Goal: Task Accomplishment & Management: Use online tool/utility

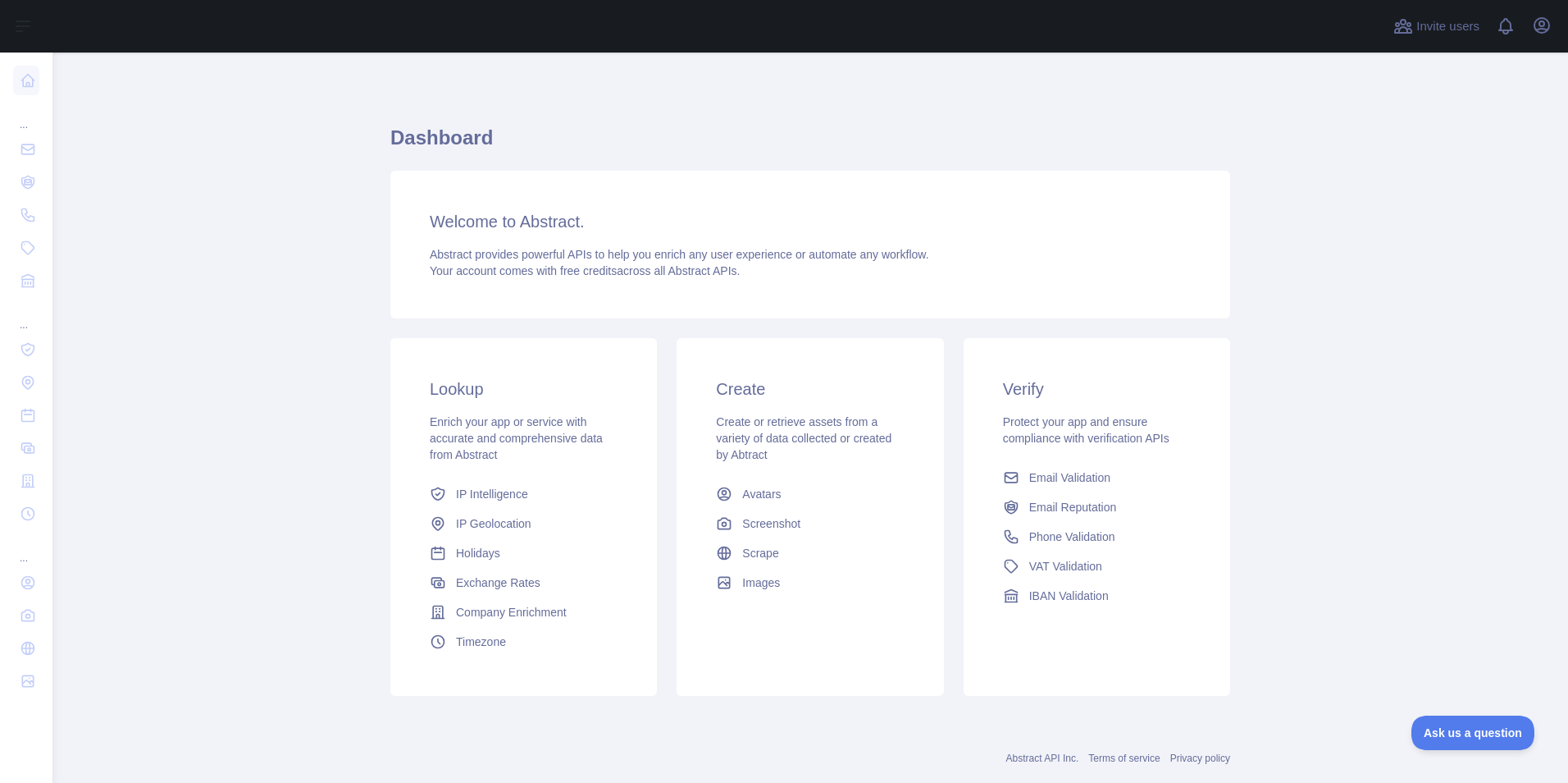
click at [240, 376] on main "Dashboard Welcome to Abstract. Abstract provides powerful APIs to help you enri…" at bounding box center [810, 417] width 1516 height 731
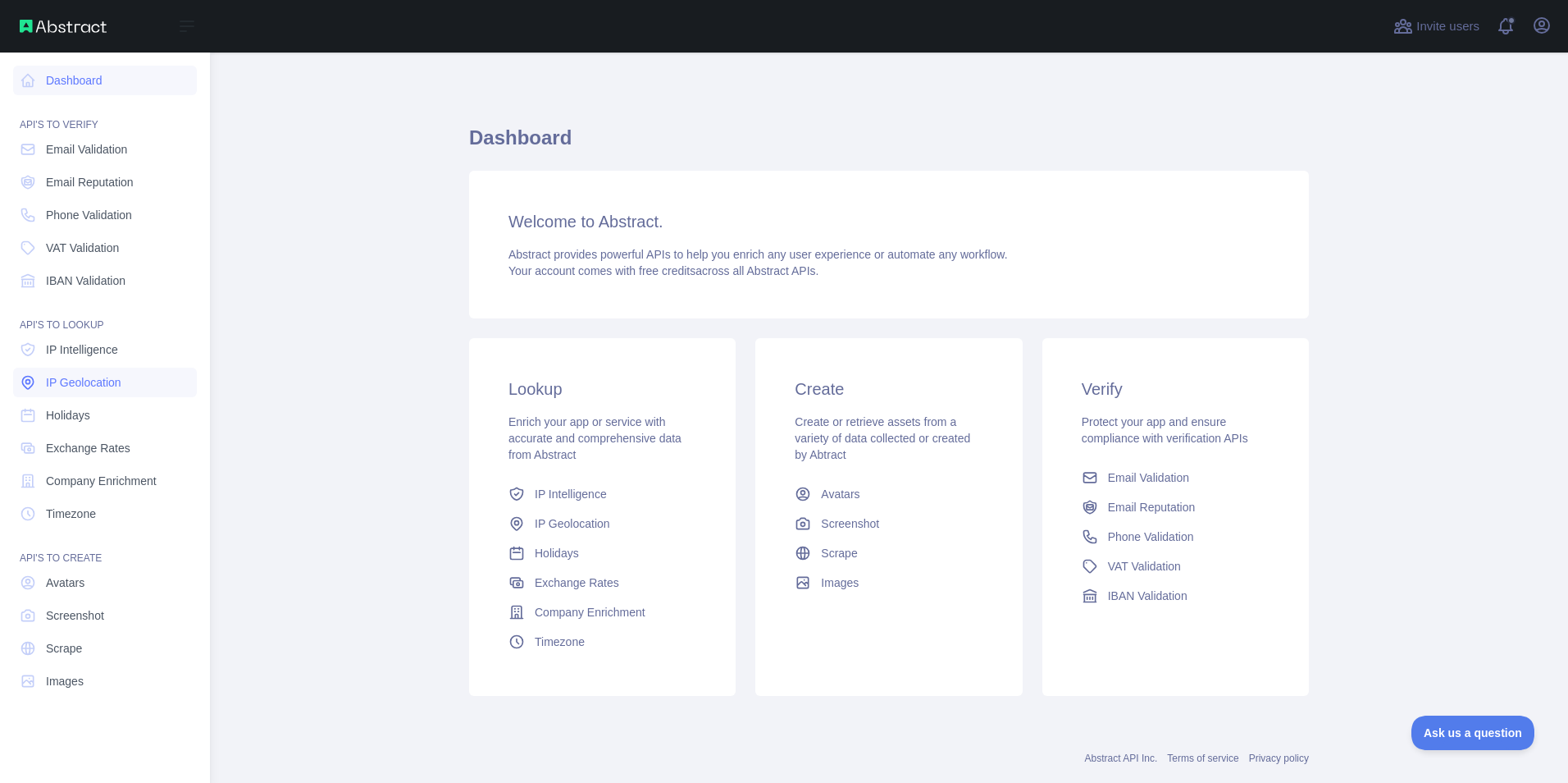
click at [89, 377] on span "IP Geolocation" at bounding box center [83, 382] width 75 height 16
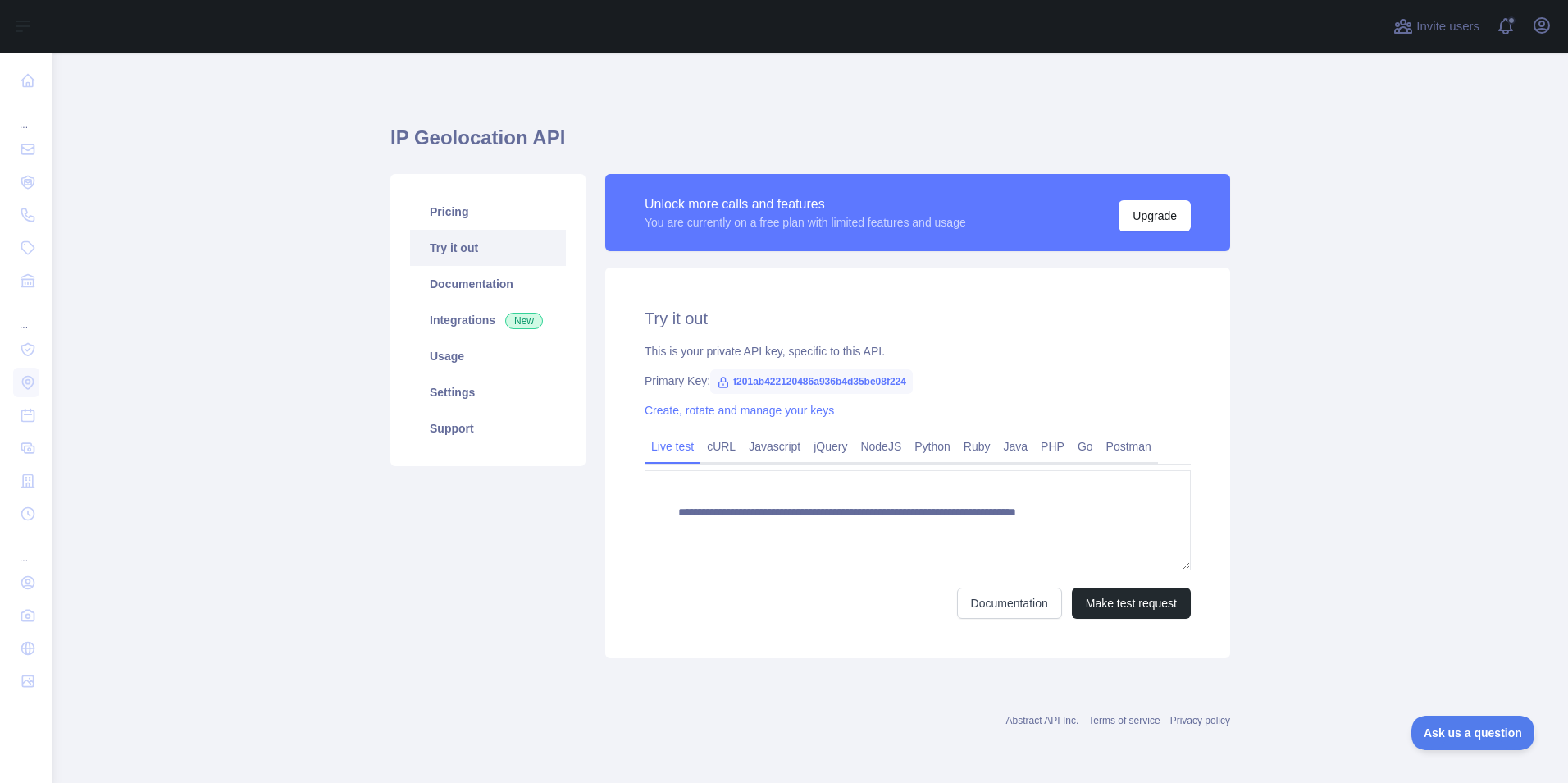
type textarea "**********"
drag, startPoint x: 1160, startPoint y: 217, endPoint x: 1127, endPoint y: 187, distance: 44.6
click at [1129, 138] on h1 "IP Geolocation API" at bounding box center [810, 144] width 840 height 39
click at [1133, 205] on button "Upgrade" at bounding box center [1155, 215] width 72 height 31
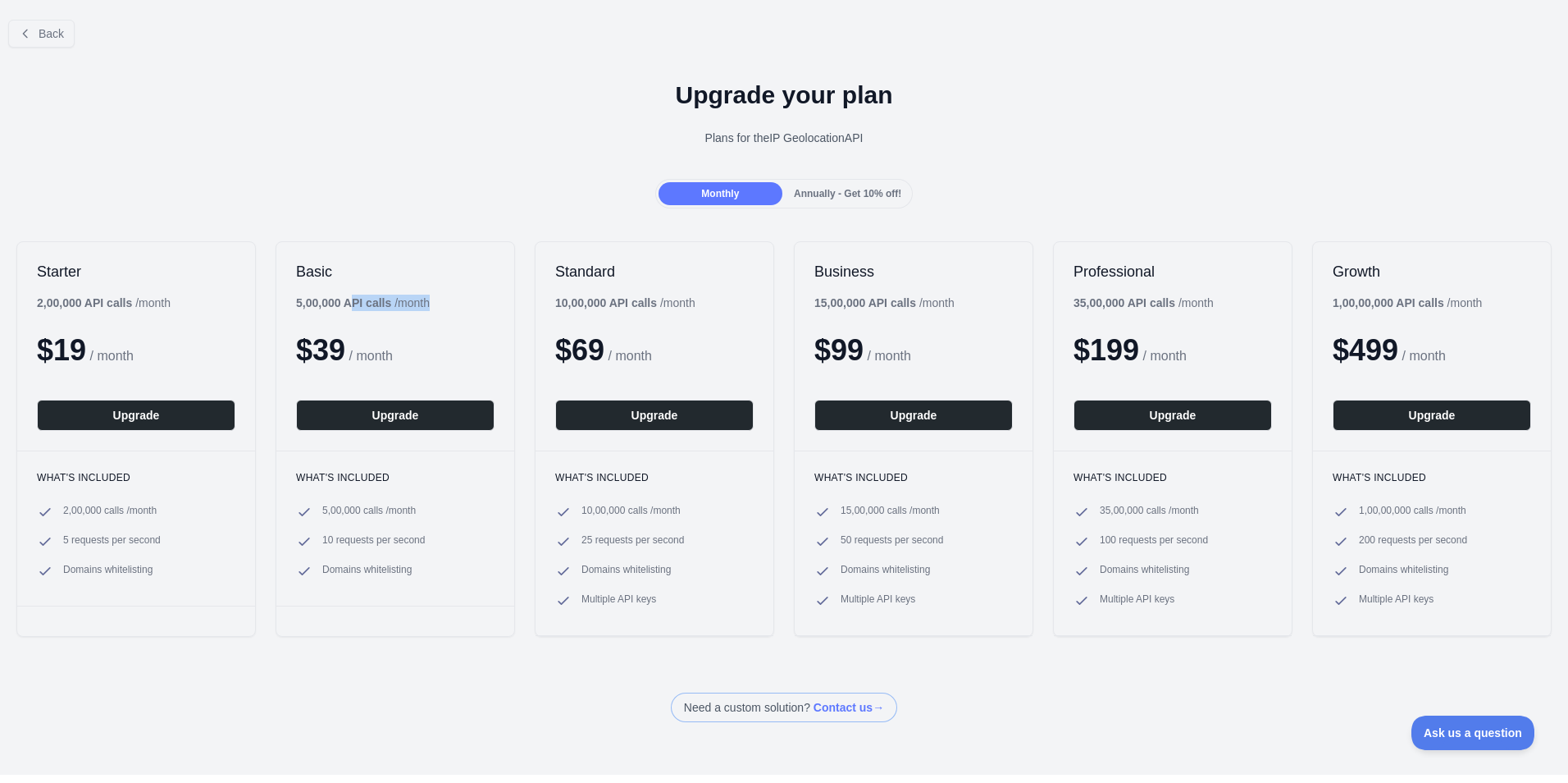
drag, startPoint x: 310, startPoint y: 299, endPoint x: 351, endPoint y: 299, distance: 41.0
click at [351, 299] on div "Basic 5,00,000 API calls / month $ 39 / month Upgrade" at bounding box center [395, 346] width 238 height 209
drag, startPoint x: 40, startPoint y: 300, endPoint x: 81, endPoint y: 305, distance: 41.3
click at [81, 305] on div "Starter 2,00,000 API calls / month $ 19 / month Upgrade" at bounding box center [136, 346] width 238 height 209
drag, startPoint x: 81, startPoint y: 305, endPoint x: 59, endPoint y: 352, distance: 51.9
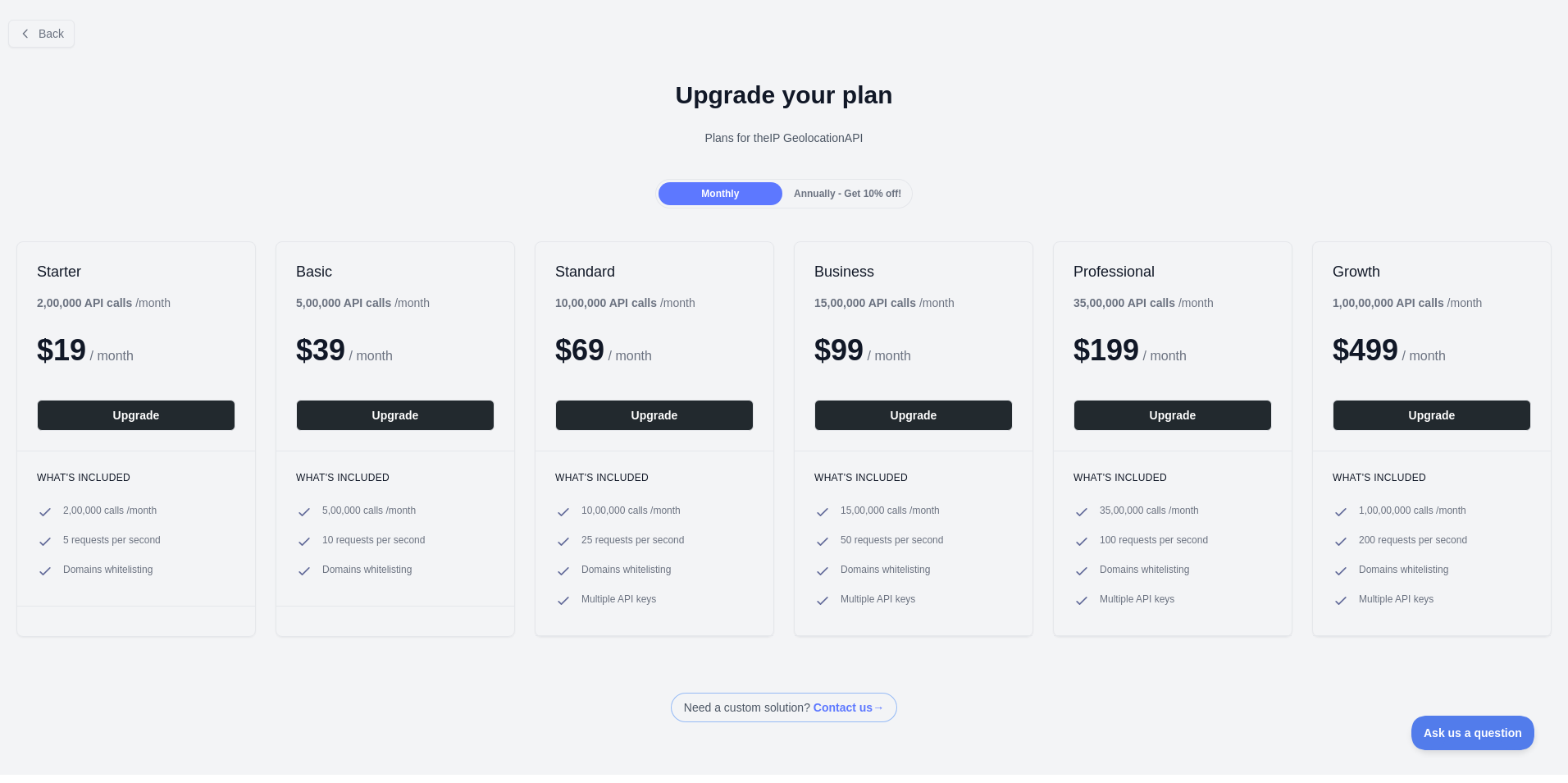
click at [59, 352] on span "$ 19" at bounding box center [62, 350] width 50 height 33
drag, startPoint x: 60, startPoint y: 512, endPoint x: 214, endPoint y: 571, distance: 164.9
click at [214, 571] on ul "2,00,000 calls / month 5 requests per second Domains whitelisting" at bounding box center [136, 541] width 198 height 75
click at [202, 157] on div "Upgrade your plan Plans for the IP Geolocation API" at bounding box center [784, 120] width 1568 height 118
click at [836, 192] on span "Annually - Get 10% off!" at bounding box center [847, 193] width 108 height 11
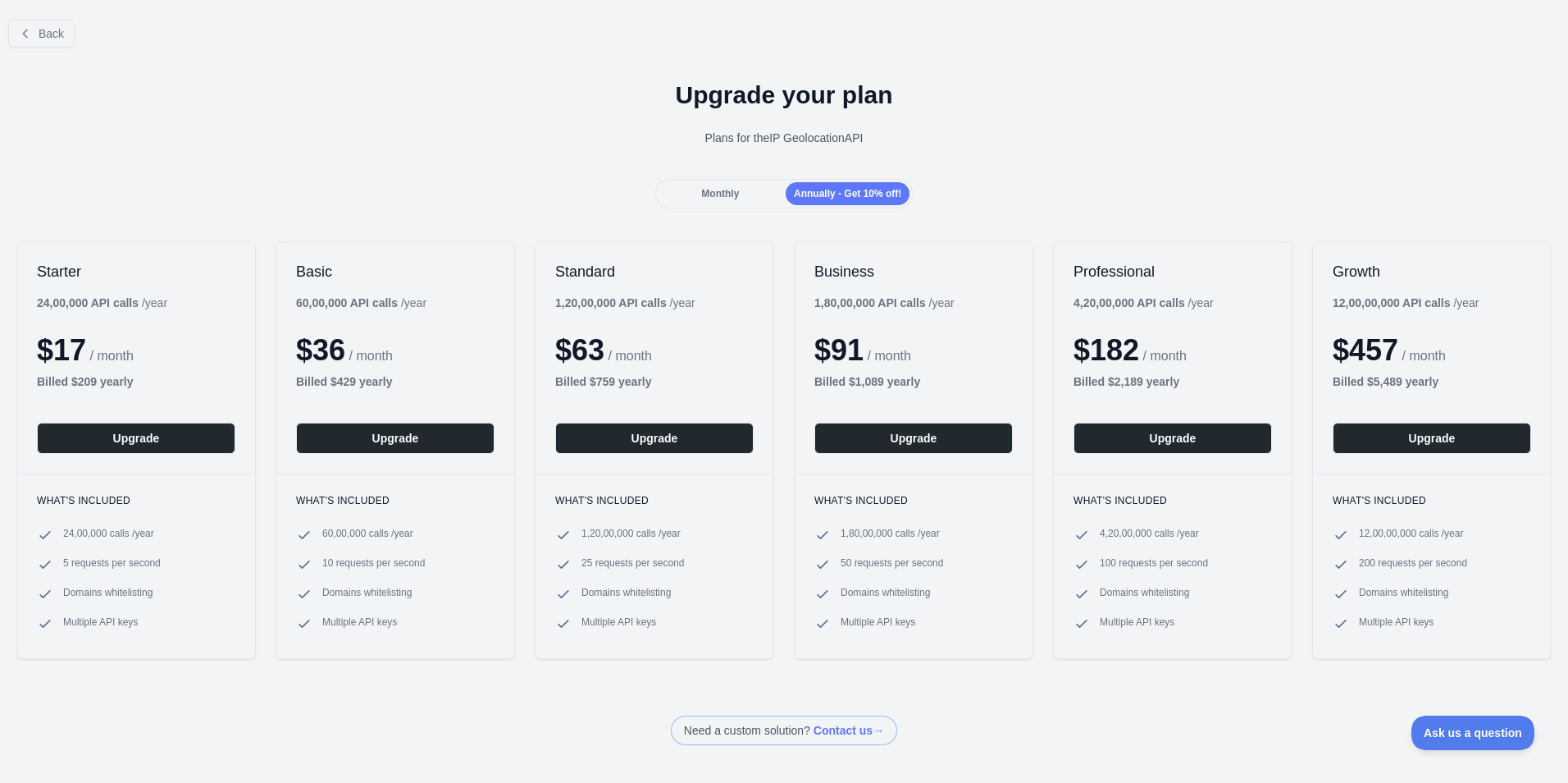
click at [756, 197] on div "Monthly" at bounding box center [721, 193] width 124 height 23
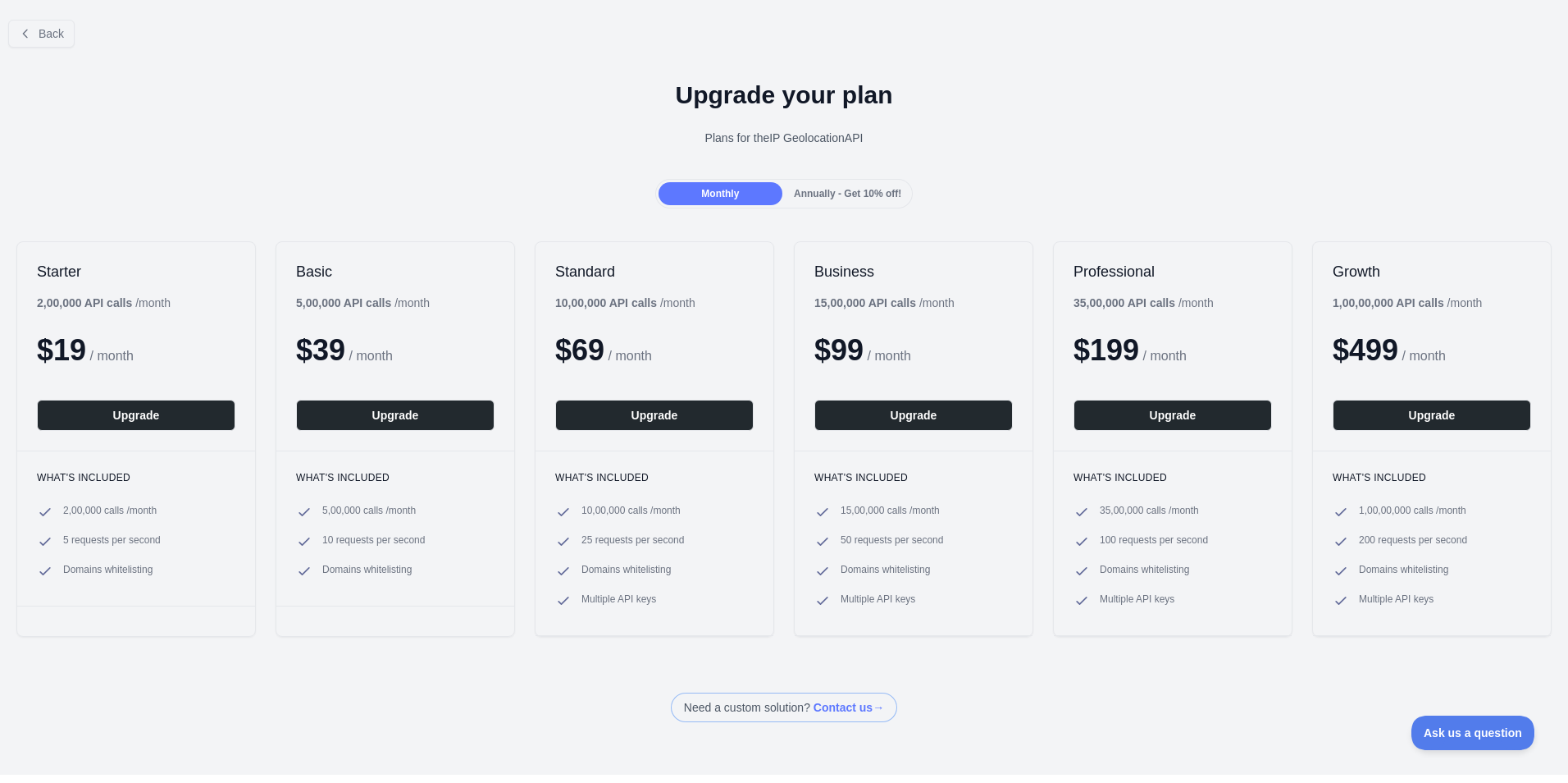
click at [843, 181] on div "Monthly Annually - Get 10% off!" at bounding box center [784, 193] width 258 height 30
click at [843, 191] on span "Annually - Get 10% off!" at bounding box center [847, 193] width 108 height 11
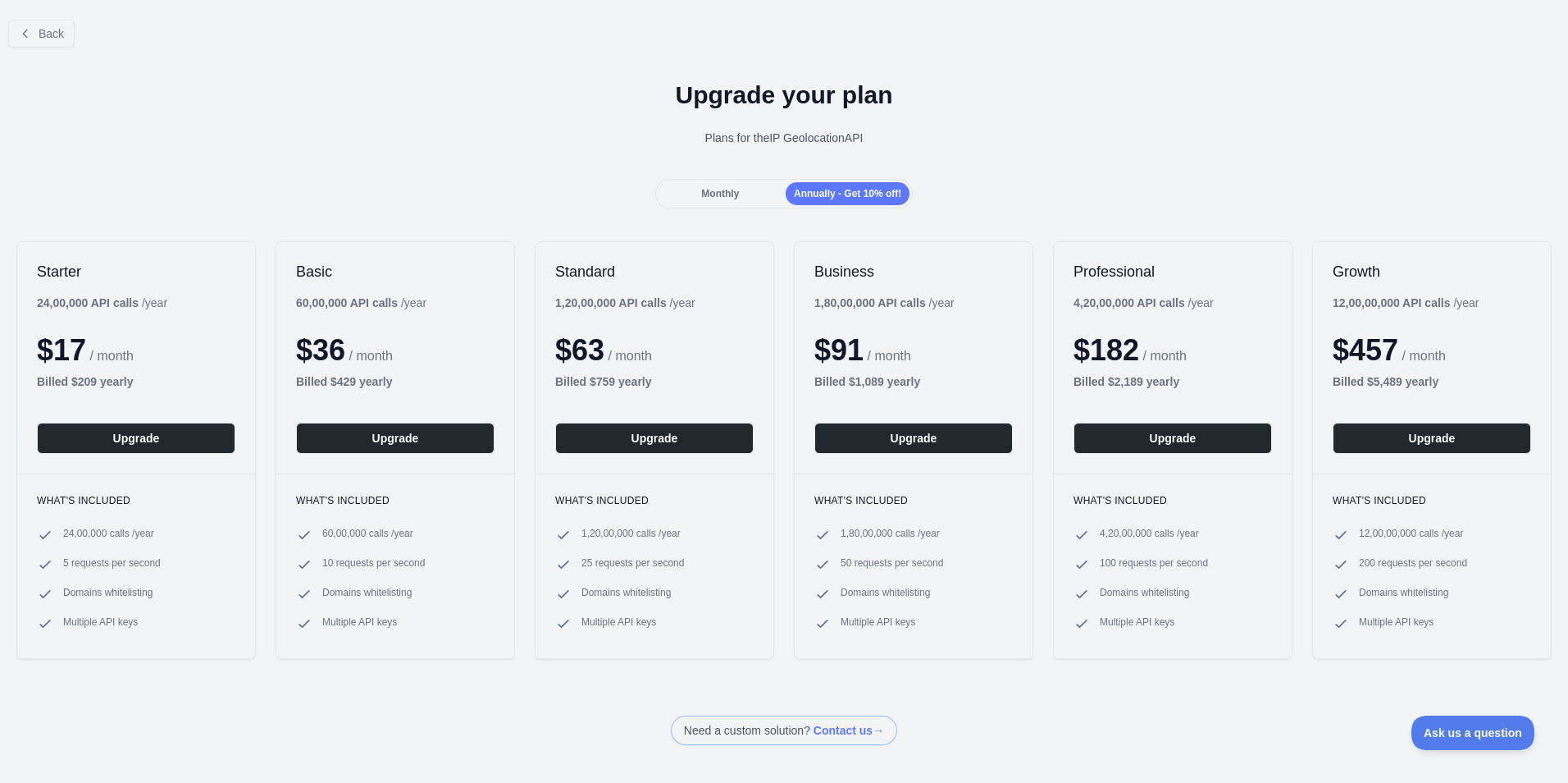
click at [691, 198] on div "Monthly" at bounding box center [721, 193] width 124 height 23
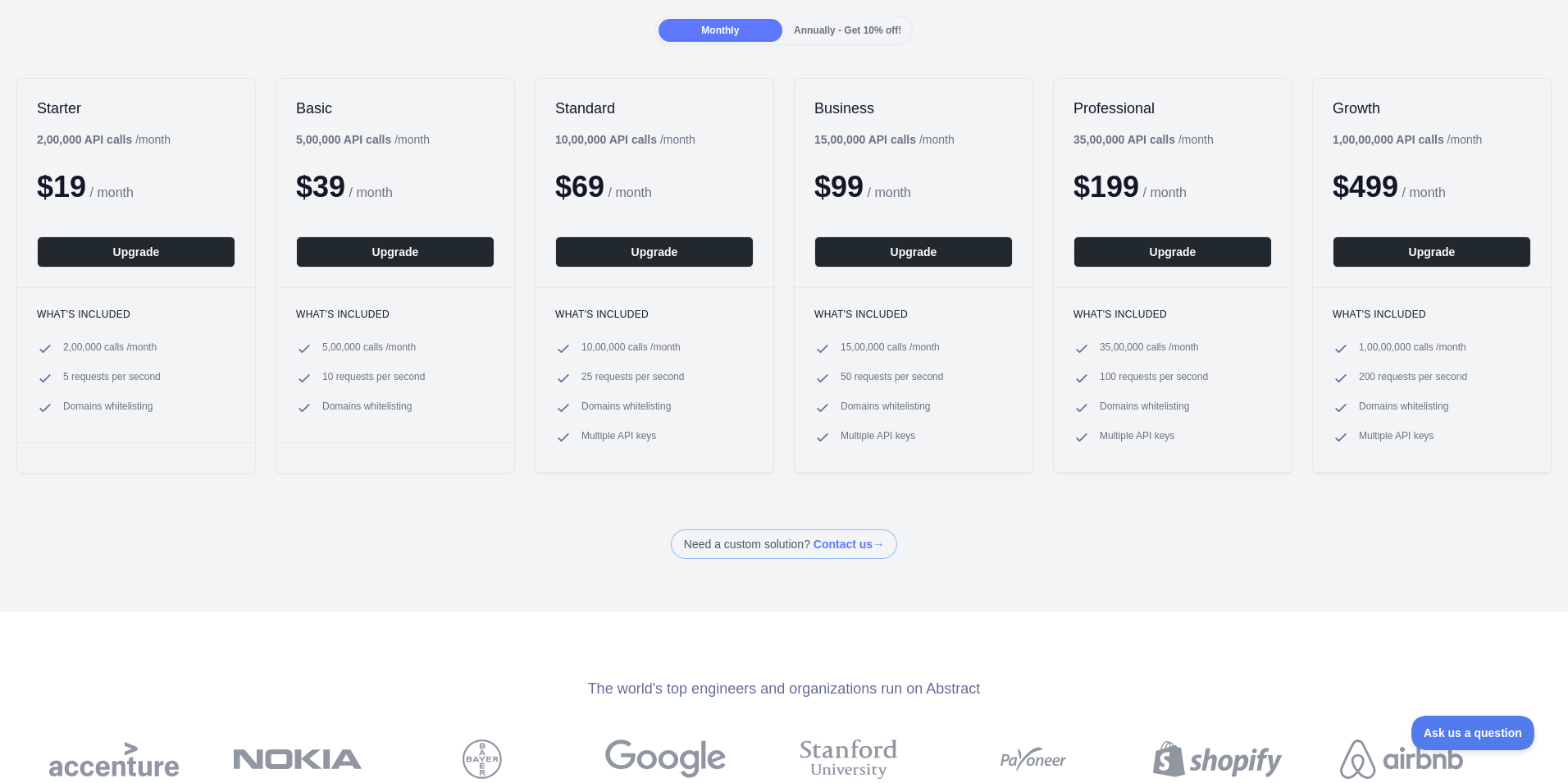
scroll to position [164, 0]
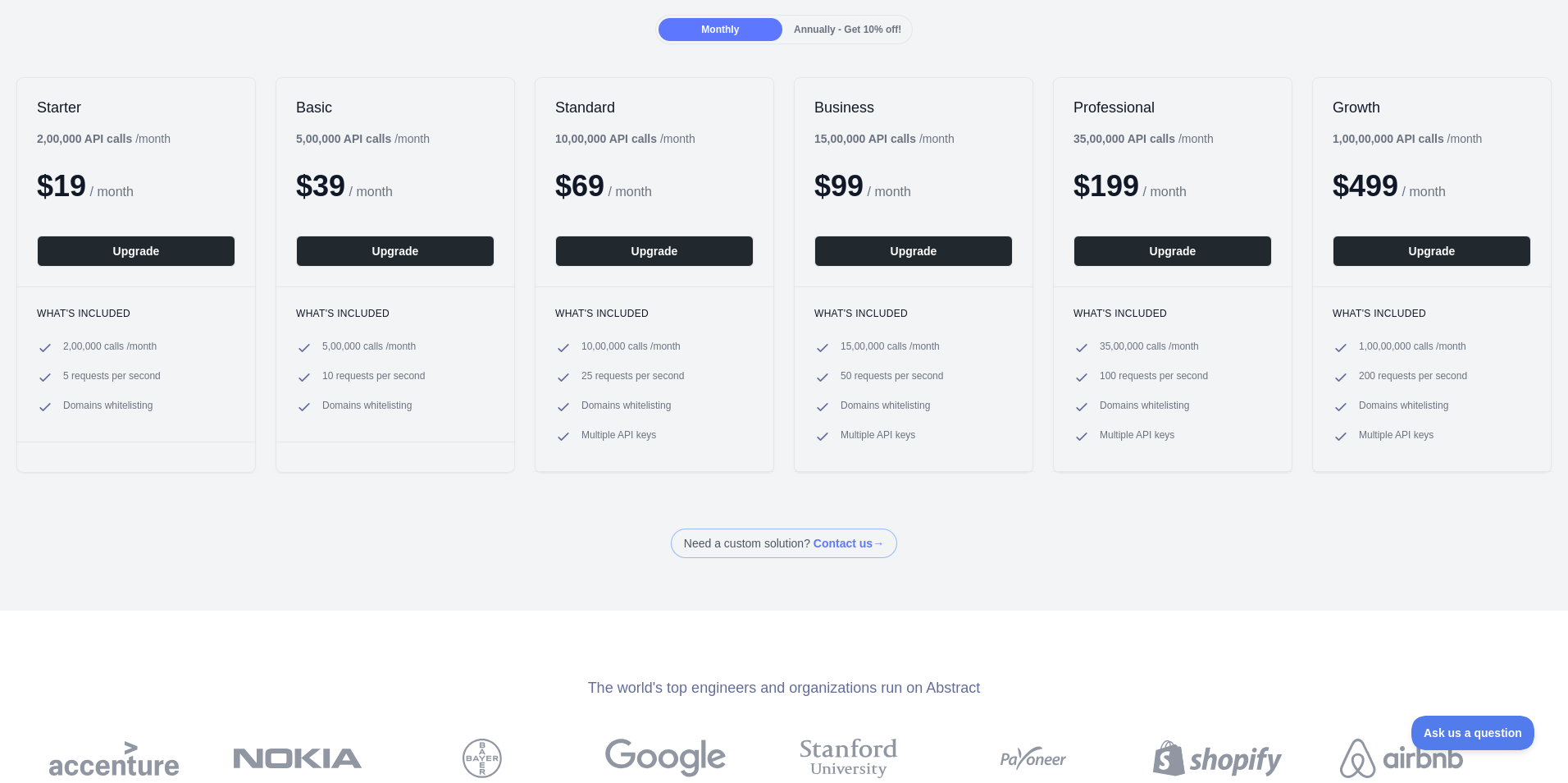
click at [323, 532] on div "Need a custom solution? Contact us →" at bounding box center [784, 543] width 1568 height 30
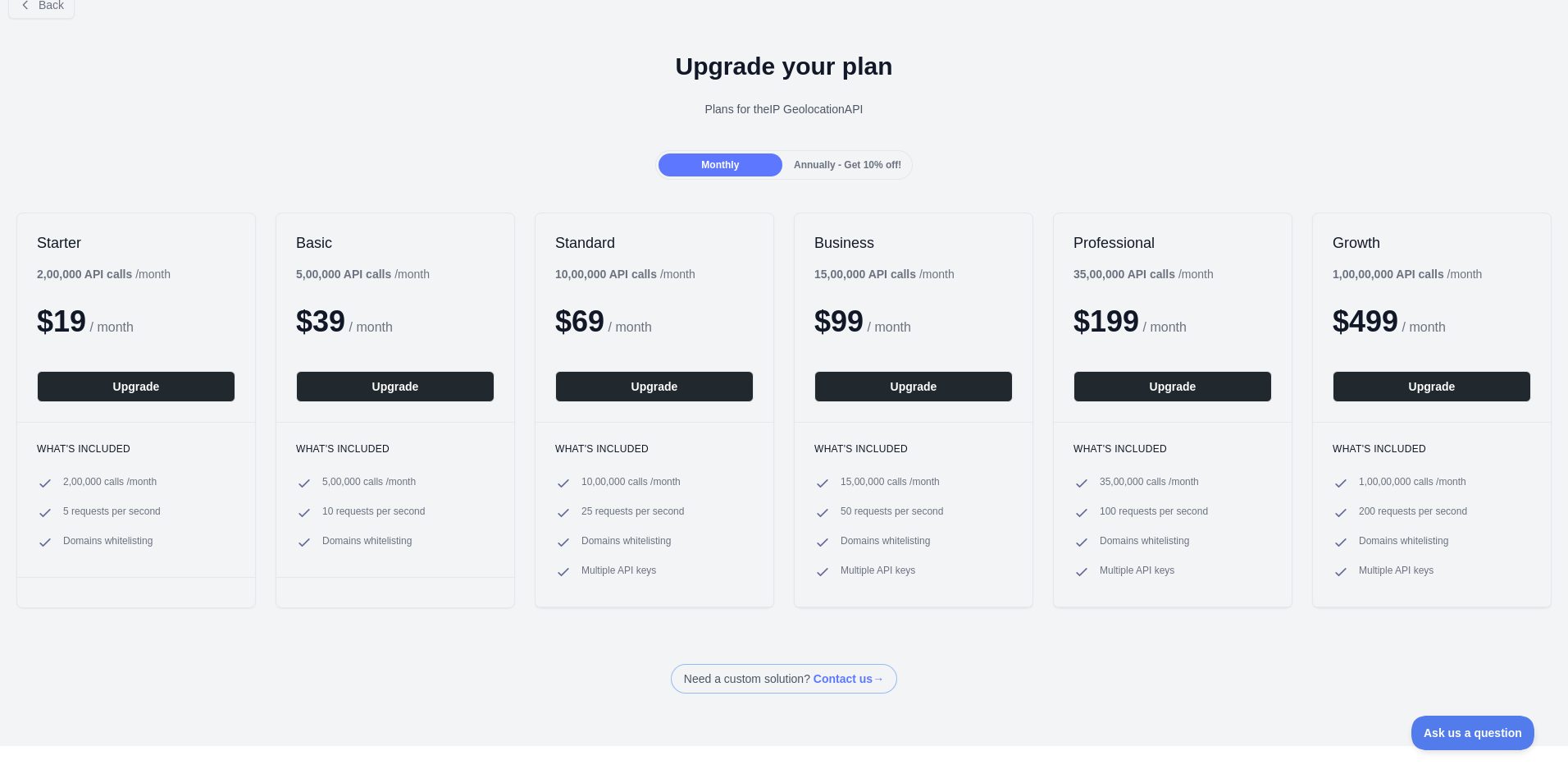
scroll to position [0, 0]
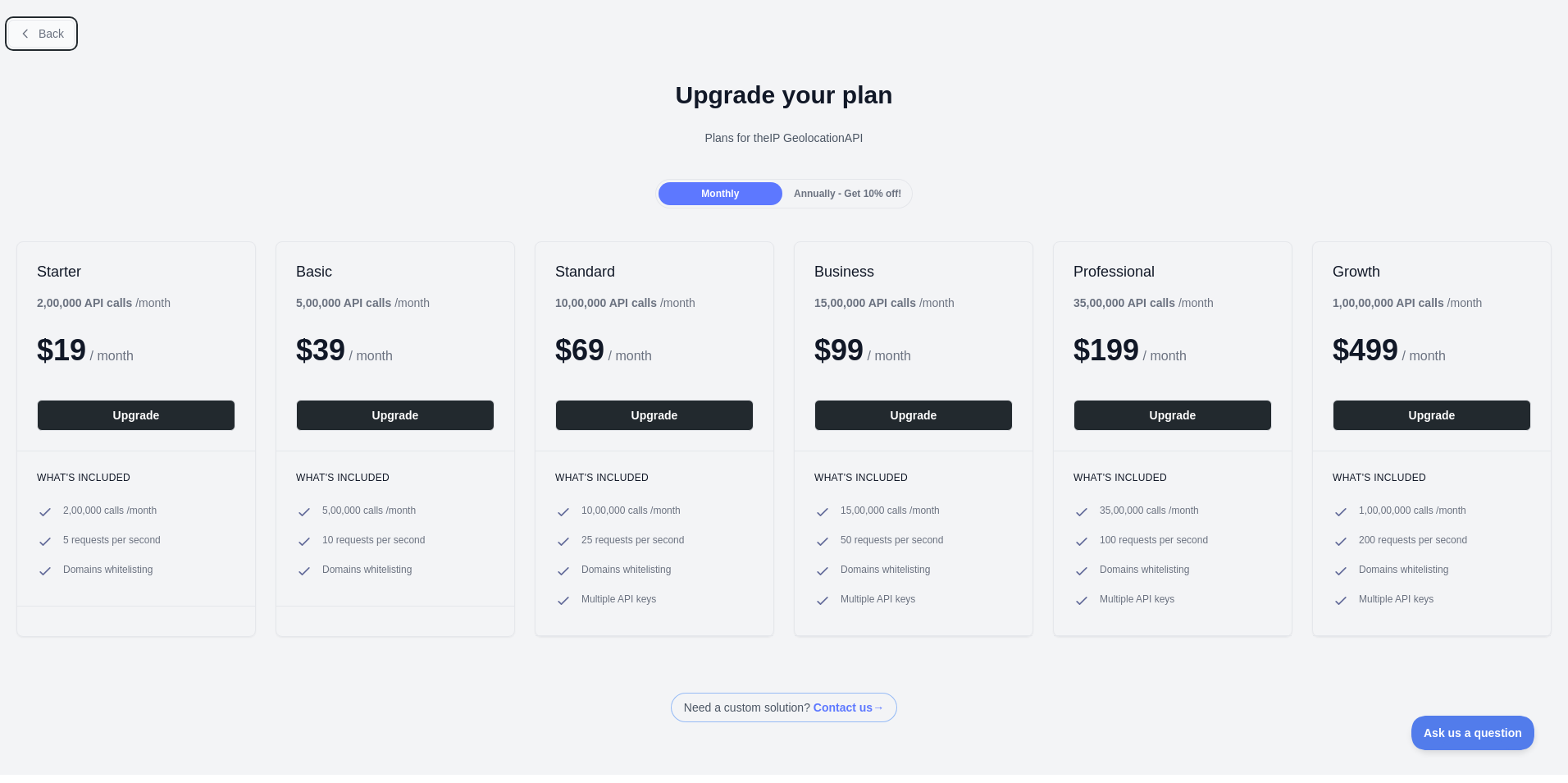
click at [39, 43] on button "Back" at bounding box center [42, 33] width 67 height 28
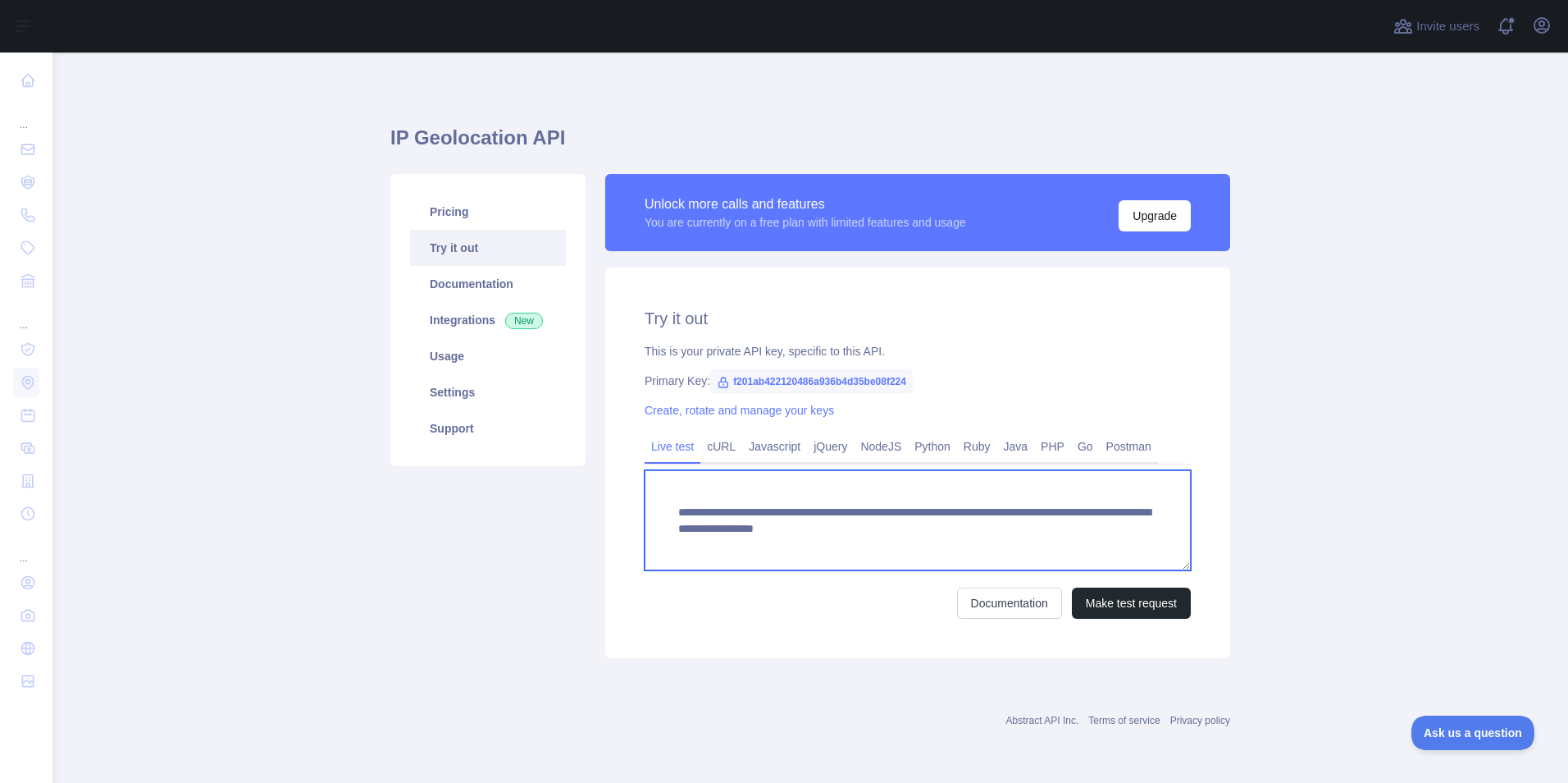
drag, startPoint x: 672, startPoint y: 511, endPoint x: 799, endPoint y: 547, distance: 132.0
click at [799, 547] on textarea "**********" at bounding box center [918, 520] width 546 height 100
click at [1066, 539] on textarea "**********" at bounding box center [918, 520] width 546 height 100
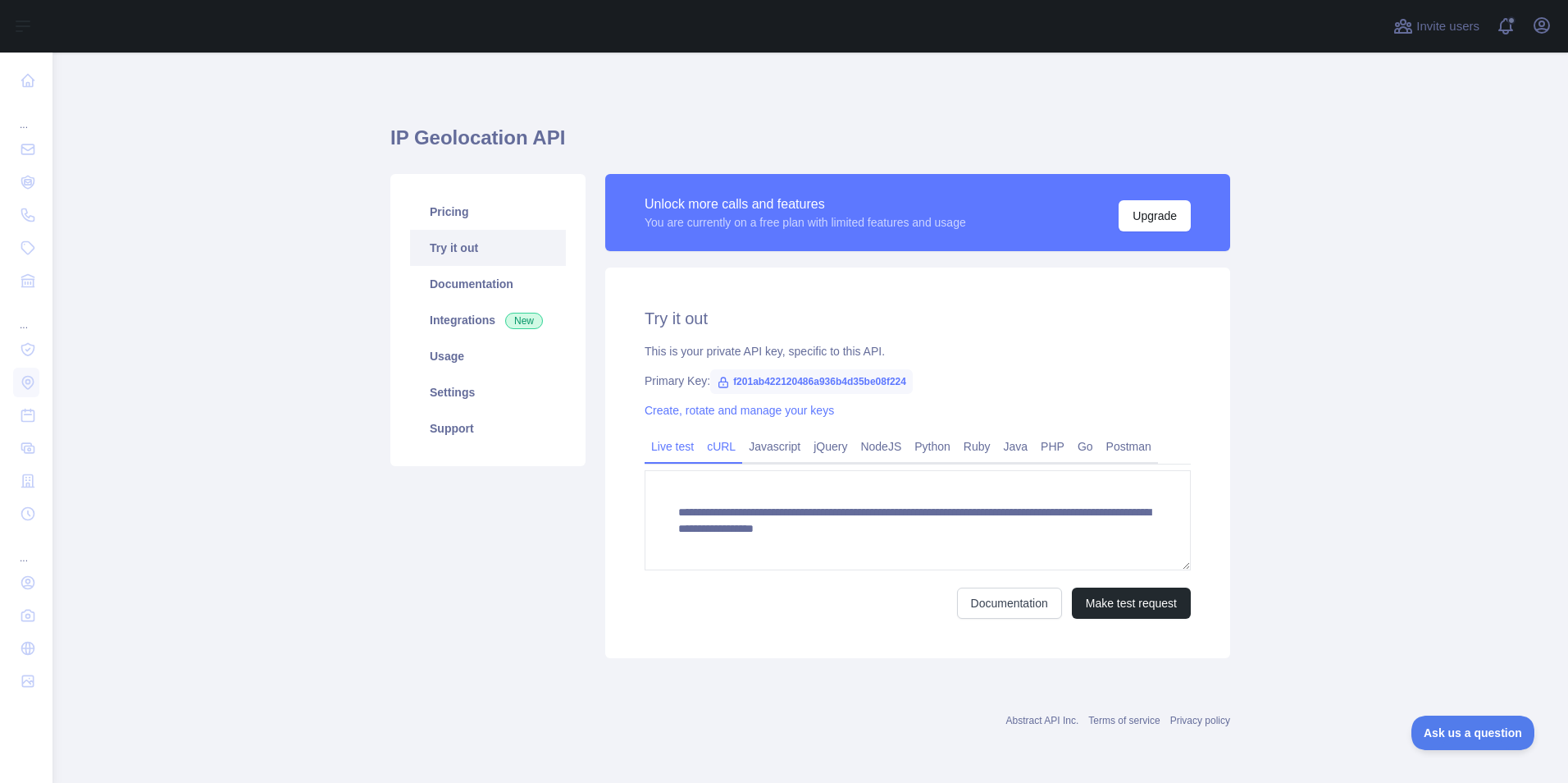
click at [721, 449] on link "cURL" at bounding box center [722, 447] width 42 height 27
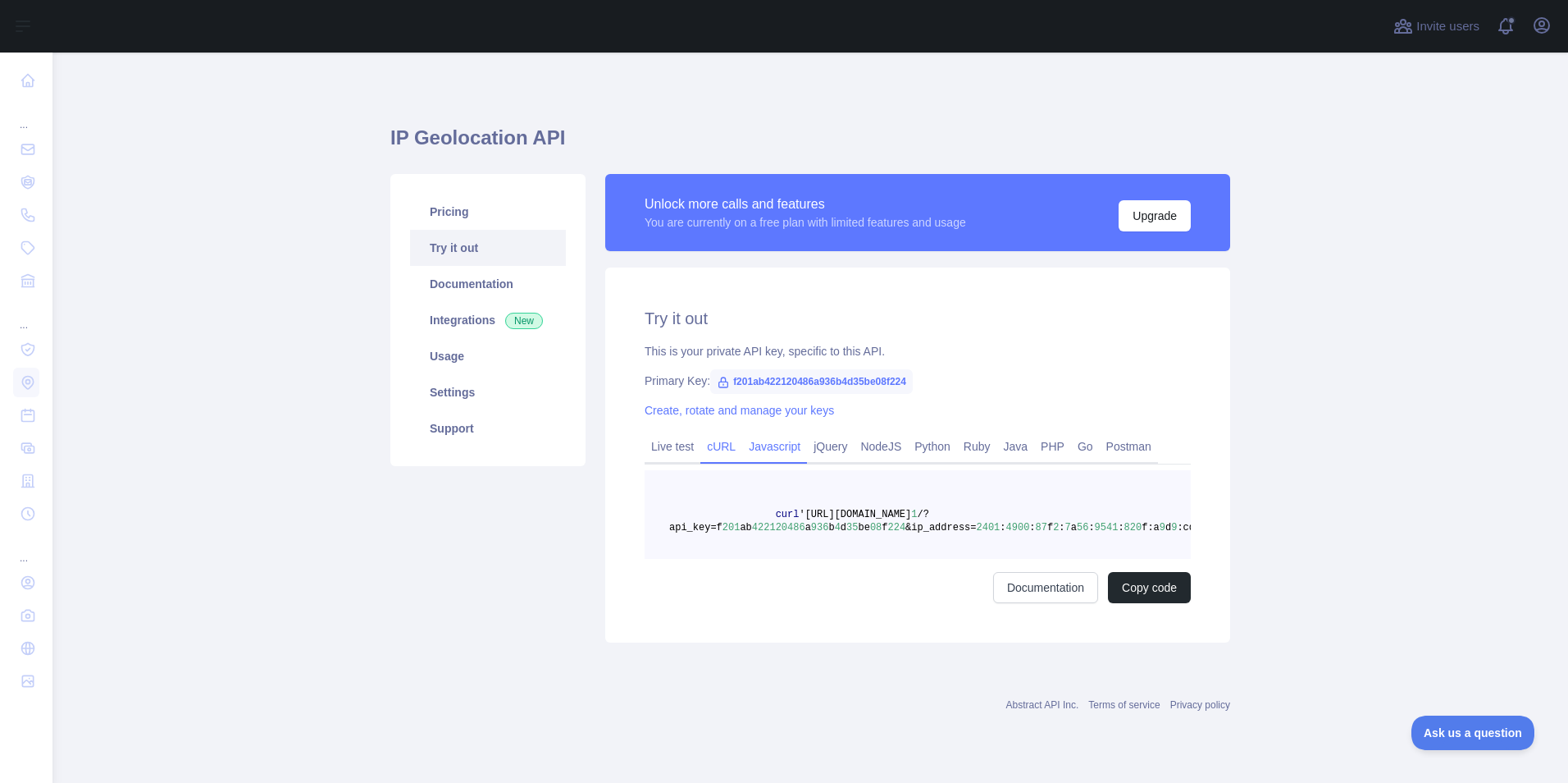
click at [767, 448] on link "Javascript" at bounding box center [775, 447] width 65 height 27
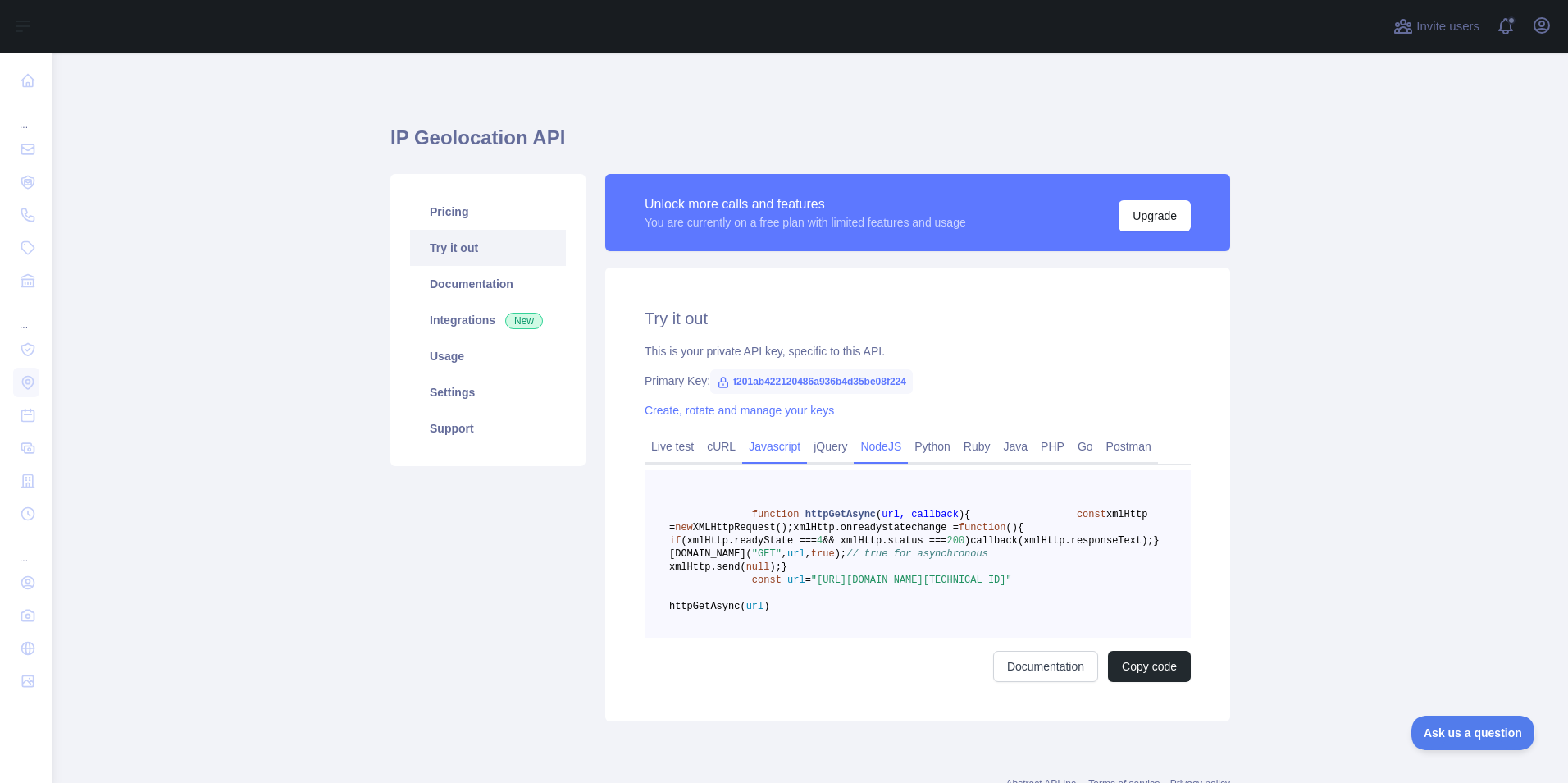
click at [855, 439] on link "NodeJS" at bounding box center [881, 447] width 54 height 27
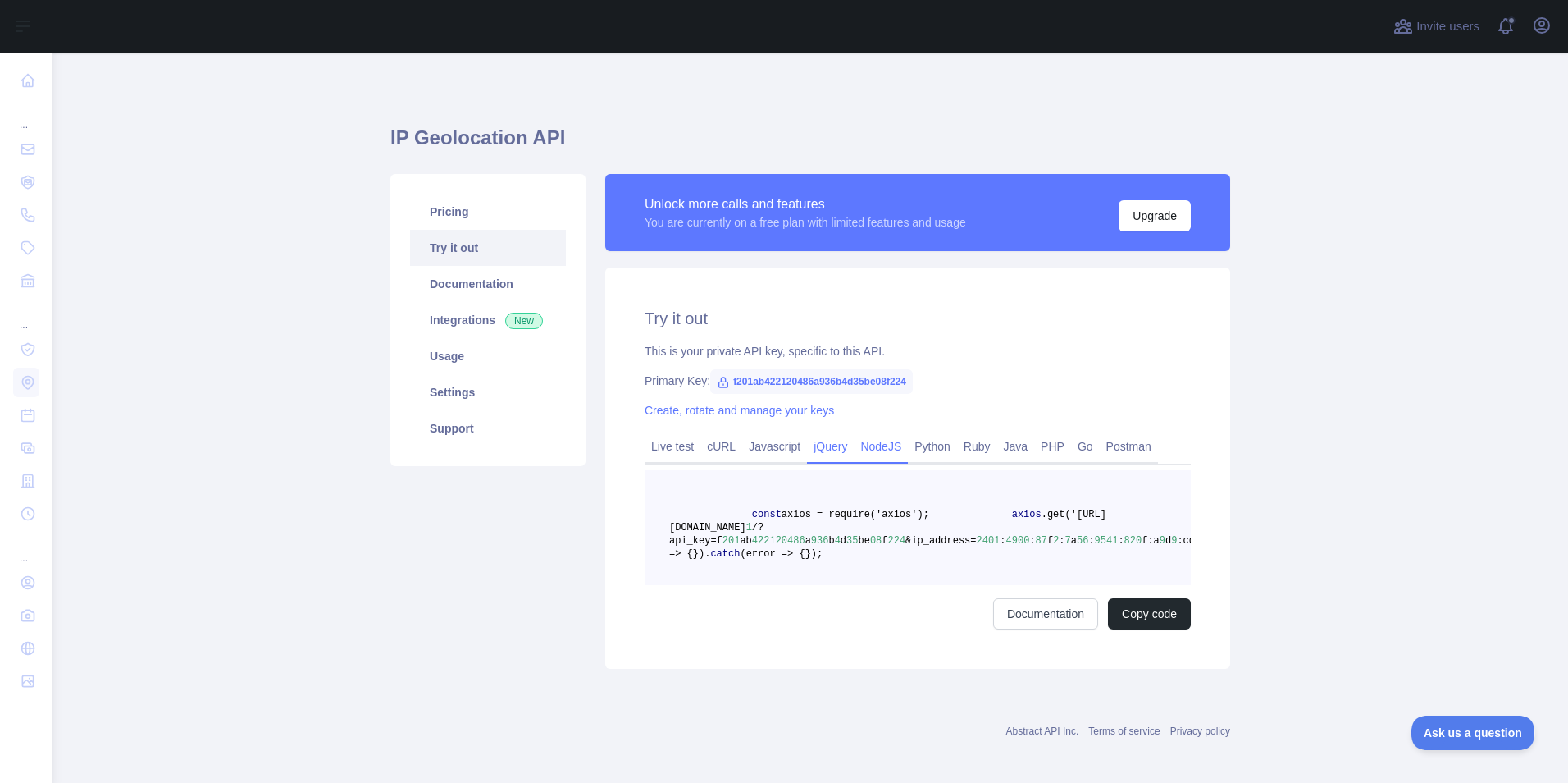
click at [822, 447] on link "jQuery" at bounding box center [830, 447] width 47 height 27
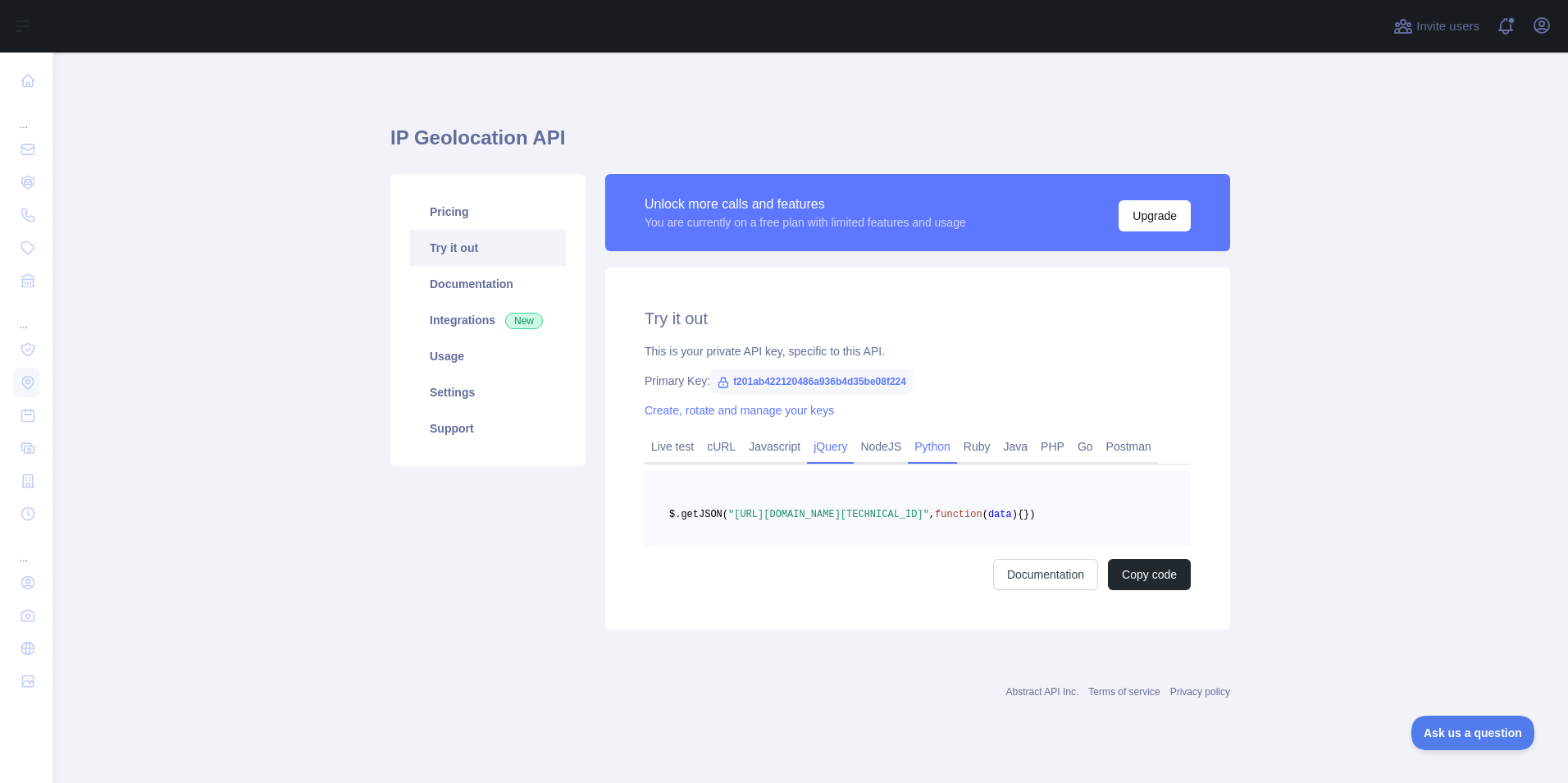
click at [916, 446] on link "Python" at bounding box center [933, 447] width 50 height 27
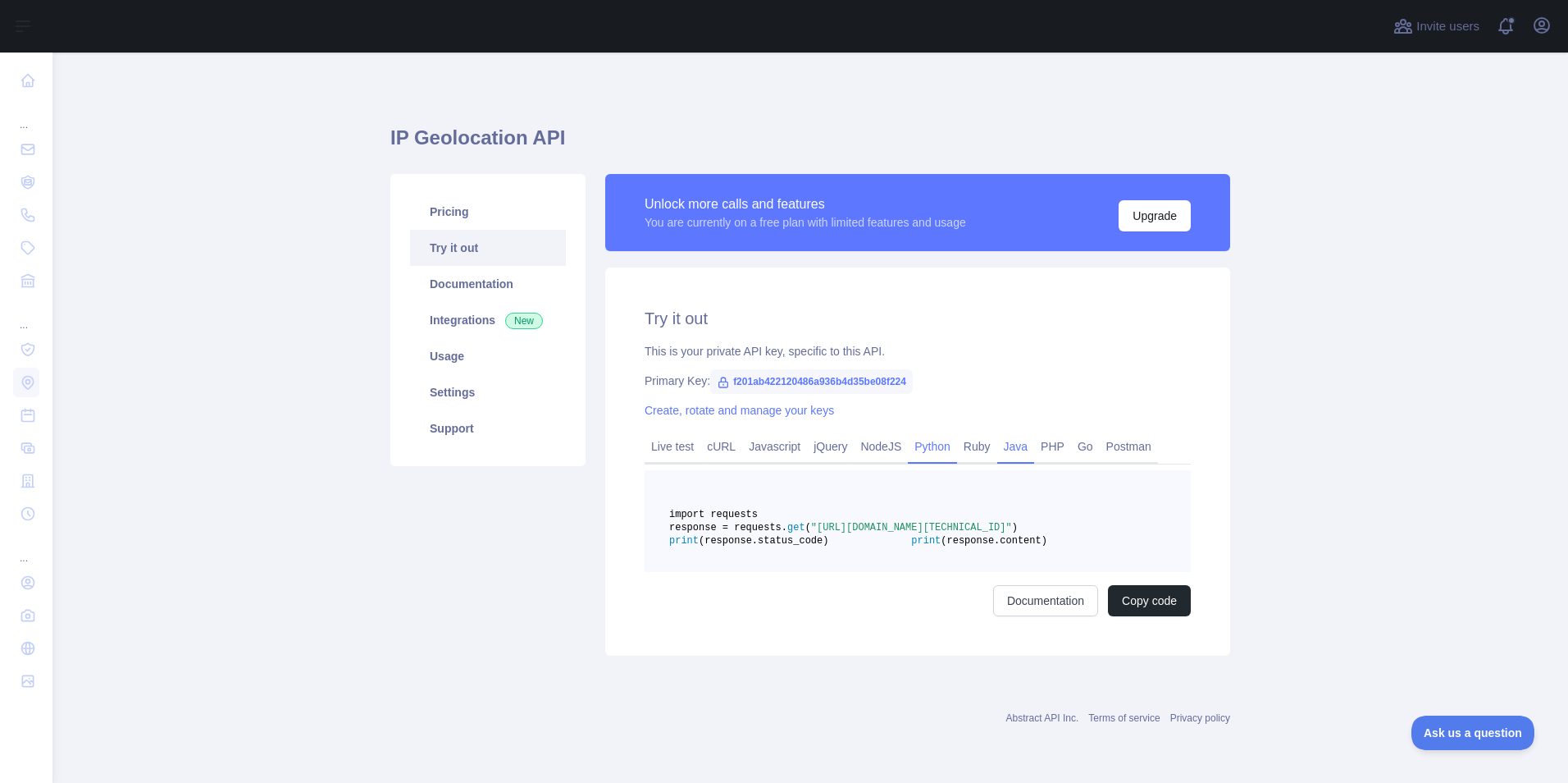
click at [998, 448] on link "Java" at bounding box center [1017, 447] width 38 height 27
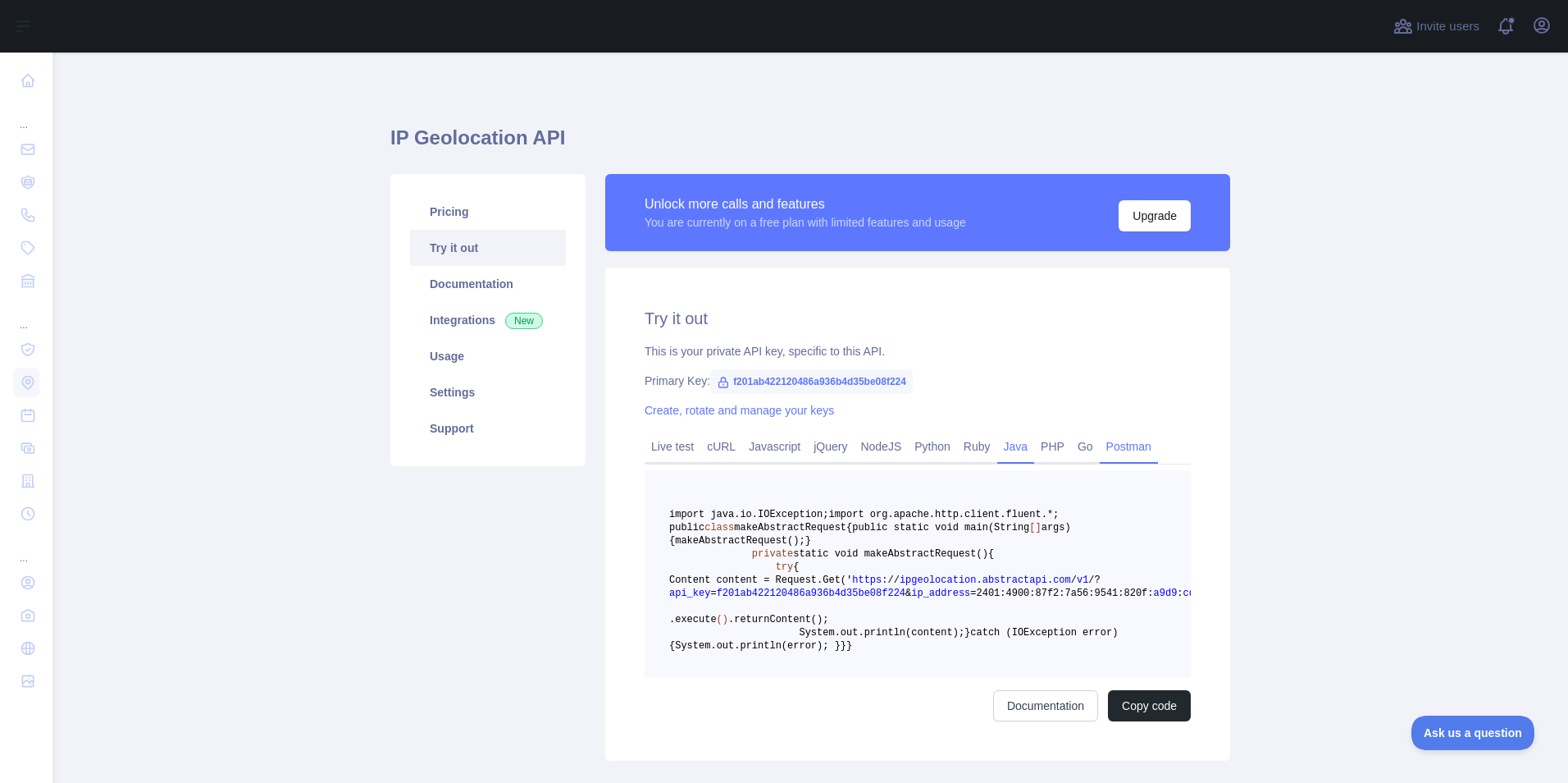
click at [1123, 440] on link "Postman" at bounding box center [1128, 447] width 58 height 27
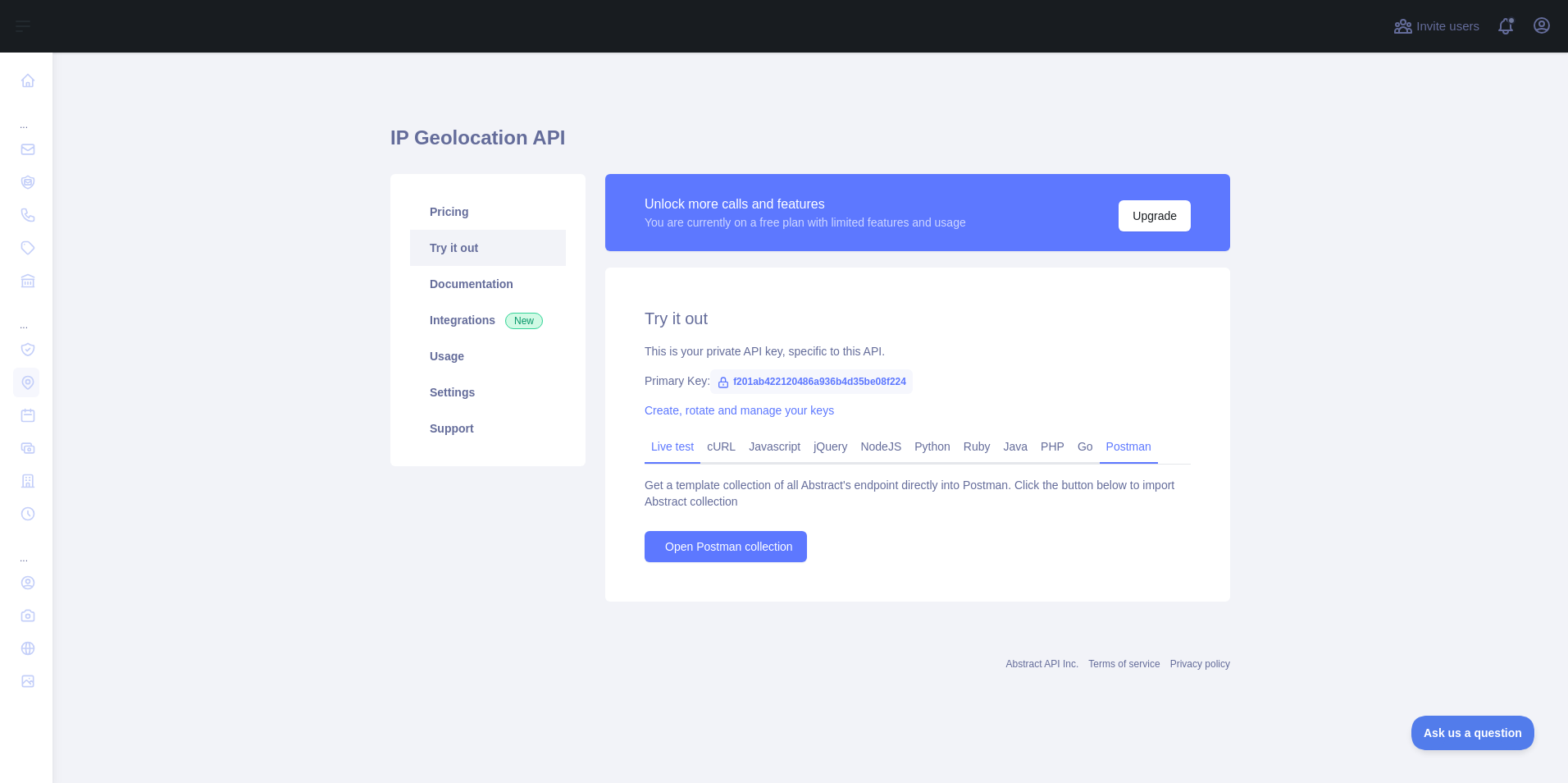
click at [680, 443] on link "Live test" at bounding box center [672, 447] width 56 height 27
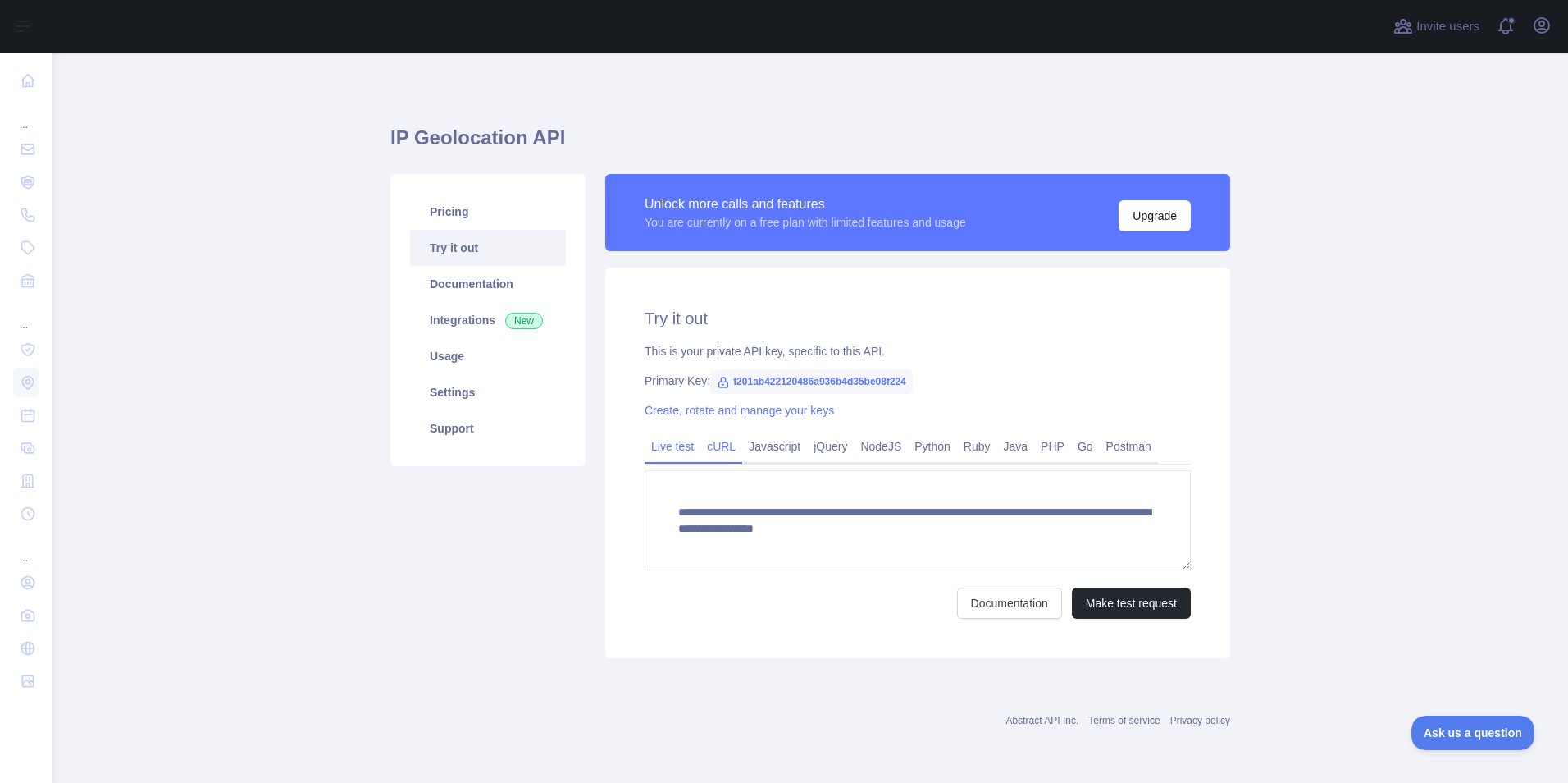
click at [731, 447] on link "cURL" at bounding box center [722, 447] width 42 height 27
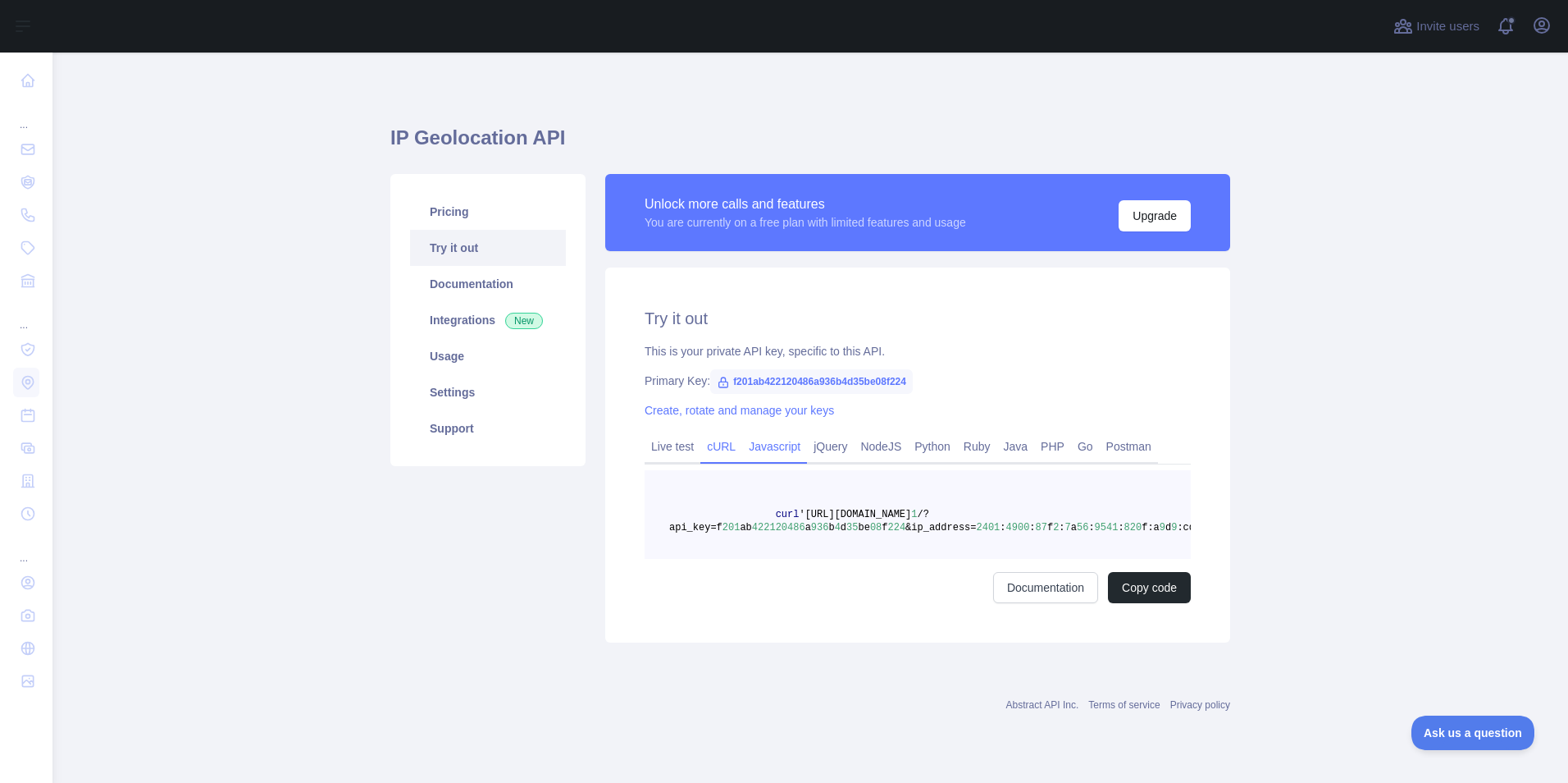
click at [768, 447] on link "Javascript" at bounding box center [775, 447] width 65 height 27
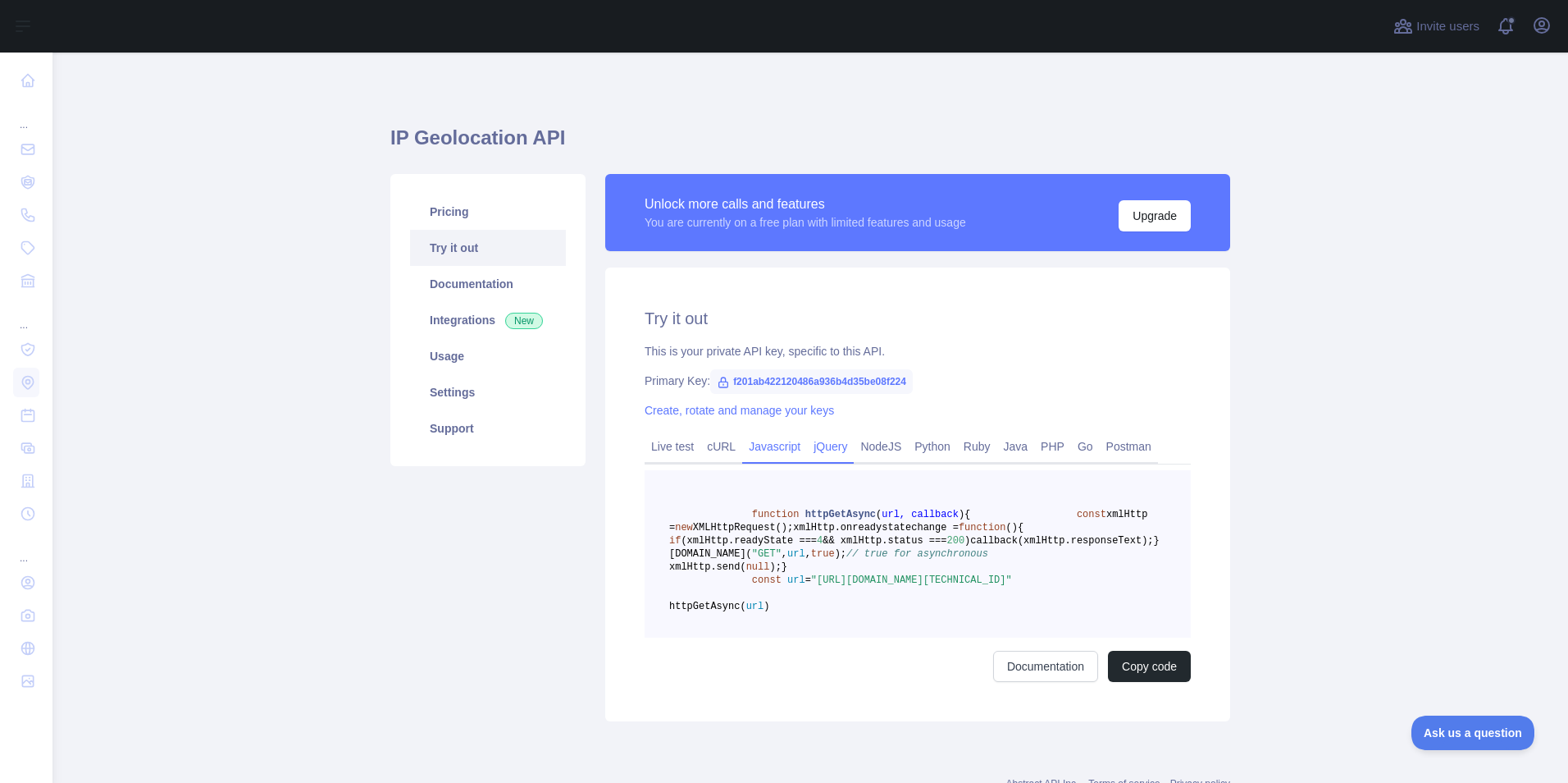
click at [838, 445] on link "jQuery" at bounding box center [830, 447] width 47 height 27
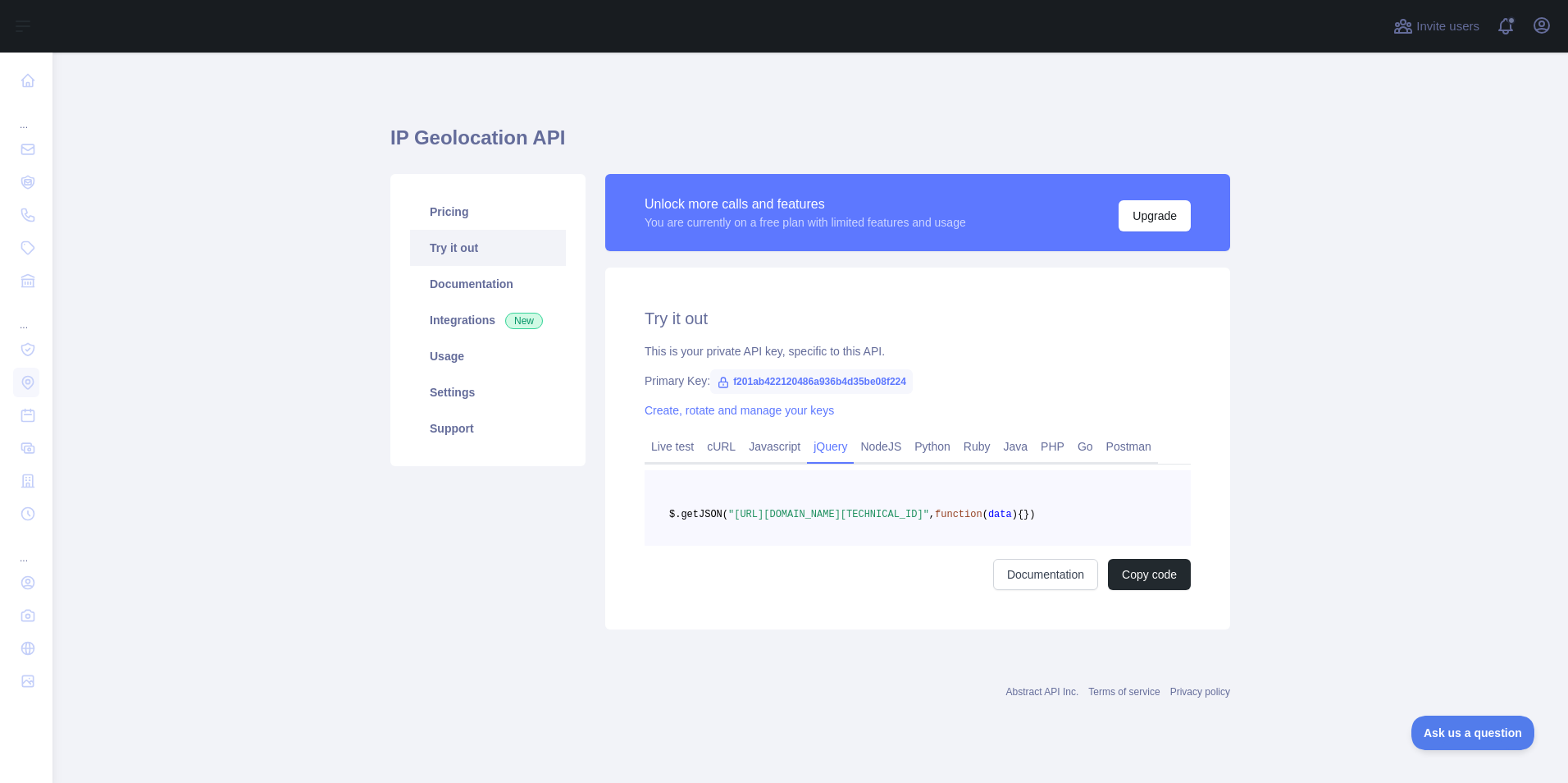
click at [929, 520] on span ""[URL][DOMAIN_NAME][TECHNICAL_ID]"" at bounding box center [828, 514] width 201 height 11
drag, startPoint x: 943, startPoint y: 525, endPoint x: 1155, endPoint y: 530, distance: 212.1
click at [929, 520] on span ""[URL][DOMAIN_NAME][TECHNICAL_ID]"" at bounding box center [828, 514] width 201 height 11
click at [1145, 590] on button "Copy code" at bounding box center [1149, 574] width 83 height 31
click at [793, 590] on div "Documentation Copied" at bounding box center [918, 574] width 546 height 31
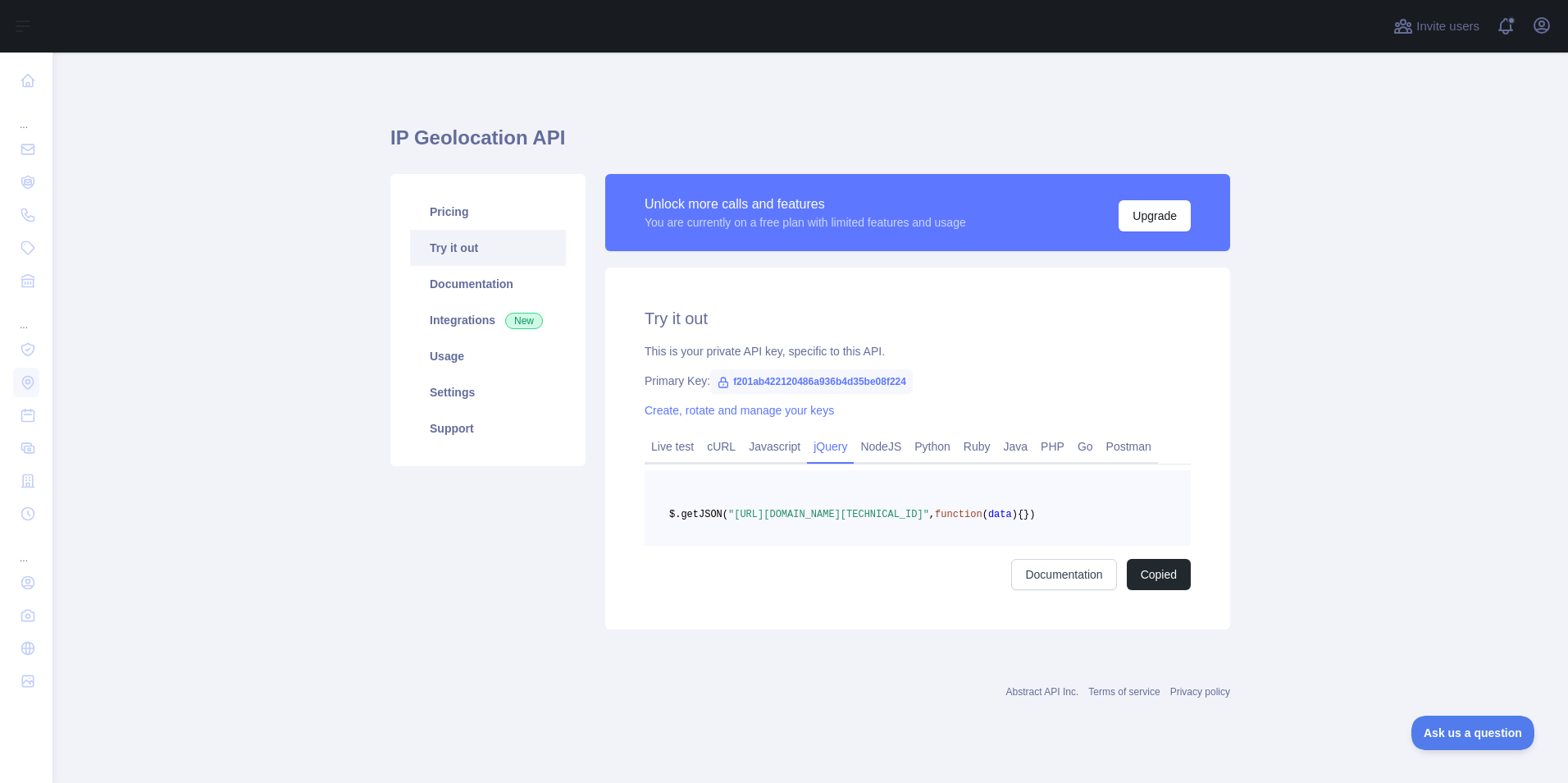
click at [448, 238] on link "Try it out" at bounding box center [488, 248] width 156 height 36
click at [839, 536] on pre "$.getJSON( "https://ipgeolocation.abstractapi.com/v1/?api_key=f201ab422120486a9…" at bounding box center [918, 508] width 546 height 75
click at [672, 449] on link "Live test" at bounding box center [672, 447] width 56 height 27
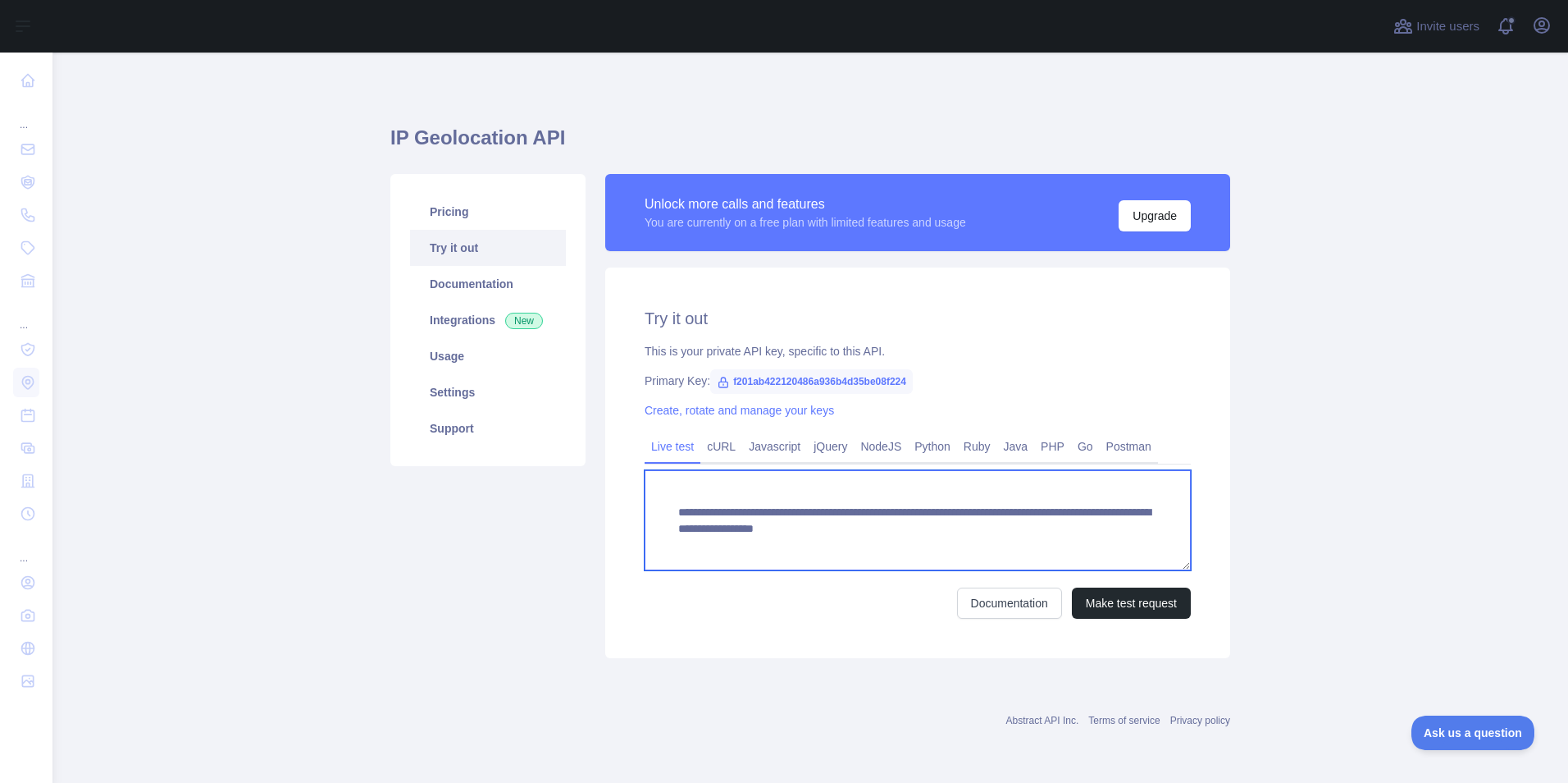
drag, startPoint x: 1013, startPoint y: 530, endPoint x: 968, endPoint y: 532, distance: 45.0
click at [1013, 530] on textarea "**********" at bounding box center [918, 520] width 546 height 100
drag, startPoint x: 990, startPoint y: 528, endPoint x: 739, endPoint y: 546, distance: 251.6
click at [739, 546] on textarea "**********" at bounding box center [918, 520] width 546 height 100
paste textarea "**********"
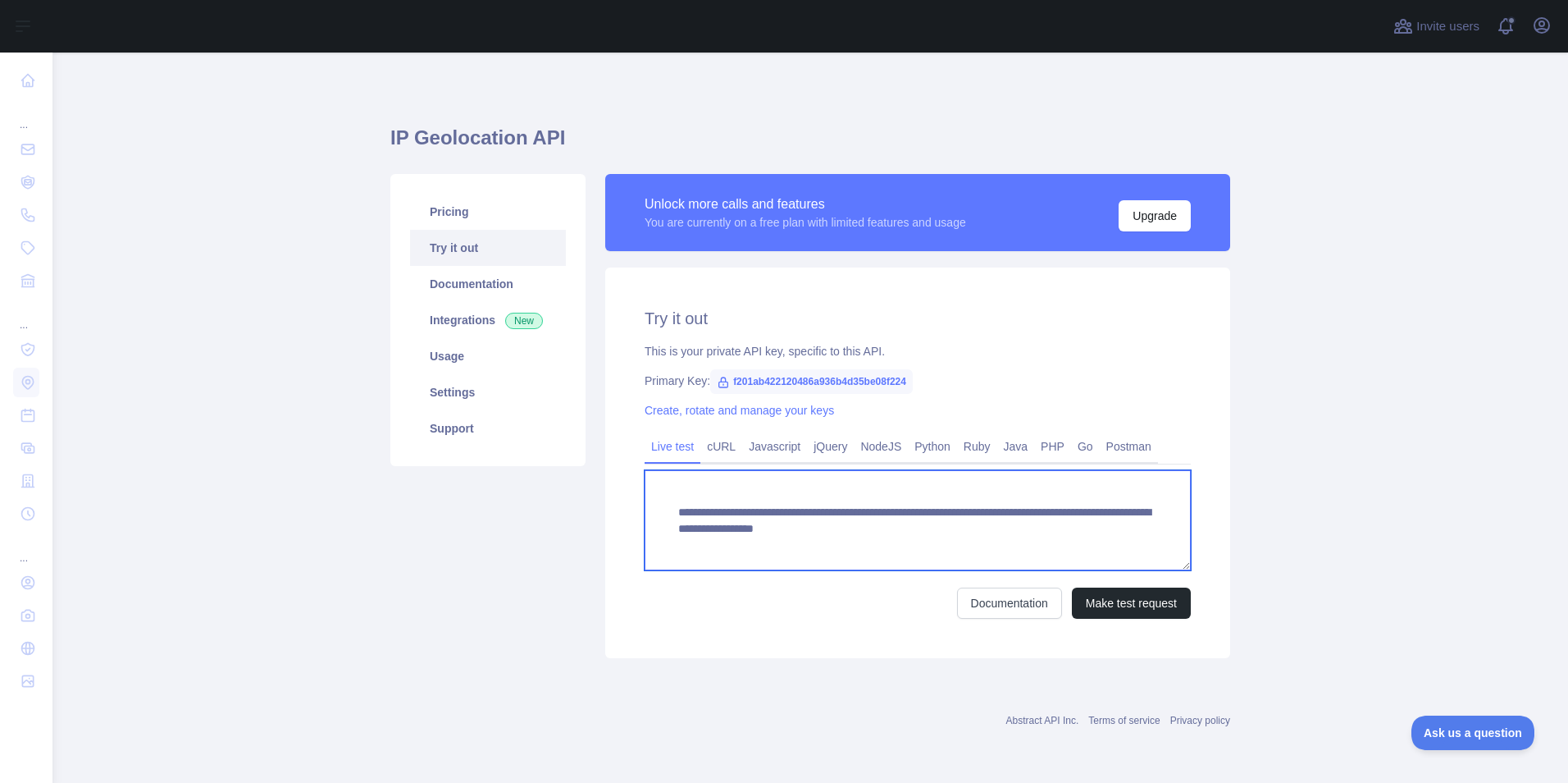
scroll to position [16, 0]
click at [844, 545] on textarea "**********" at bounding box center [918, 520] width 546 height 100
drag, startPoint x: 989, startPoint y: 507, endPoint x: 1000, endPoint y: 523, distance: 19.4
click at [1000, 523] on textarea "**********" at bounding box center [918, 520] width 546 height 100
paste textarea
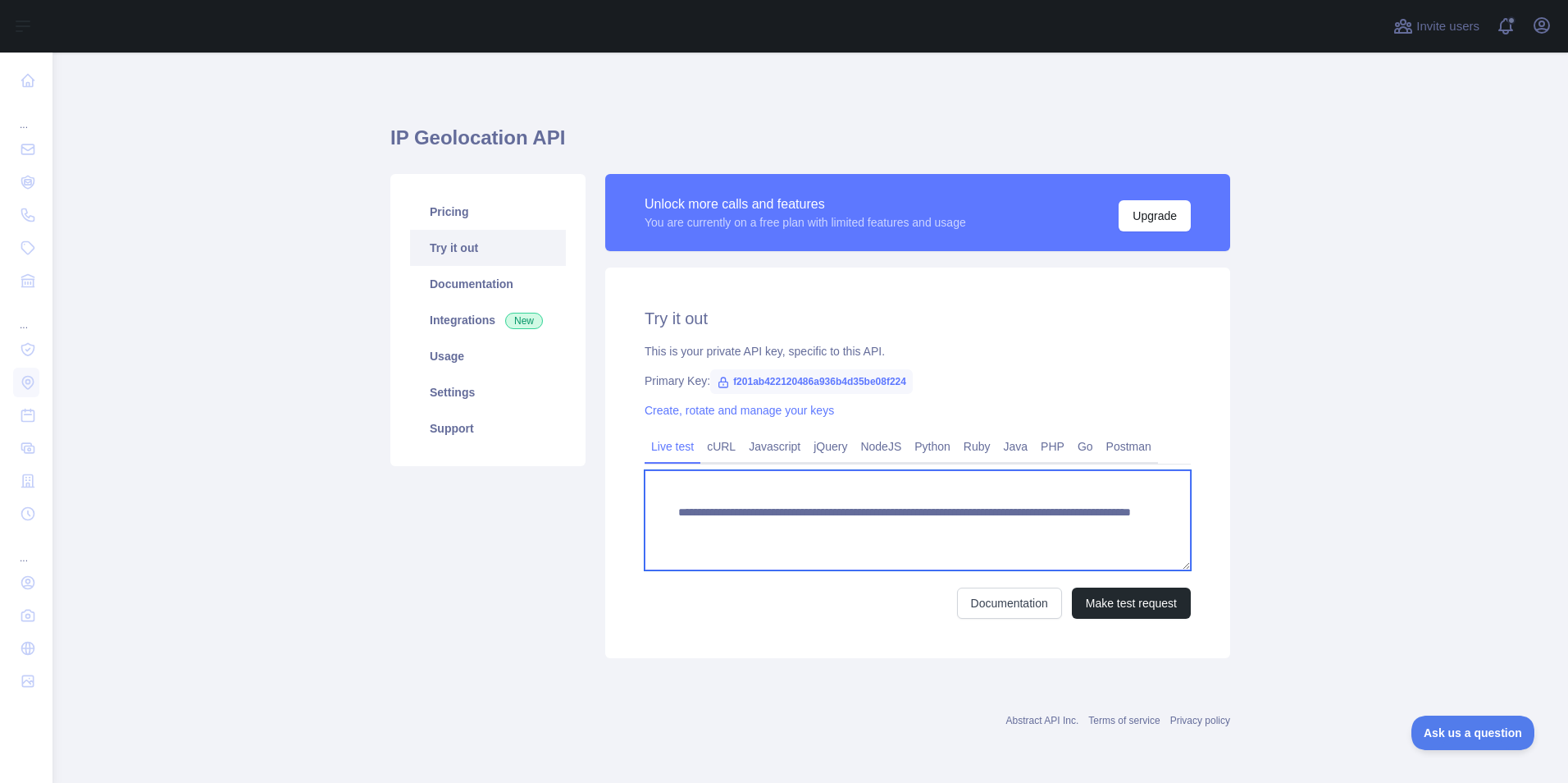
scroll to position [0, 0]
type textarea "**********"
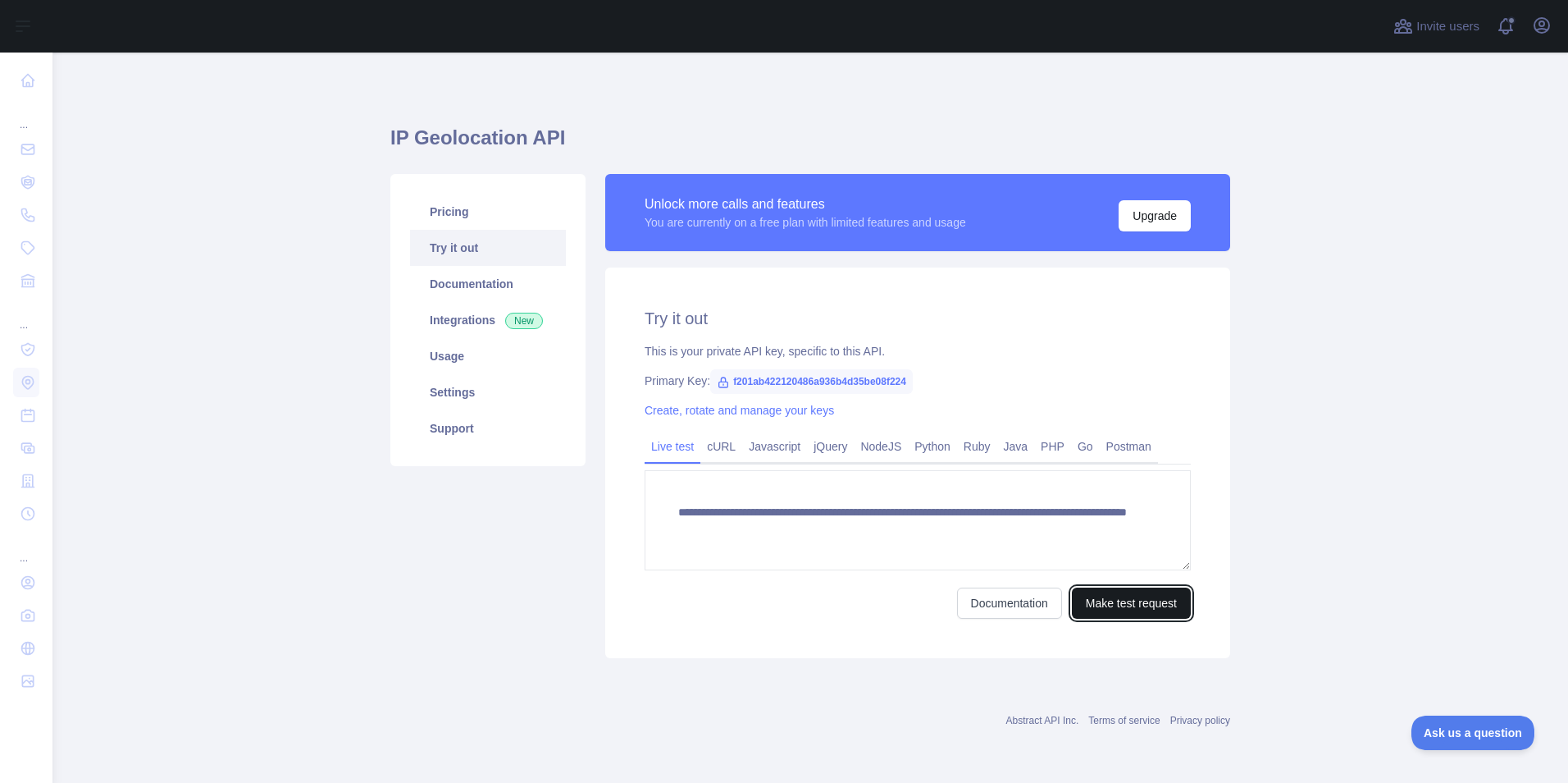
click at [1147, 603] on button "Make test request" at bounding box center [1131, 603] width 119 height 31
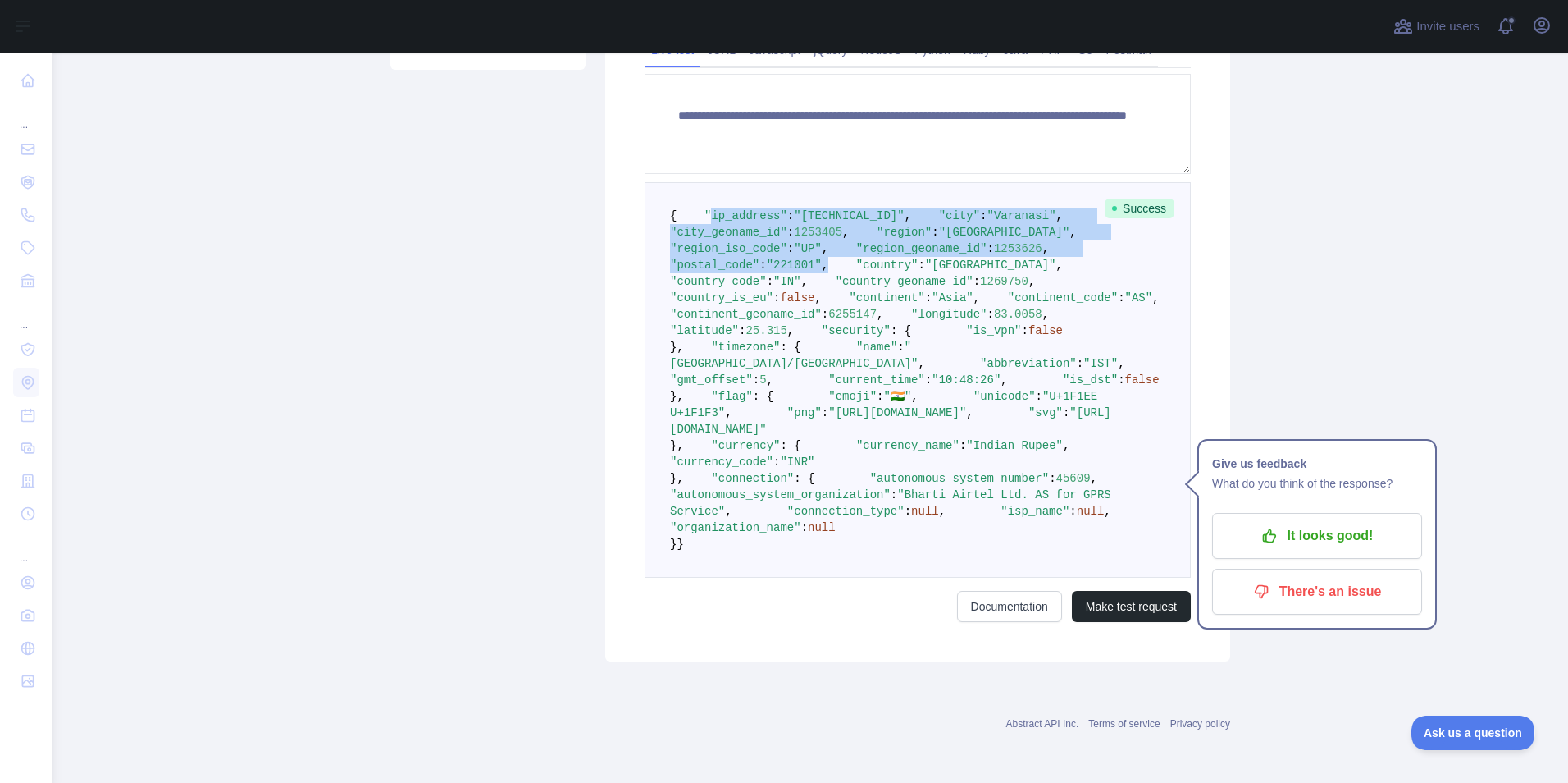
scroll to position [396, 0]
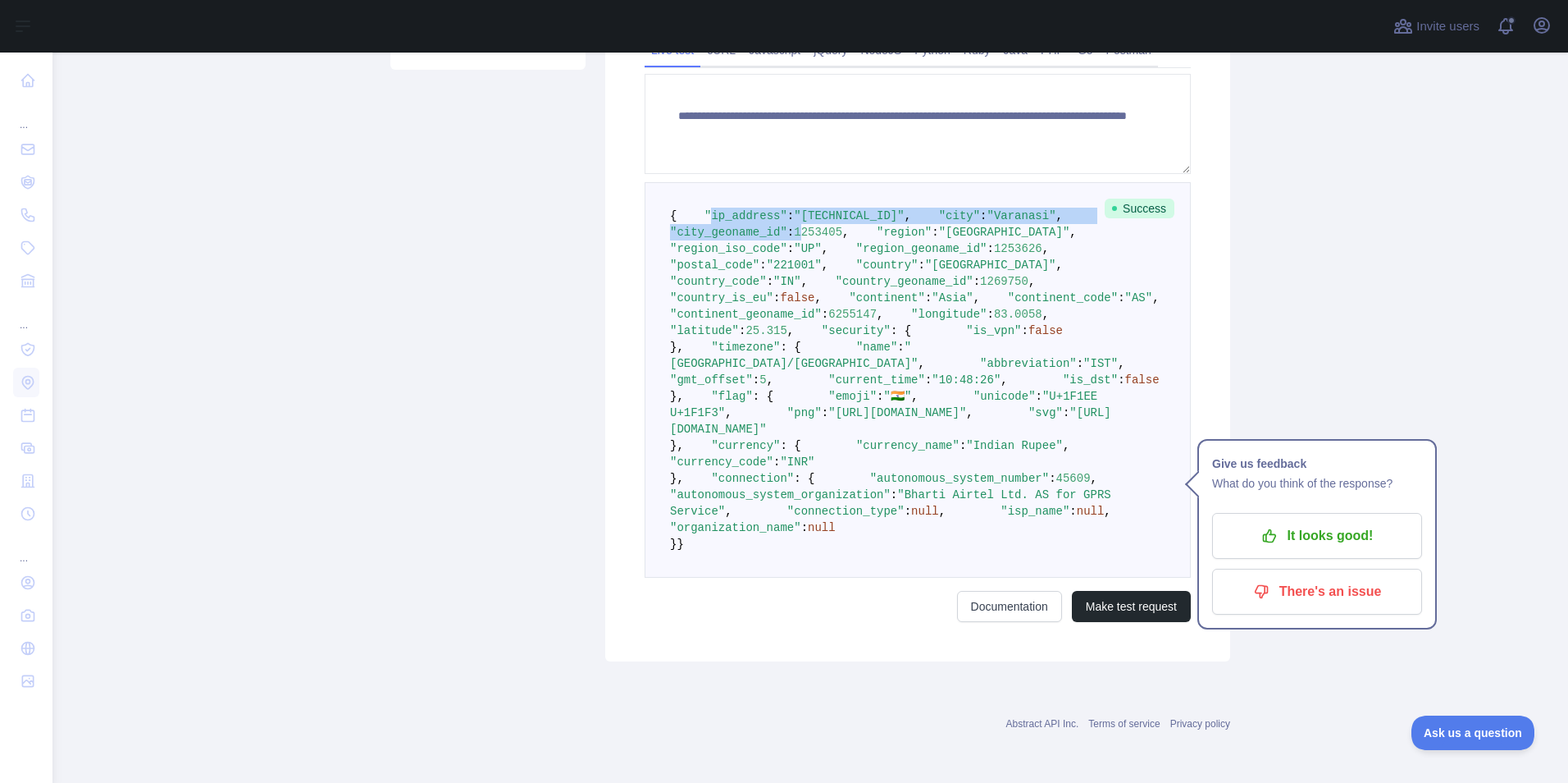
drag, startPoint x: 695, startPoint y: 236, endPoint x: 816, endPoint y: 273, distance: 126.5
click at [816, 273] on pre "{ "ip_address" : "106.219.227.193" , "city" : "Varanasi" , "city_geoname_id" : …" at bounding box center [918, 379] width 546 height 395
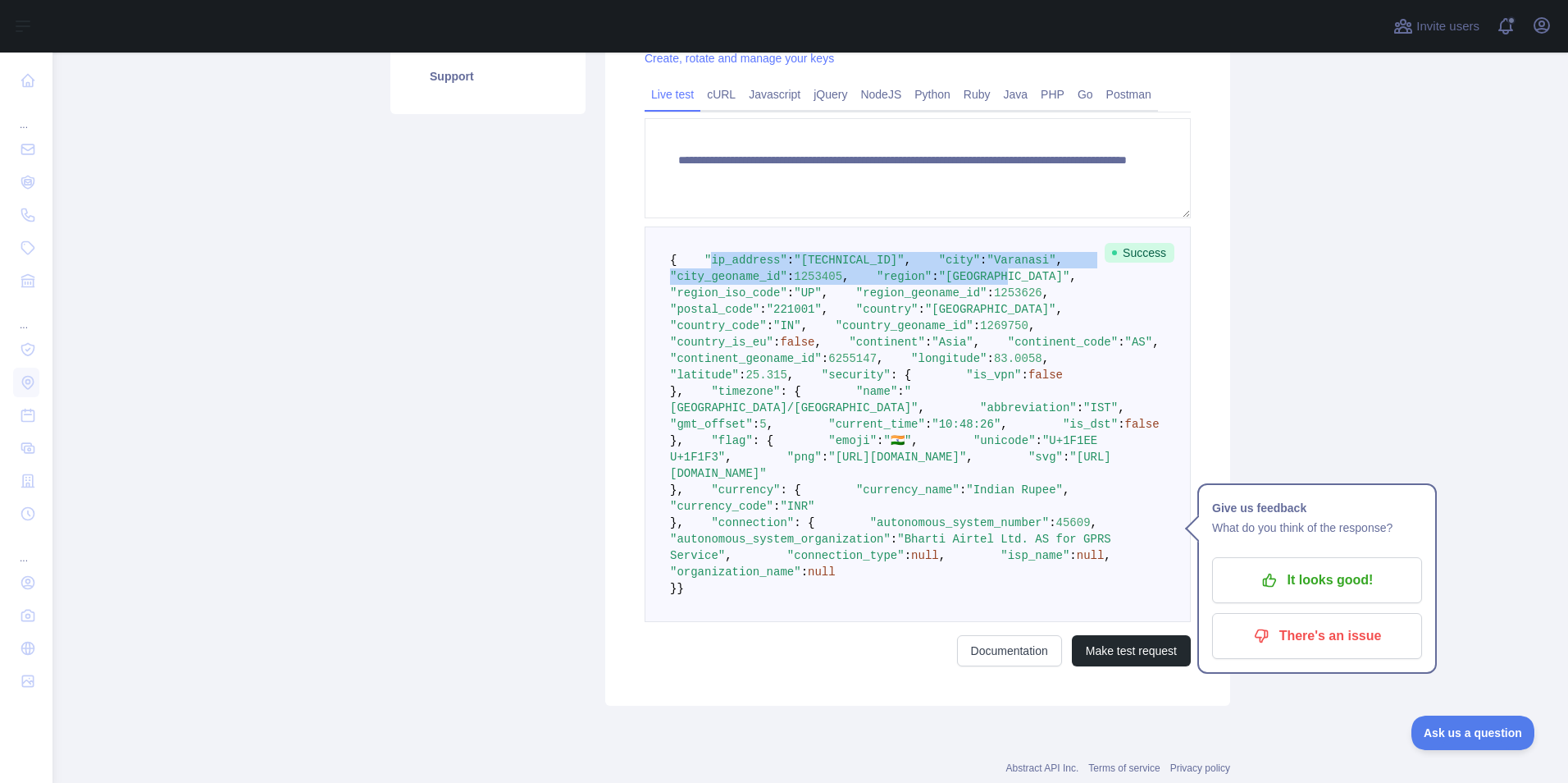
scroll to position [314, 0]
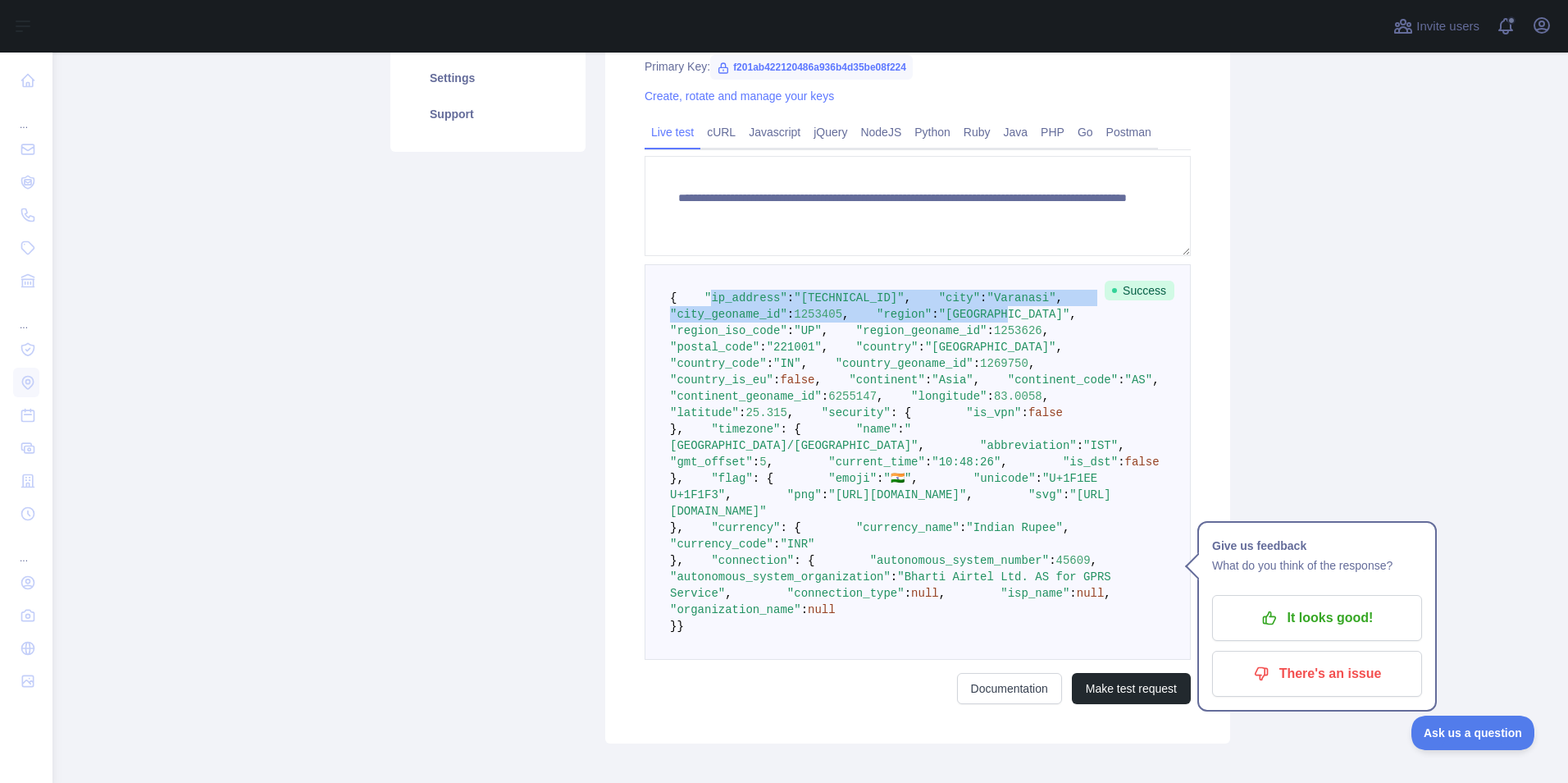
click at [884, 337] on pre "{ "ip_address" : "106.219.227.193" , "city" : "Varanasi" , "city_geoname_id" : …" at bounding box center [918, 461] width 546 height 395
drag, startPoint x: 785, startPoint y: 314, endPoint x: 879, endPoint y: 319, distance: 94.1
click at [879, 305] on span ""[TECHNICAL_ID]"" at bounding box center [848, 298] width 109 height 13
copy span "106.219.227.193"
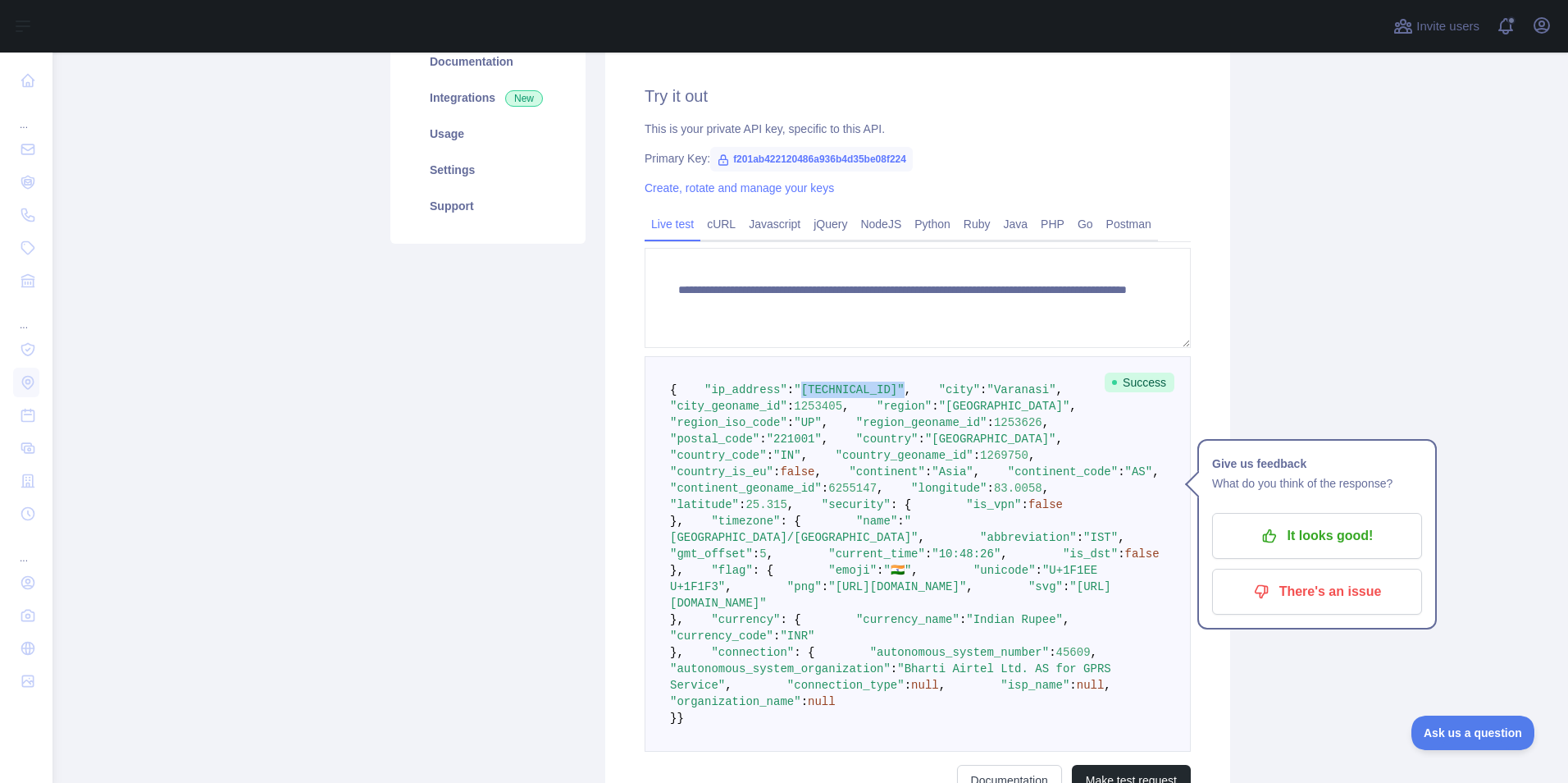
scroll to position [396, 0]
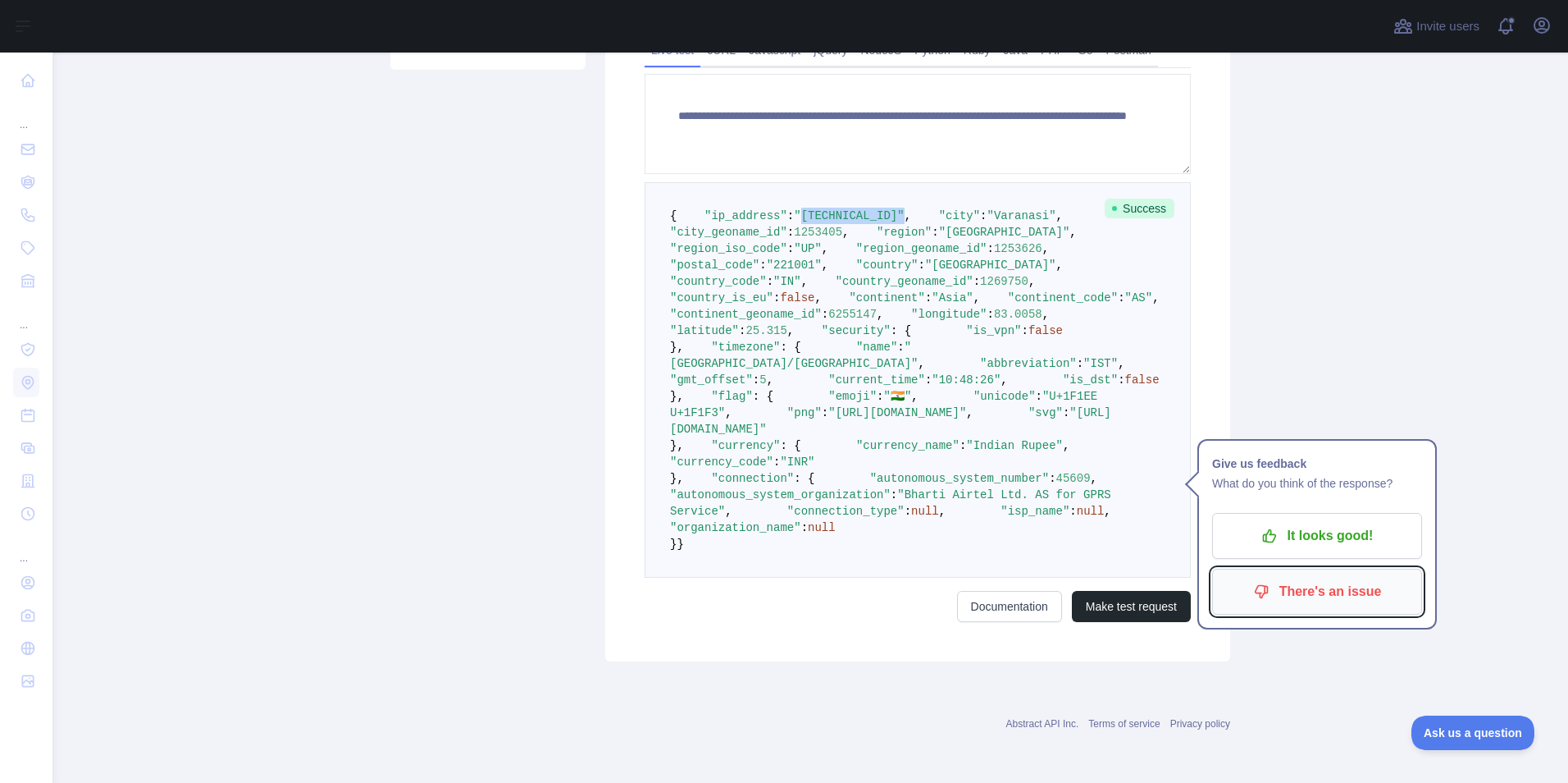
click at [1313, 601] on p "There's an issue" at bounding box center [1317, 591] width 186 height 28
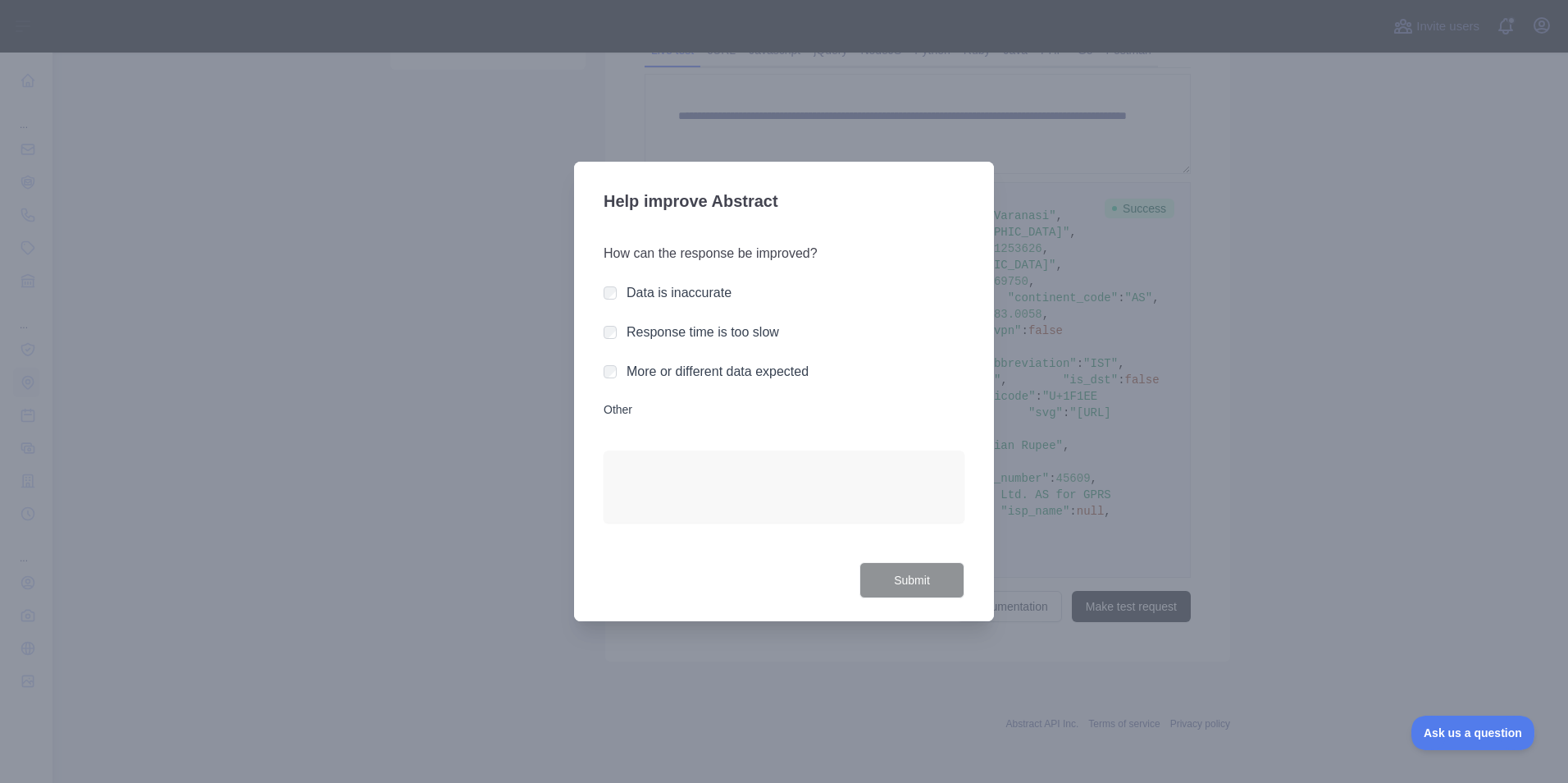
click at [659, 371] on label "More or different data expected" at bounding box center [717, 371] width 182 height 14
click at [658, 505] on textarea "Other" at bounding box center [784, 487] width 361 height 72
type textarea "**********"
click at [911, 571] on button "Submit" at bounding box center [912, 580] width 105 height 37
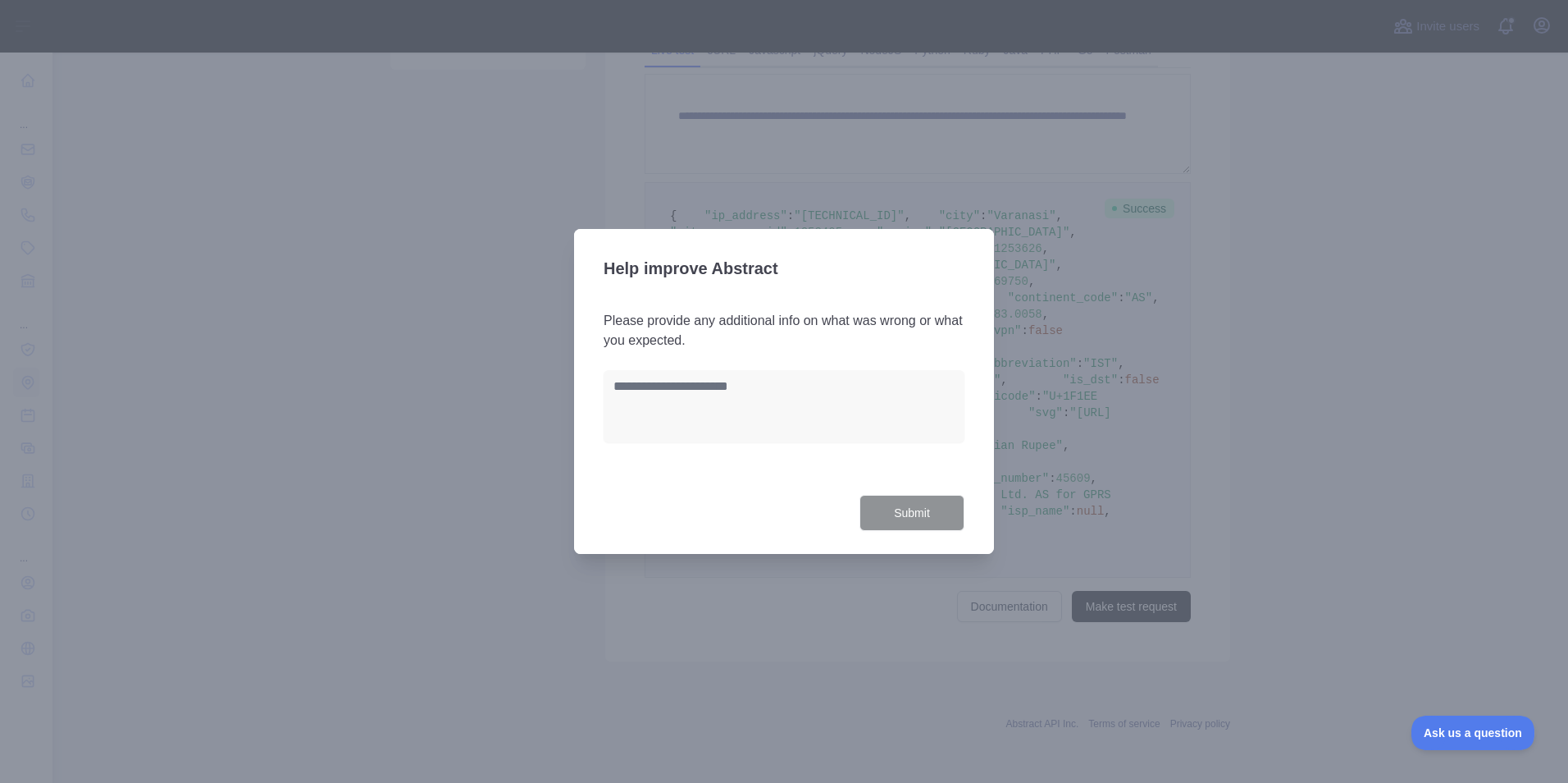
click at [1328, 392] on div at bounding box center [784, 392] width 1568 height 783
click at [1259, 354] on div at bounding box center [784, 392] width 1568 height 783
click at [566, 214] on div at bounding box center [784, 392] width 1568 height 783
click at [693, 305] on div "Please provide any additional info on what was wrong or what you expected." at bounding box center [784, 393] width 361 height 204
click at [700, 200] on div at bounding box center [784, 392] width 1568 height 783
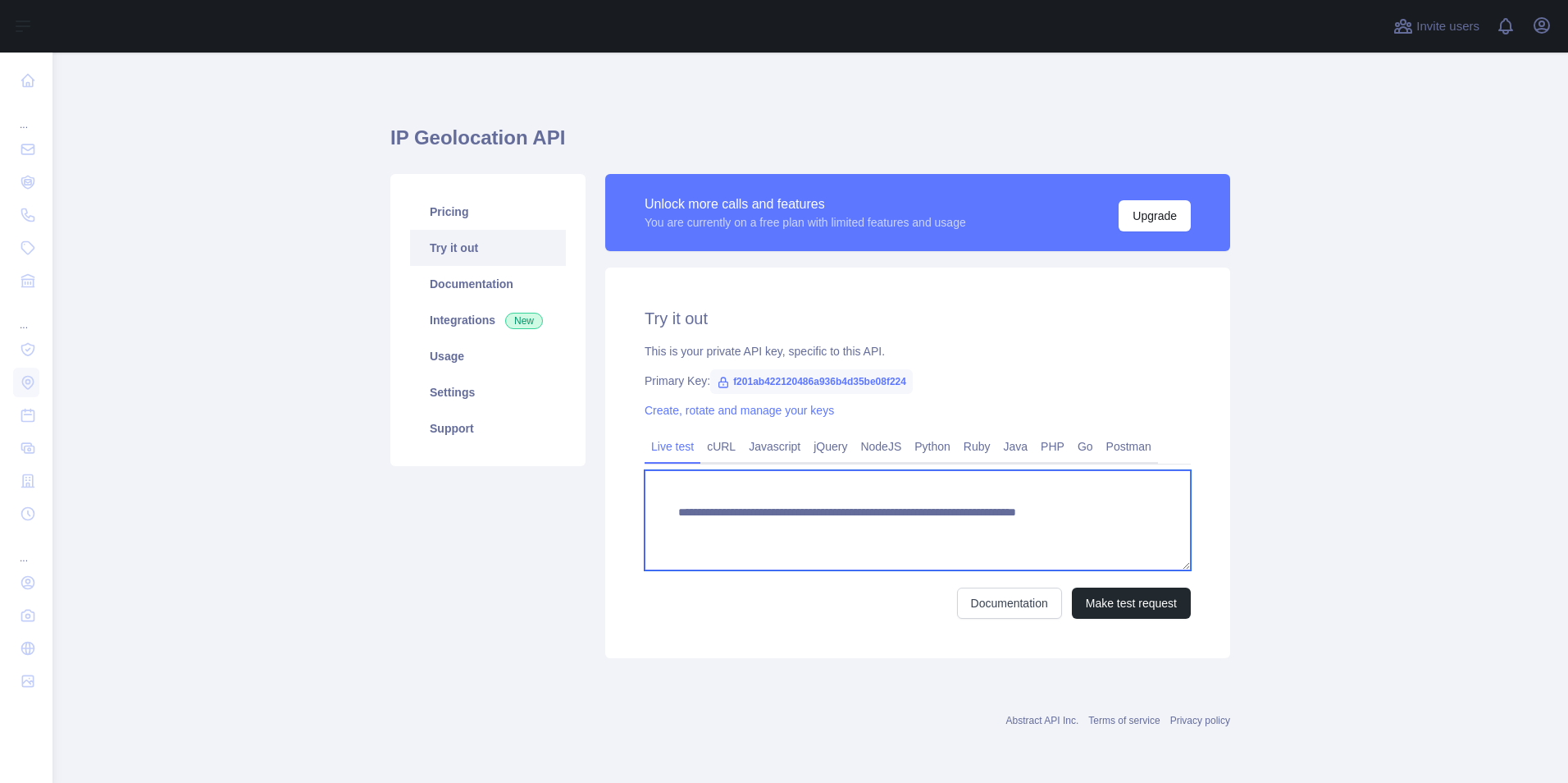
drag, startPoint x: 990, startPoint y: 527, endPoint x: 1002, endPoint y: 543, distance: 20.0
click at [1002, 543] on textarea "**********" at bounding box center [918, 520] width 546 height 100
click at [1027, 524] on textarea "**********" at bounding box center [918, 520] width 546 height 100
drag, startPoint x: 986, startPoint y: 524, endPoint x: 1020, endPoint y: 538, distance: 36.8
click at [1020, 538] on textarea "**********" at bounding box center [918, 520] width 546 height 100
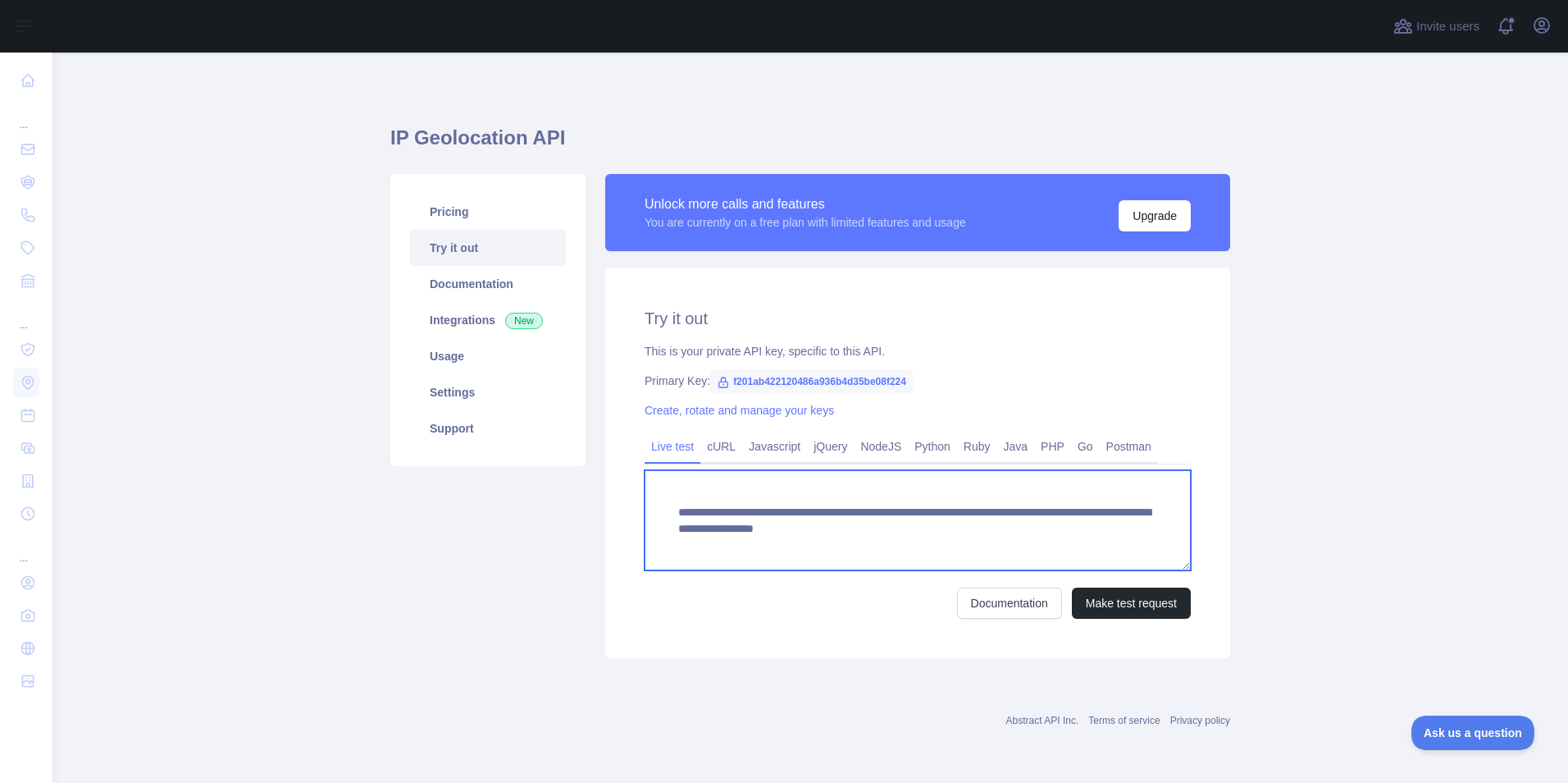
paste textarea
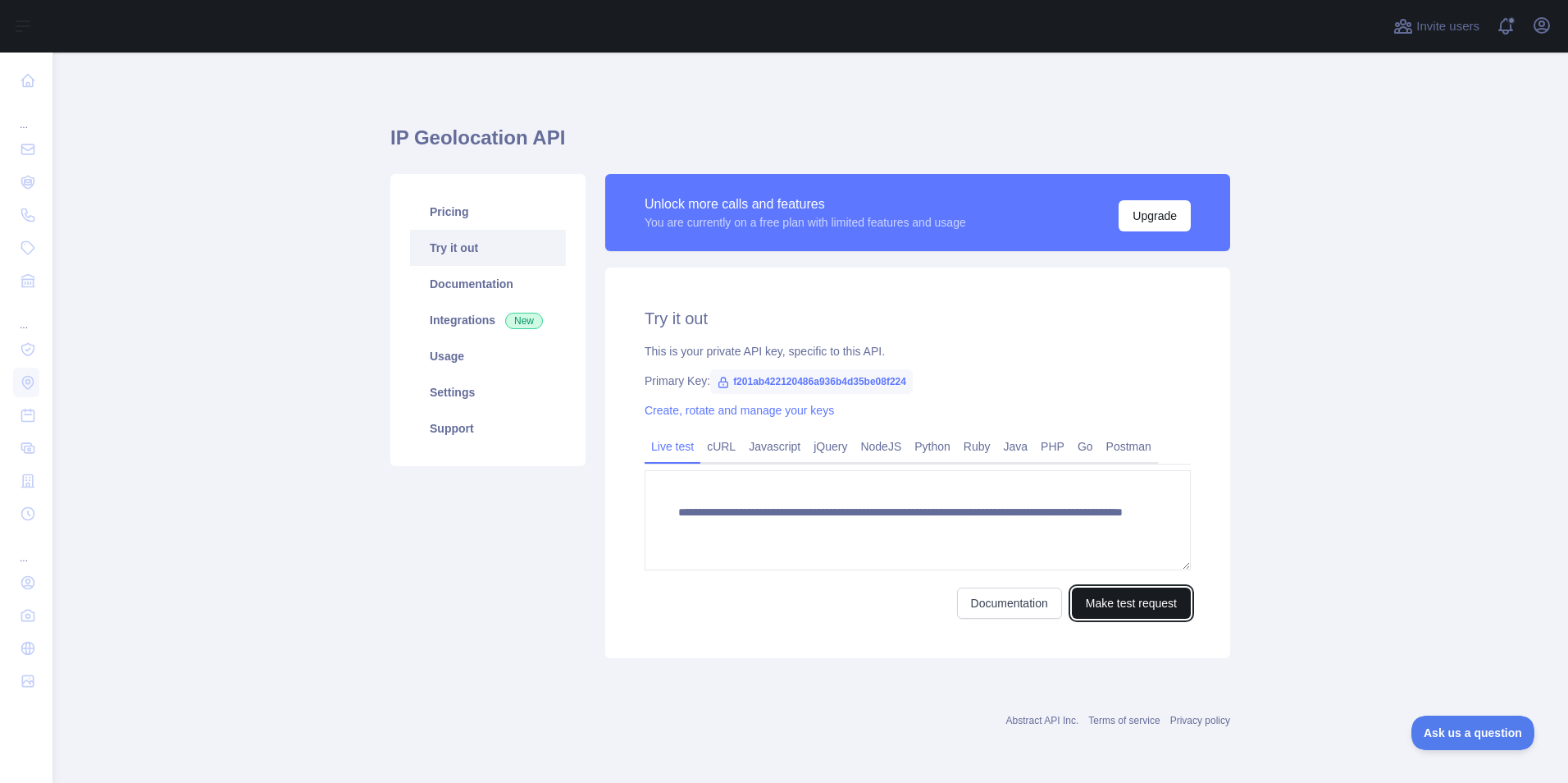
click at [1135, 614] on button "Make test request" at bounding box center [1131, 603] width 119 height 31
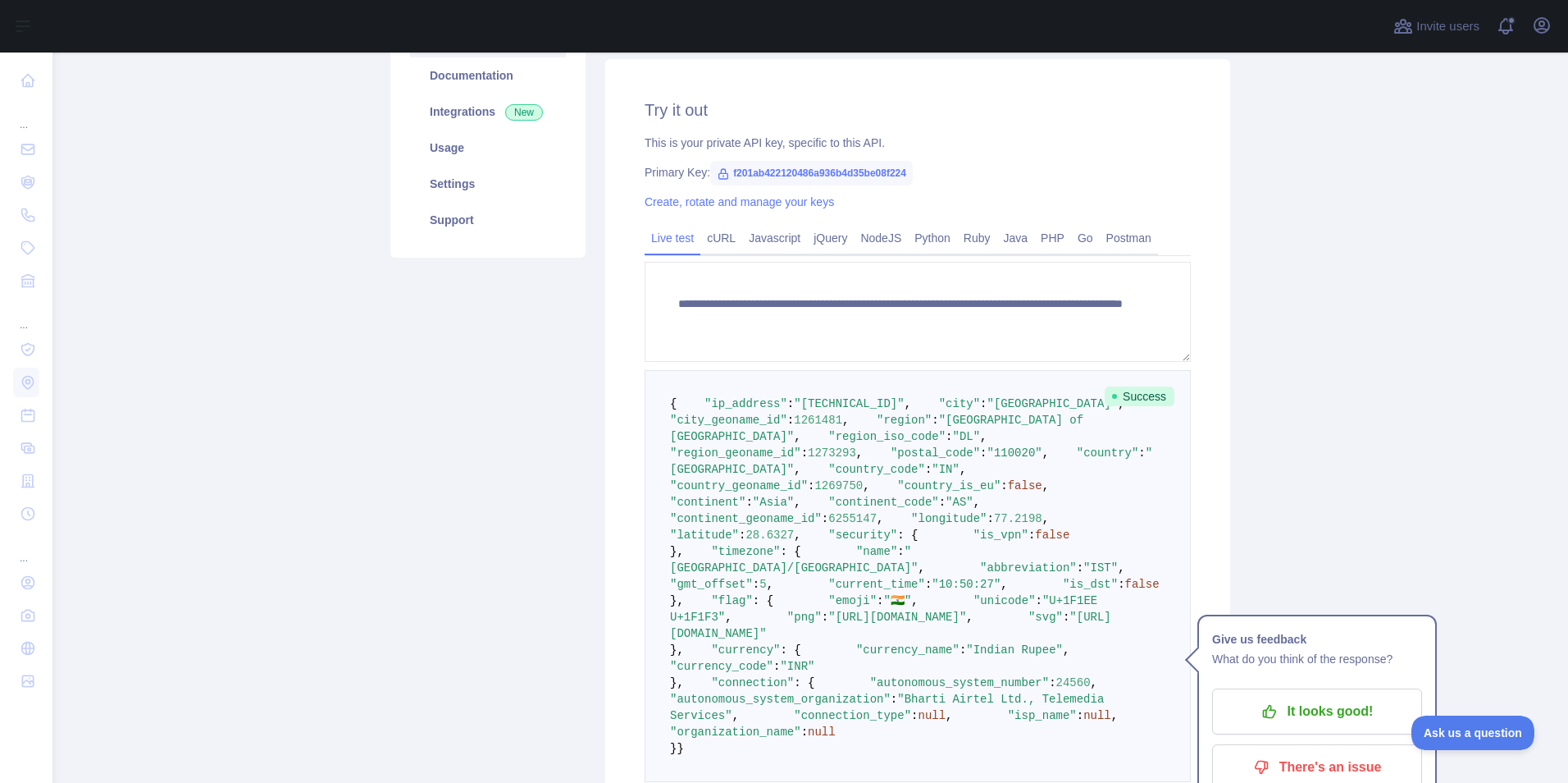
scroll to position [246, 0]
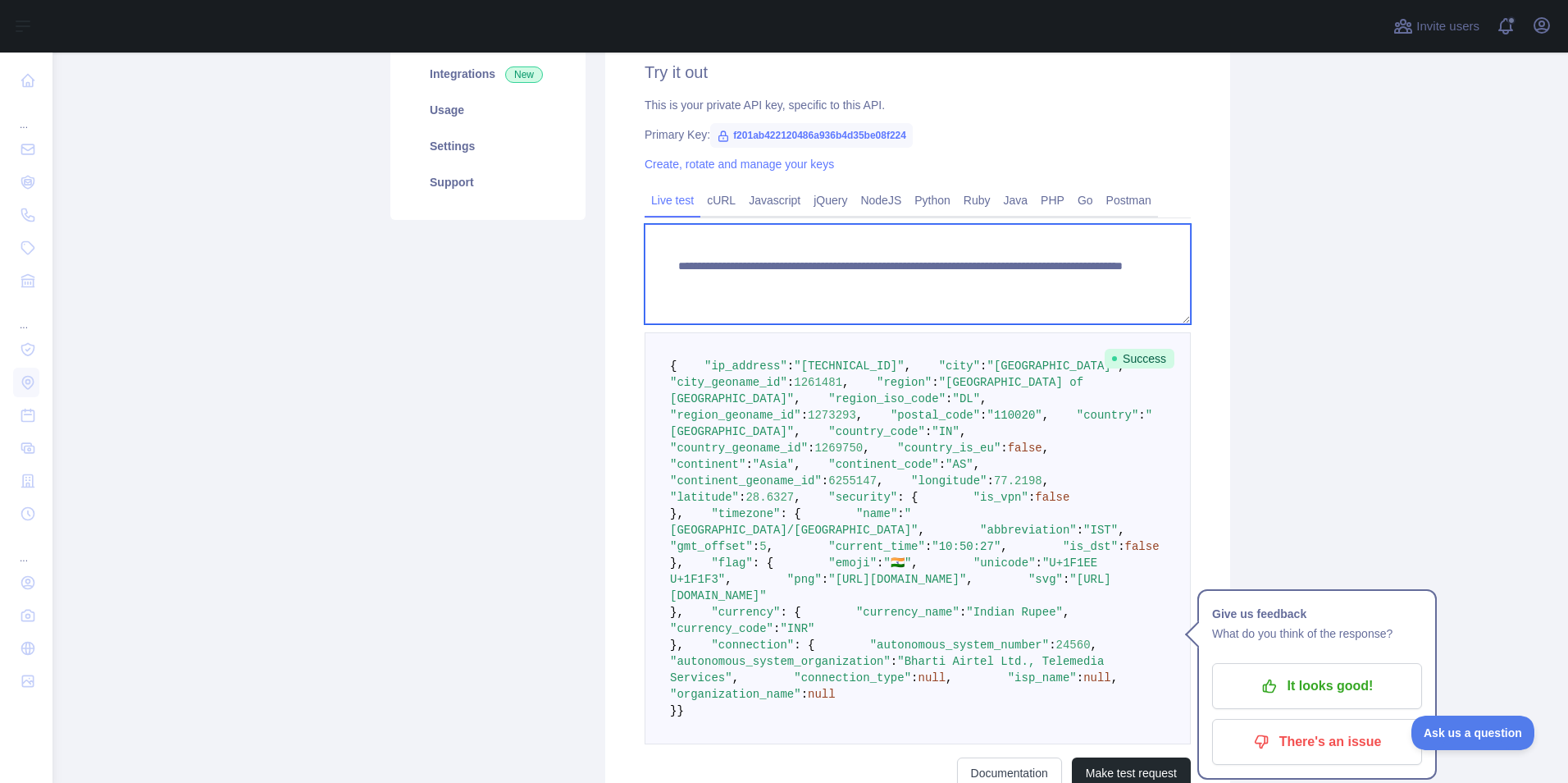
drag, startPoint x: 982, startPoint y: 279, endPoint x: 1113, endPoint y: 287, distance: 131.2
click at [1113, 287] on textarea "**********" at bounding box center [918, 273] width 546 height 100
paste textarea "*"
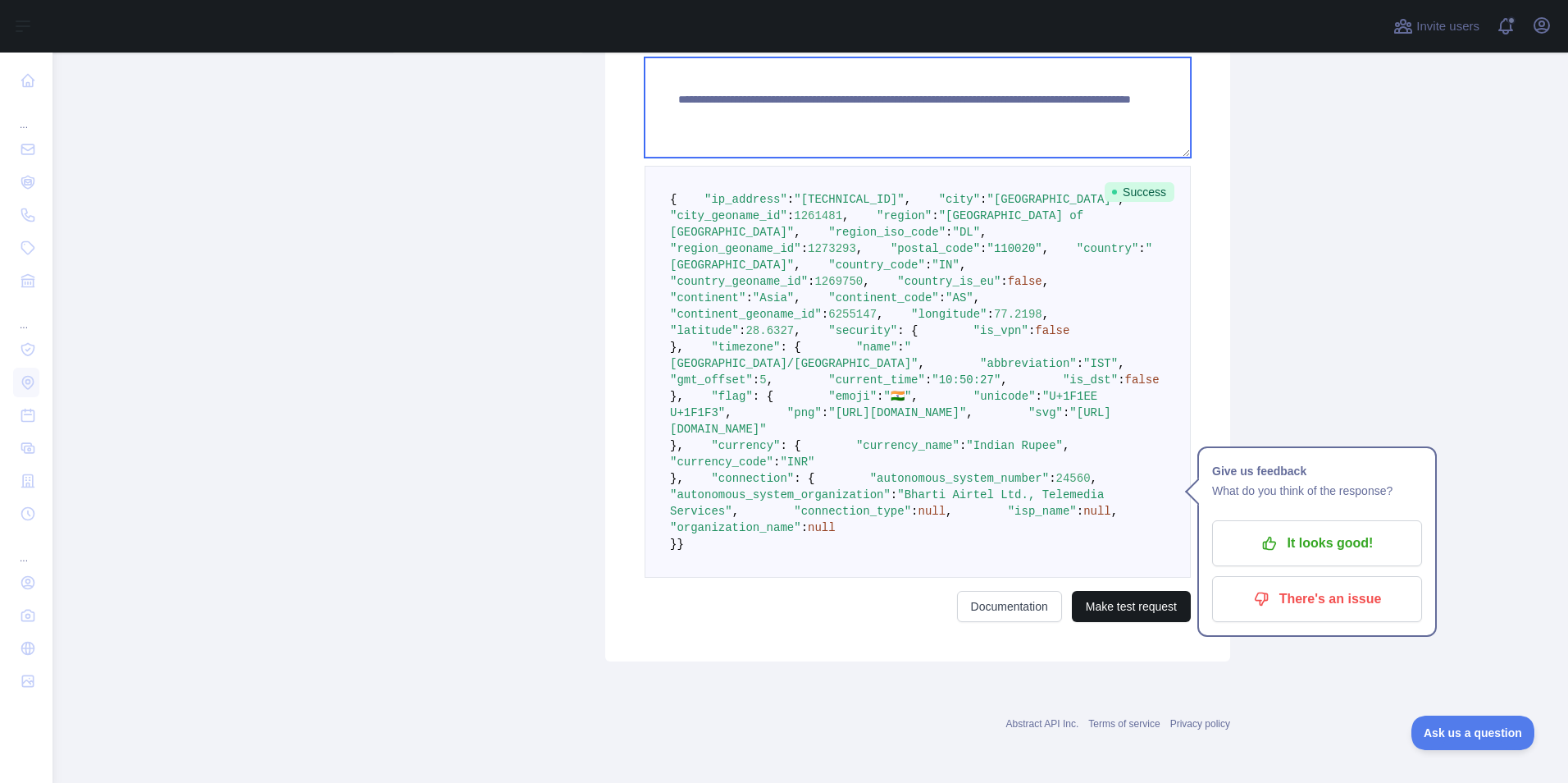
type textarea "**********"
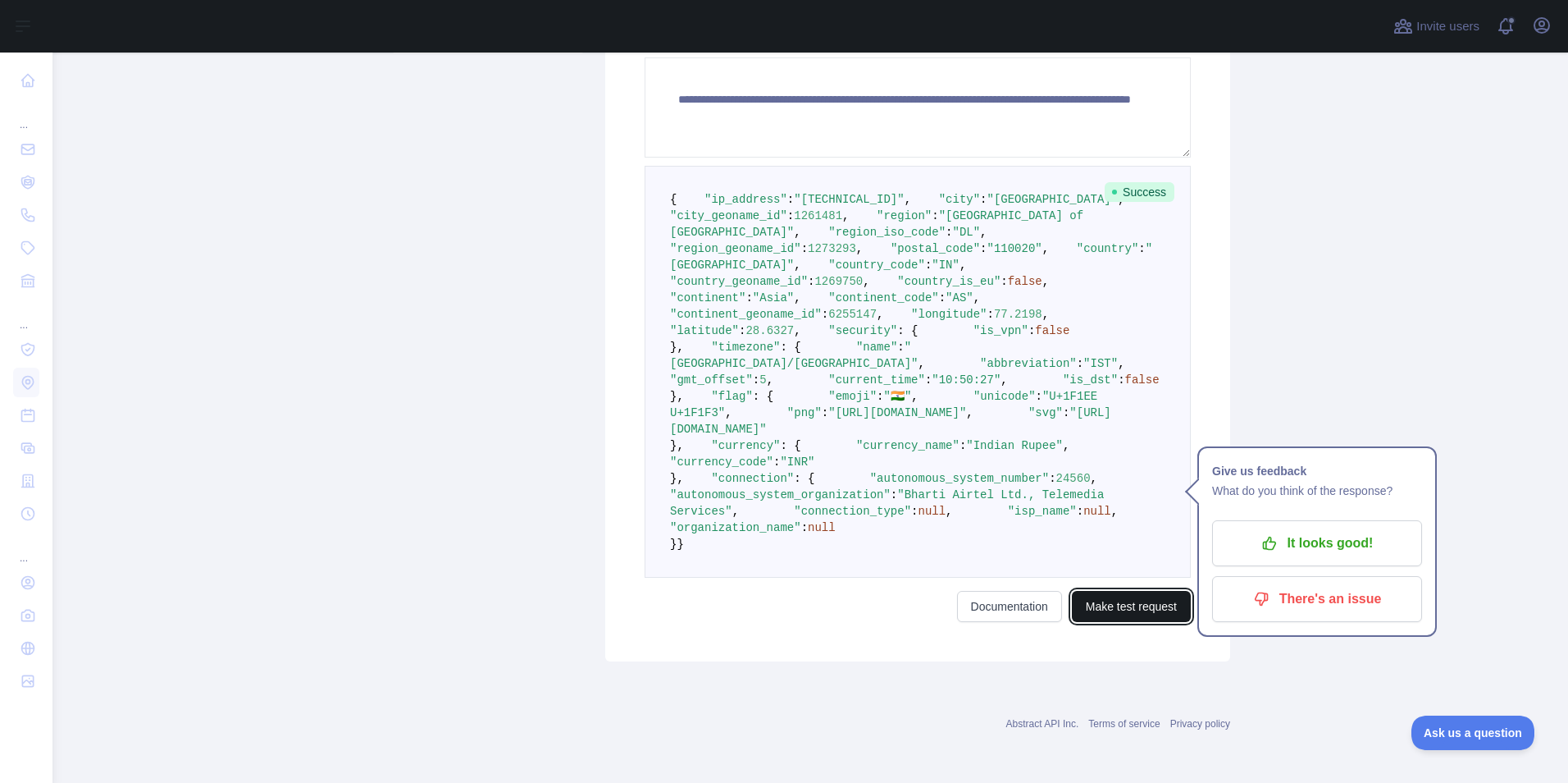
click at [1145, 609] on button "Make test request" at bounding box center [1131, 606] width 119 height 31
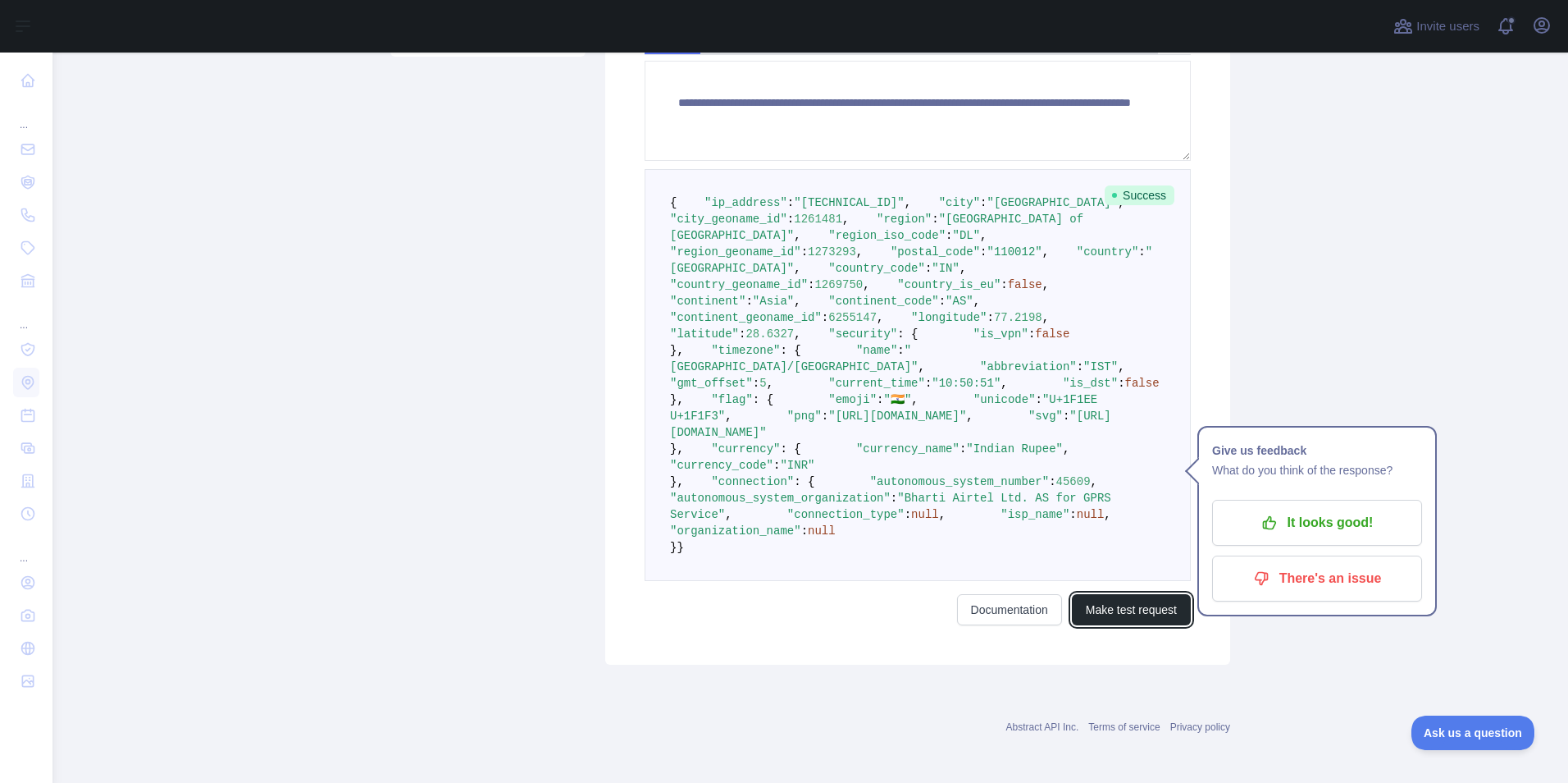
scroll to position [314, 0]
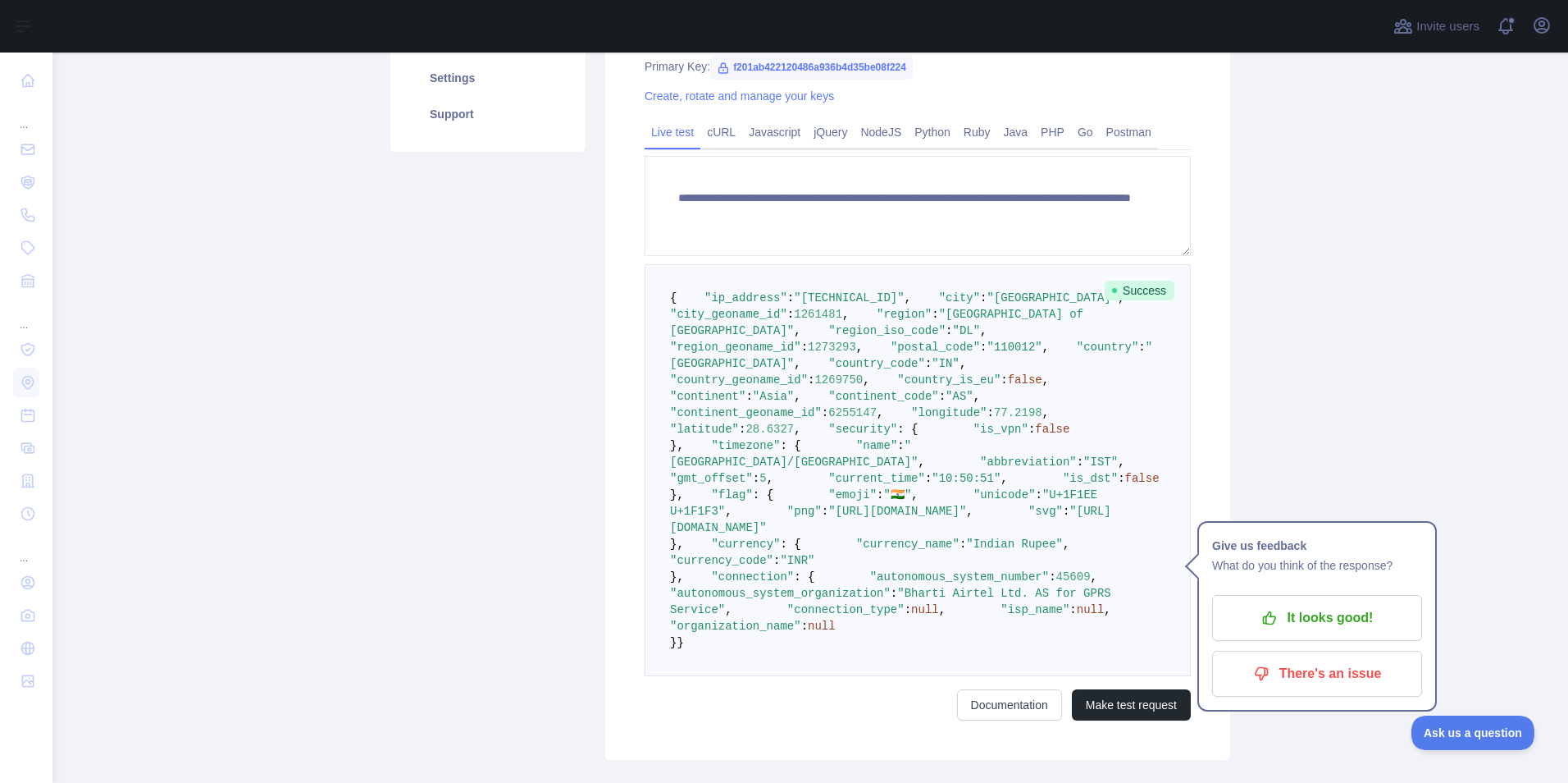
click at [1318, 341] on main "**********" at bounding box center [810, 417] width 1516 height 731
click at [784, 337] on span ""[GEOGRAPHIC_DATA] of [GEOGRAPHIC_DATA]"" at bounding box center [881, 322] width 421 height 30
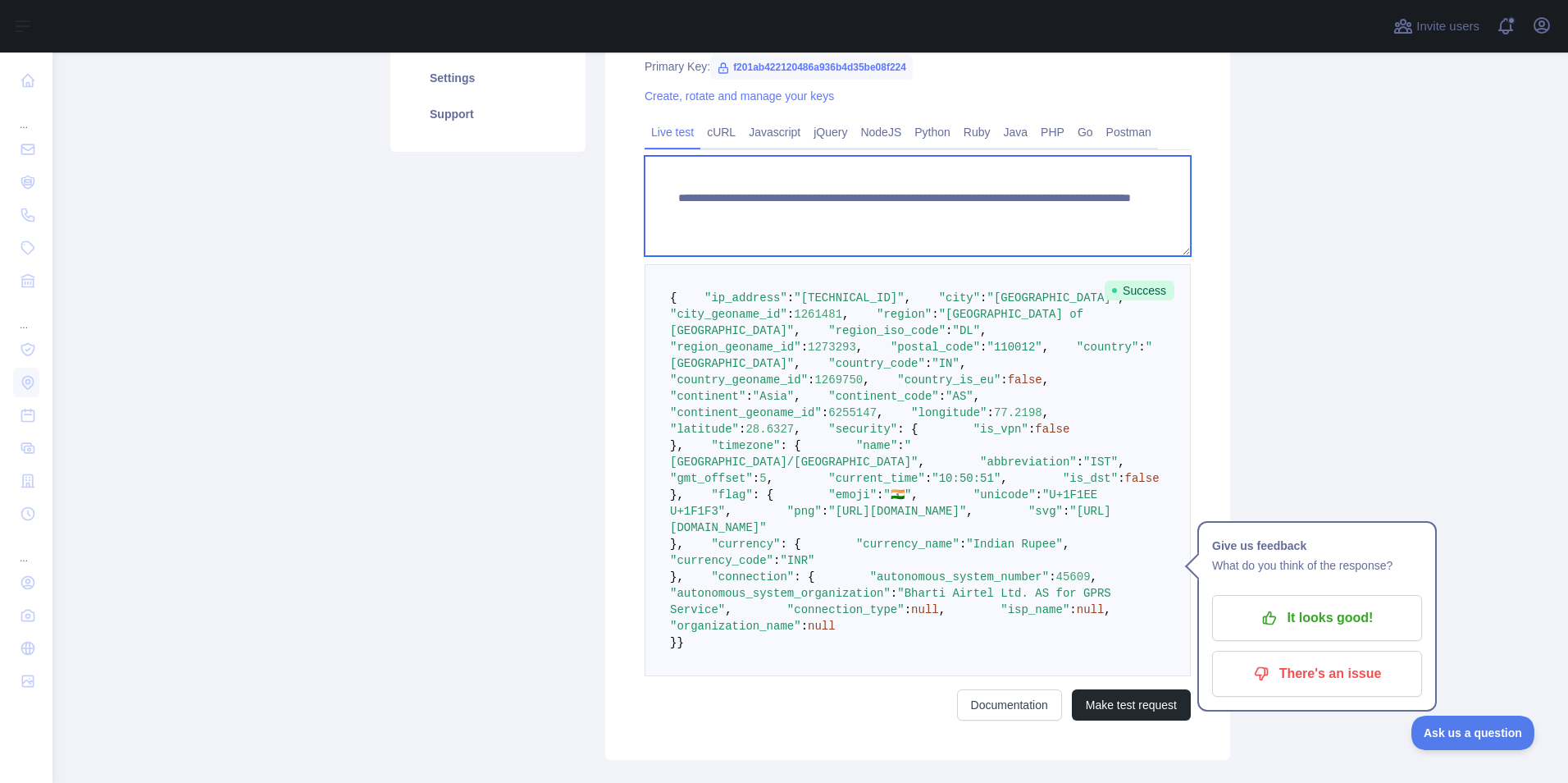
drag, startPoint x: 983, startPoint y: 208, endPoint x: 1085, endPoint y: 212, distance: 102.1
click at [1085, 212] on textarea "**********" at bounding box center [918, 206] width 546 height 100
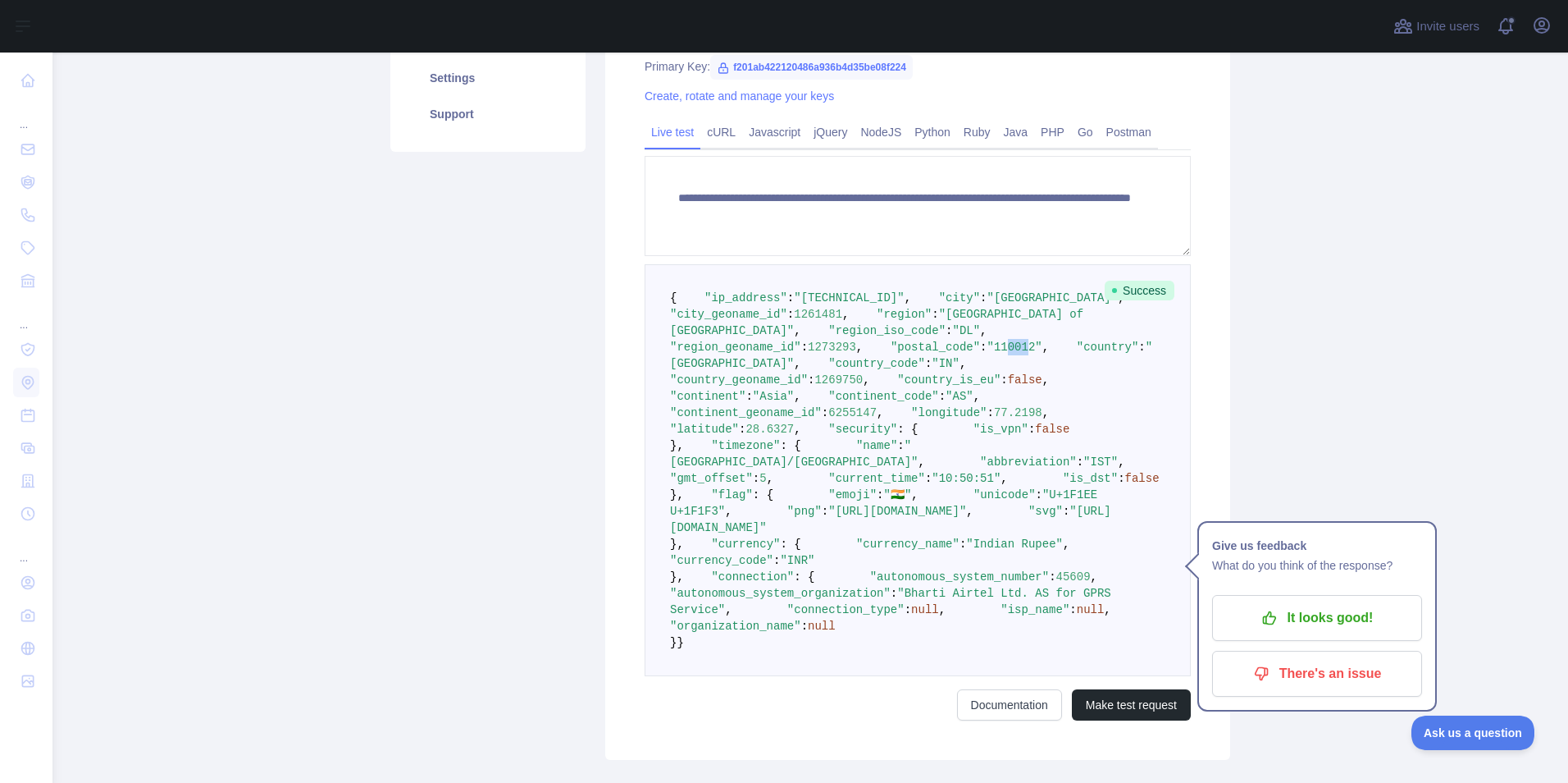
drag, startPoint x: 803, startPoint y: 412, endPoint x: 824, endPoint y: 412, distance: 21.0
click at [987, 353] on span ""110012"" at bounding box center [1015, 348] width 55 height 13
drag, startPoint x: 824, startPoint y: 412, endPoint x: 932, endPoint y: 465, distance: 120.3
click at [932, 465] on pre "{ "ip_address" : "[TECHNICAL_ID]" , "city" : "[GEOGRAPHIC_DATA]" , "city_geonam…" at bounding box center [918, 470] width 546 height 412
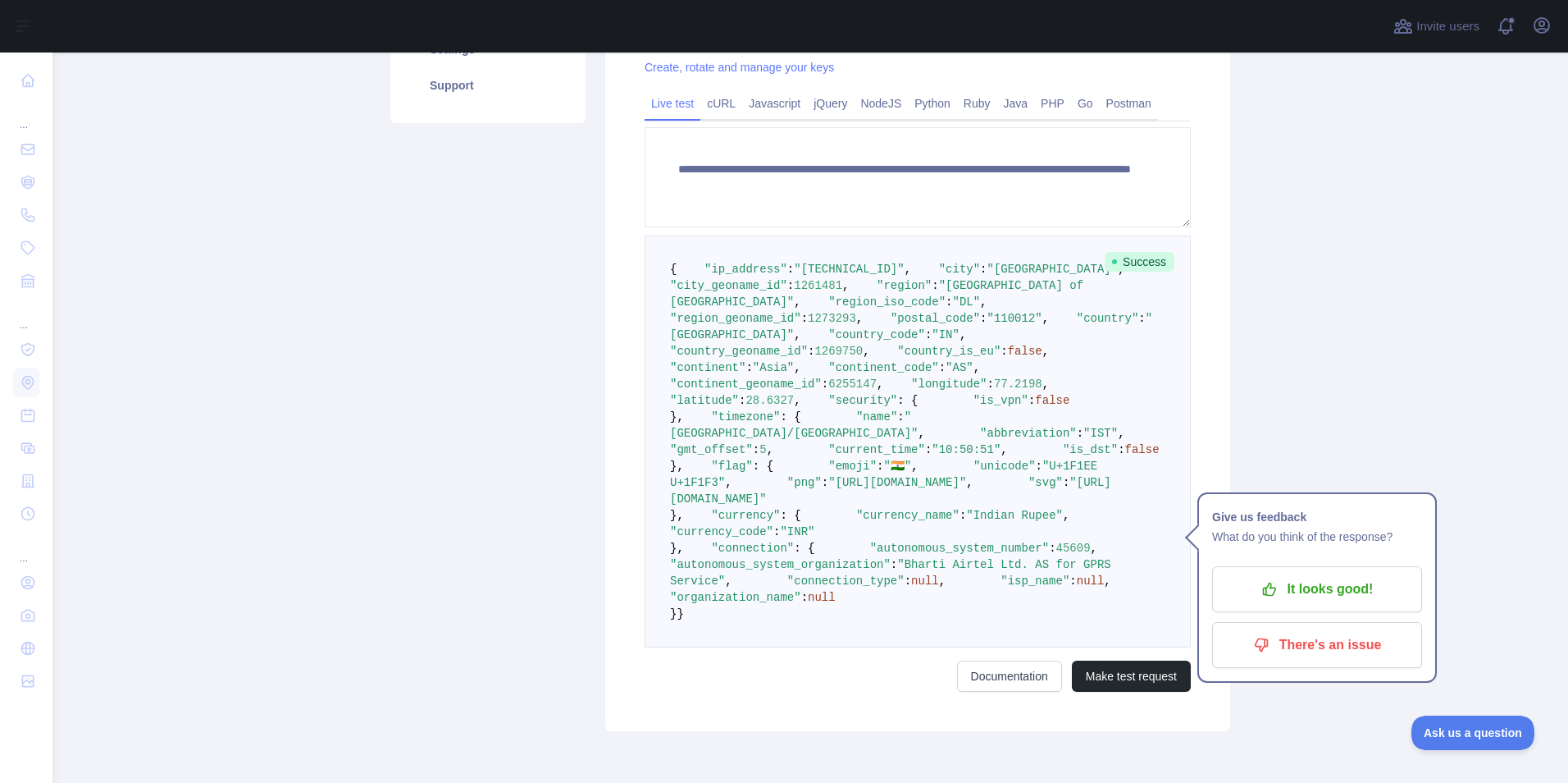
scroll to position [69, 0]
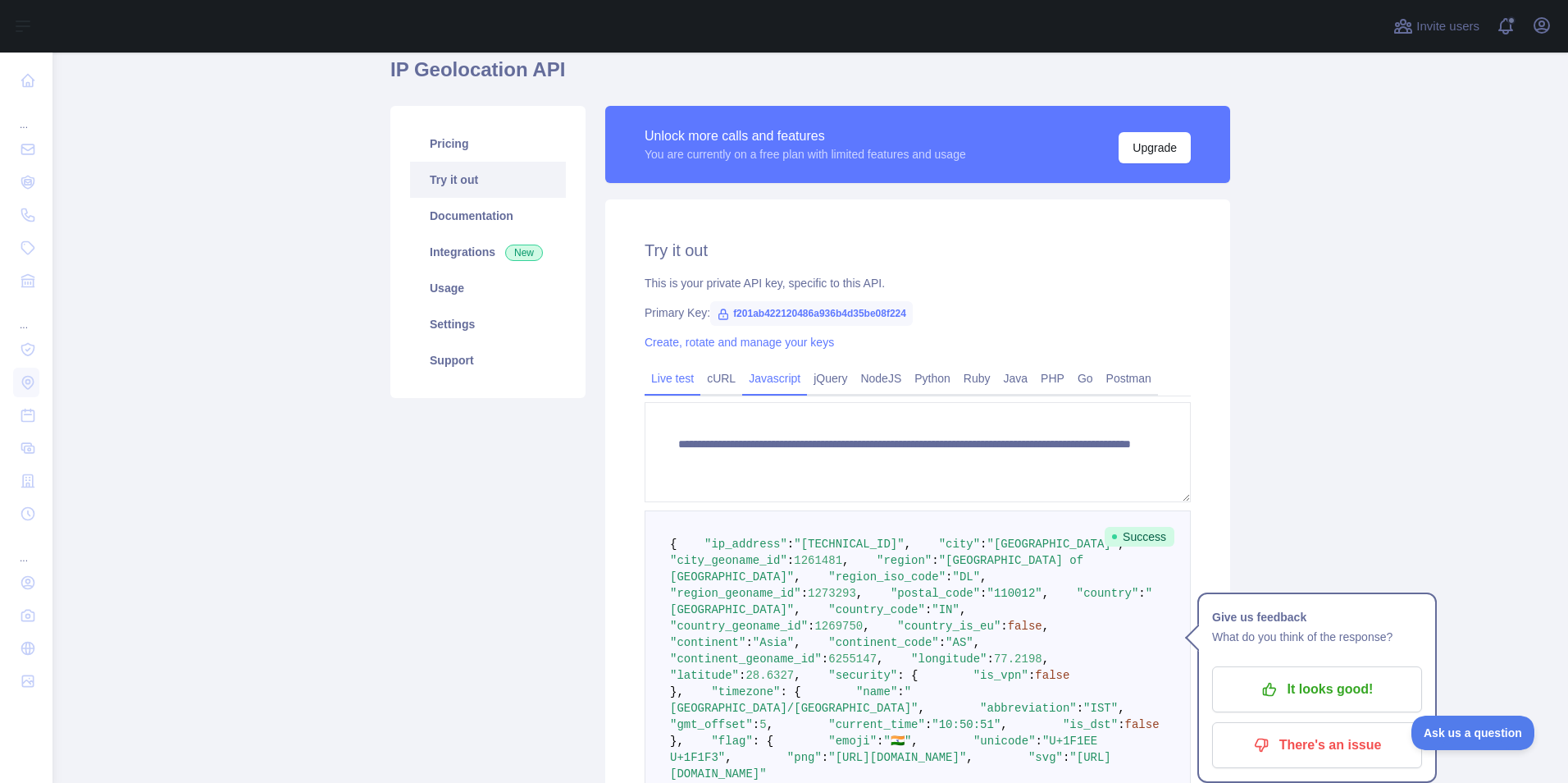
drag, startPoint x: 710, startPoint y: 371, endPoint x: 754, endPoint y: 371, distance: 44.0
click at [710, 371] on link "cURL" at bounding box center [722, 378] width 42 height 27
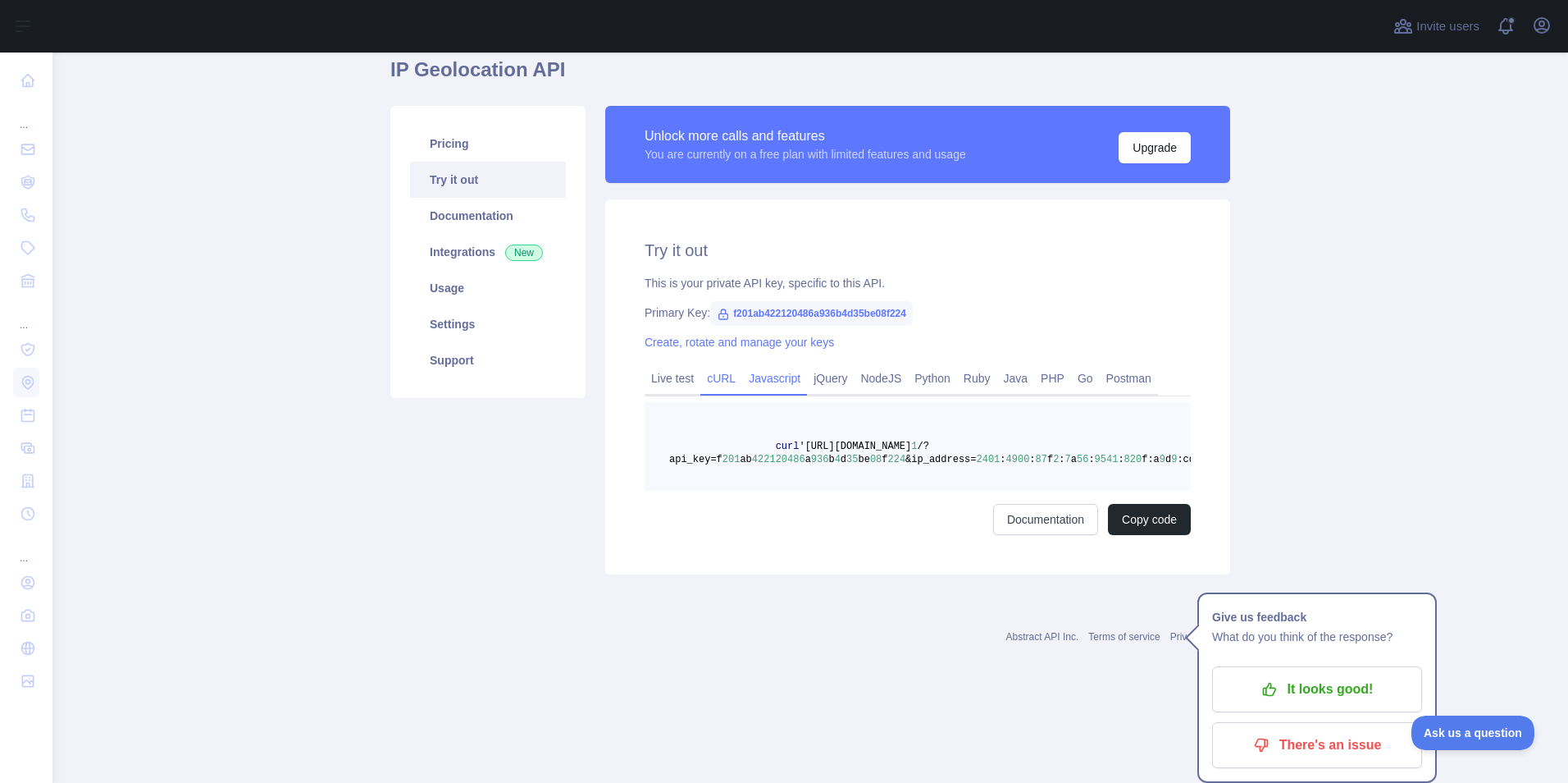
click at [764, 371] on link "Javascript" at bounding box center [775, 378] width 65 height 27
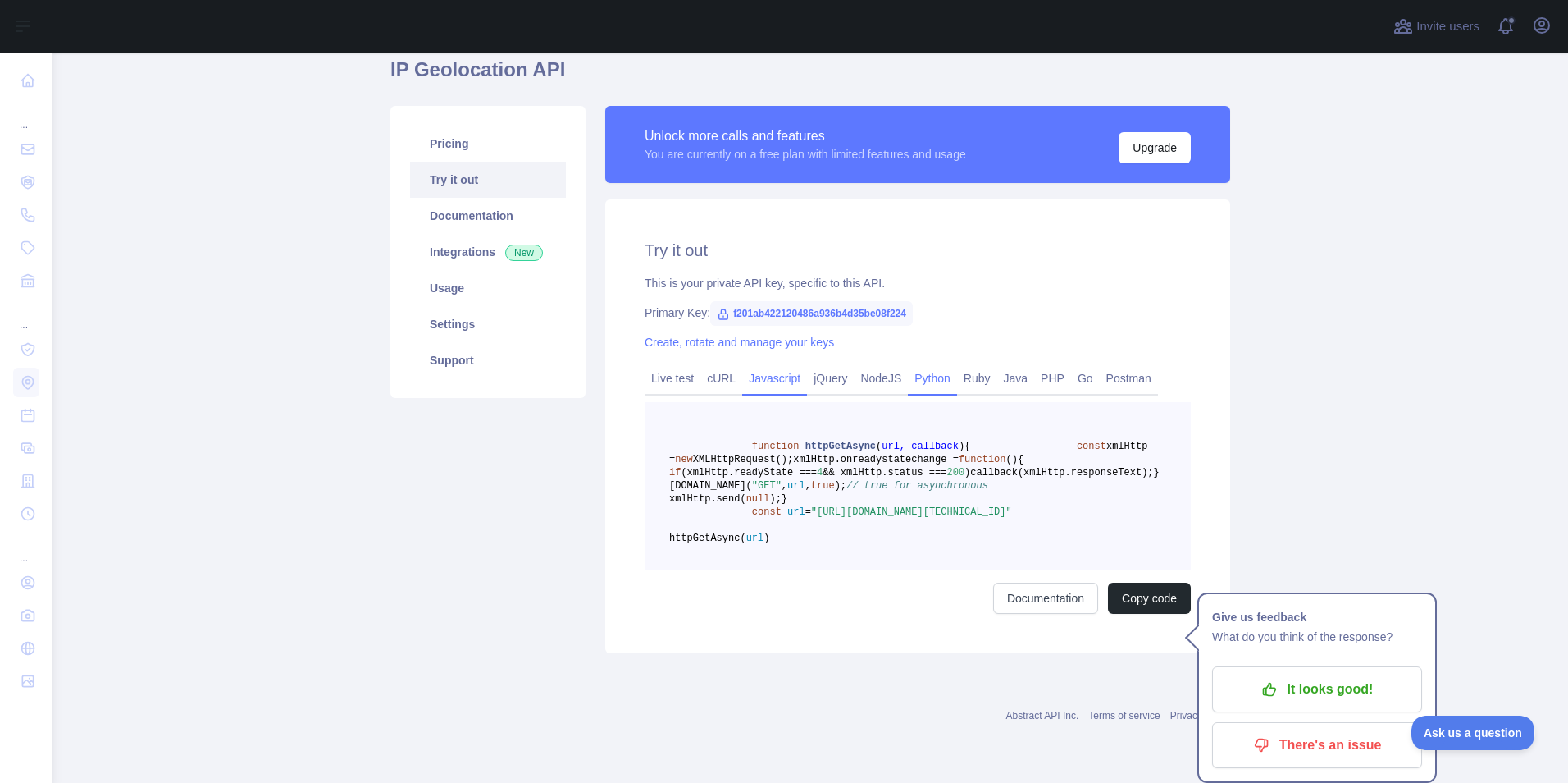
click at [923, 377] on link "Python" at bounding box center [933, 378] width 50 height 27
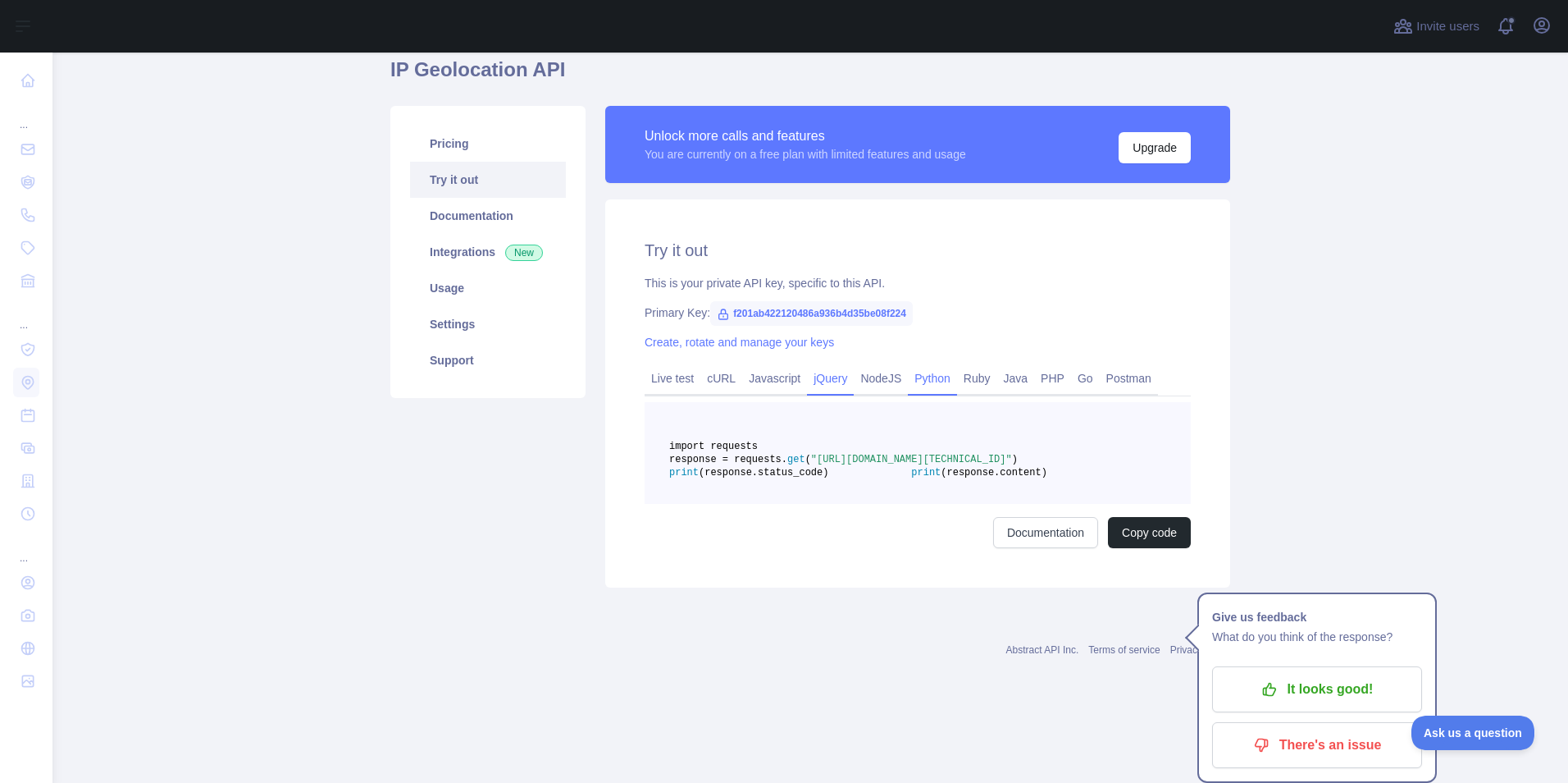
click at [807, 377] on link "jQuery" at bounding box center [830, 378] width 47 height 27
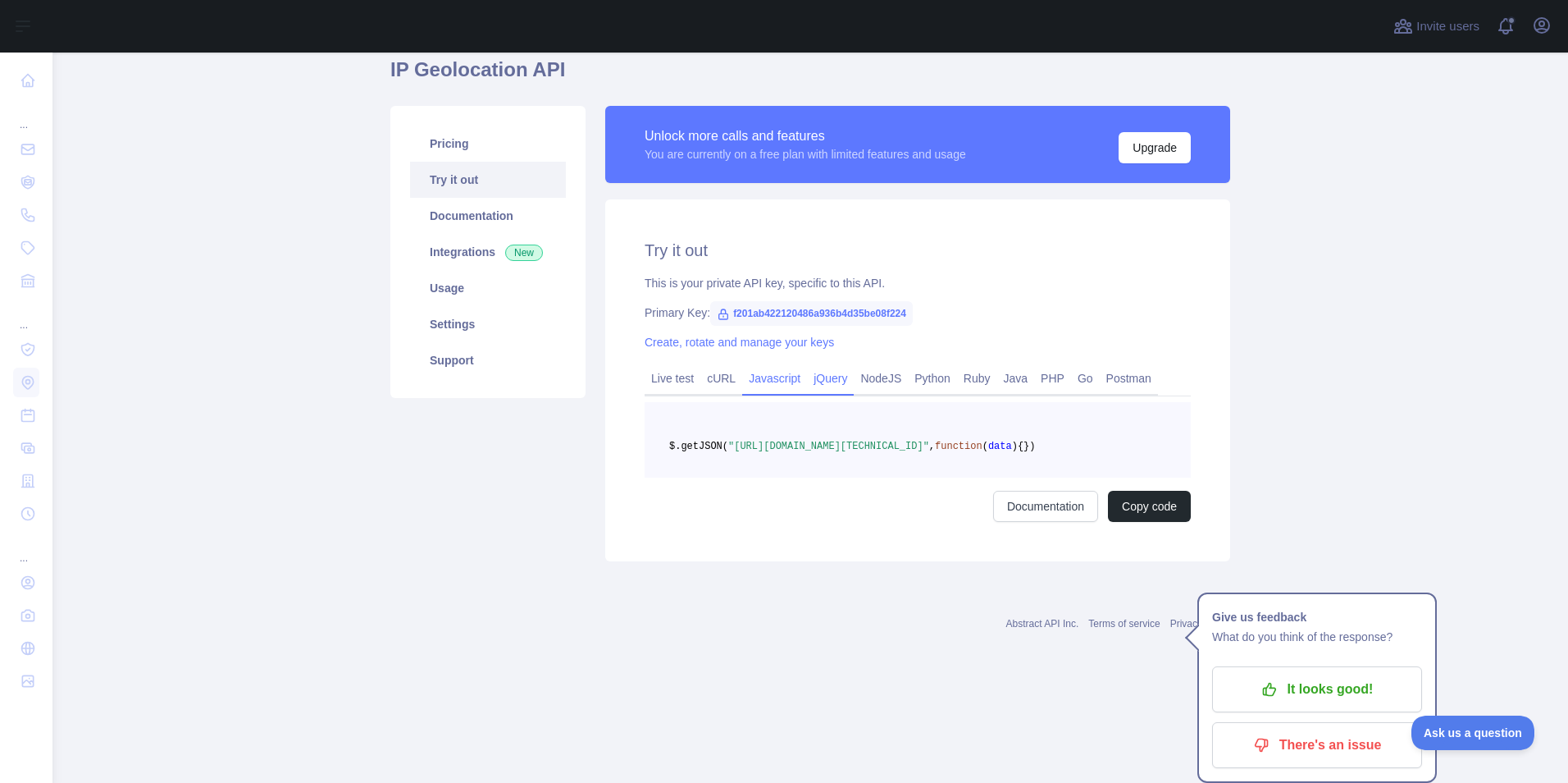
click at [757, 378] on link "Javascript" at bounding box center [775, 378] width 65 height 27
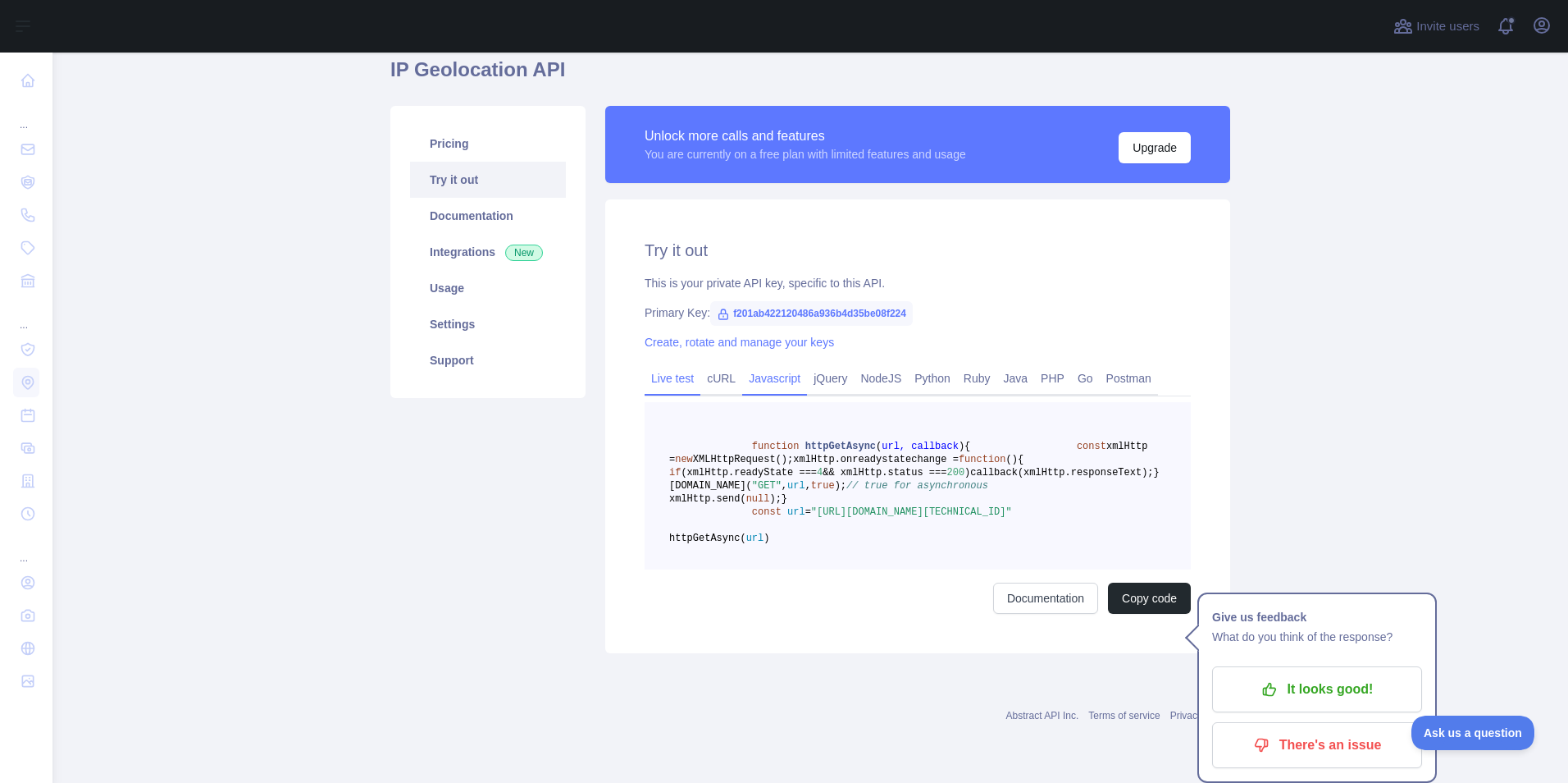
click at [665, 380] on link "Live test" at bounding box center [672, 378] width 56 height 27
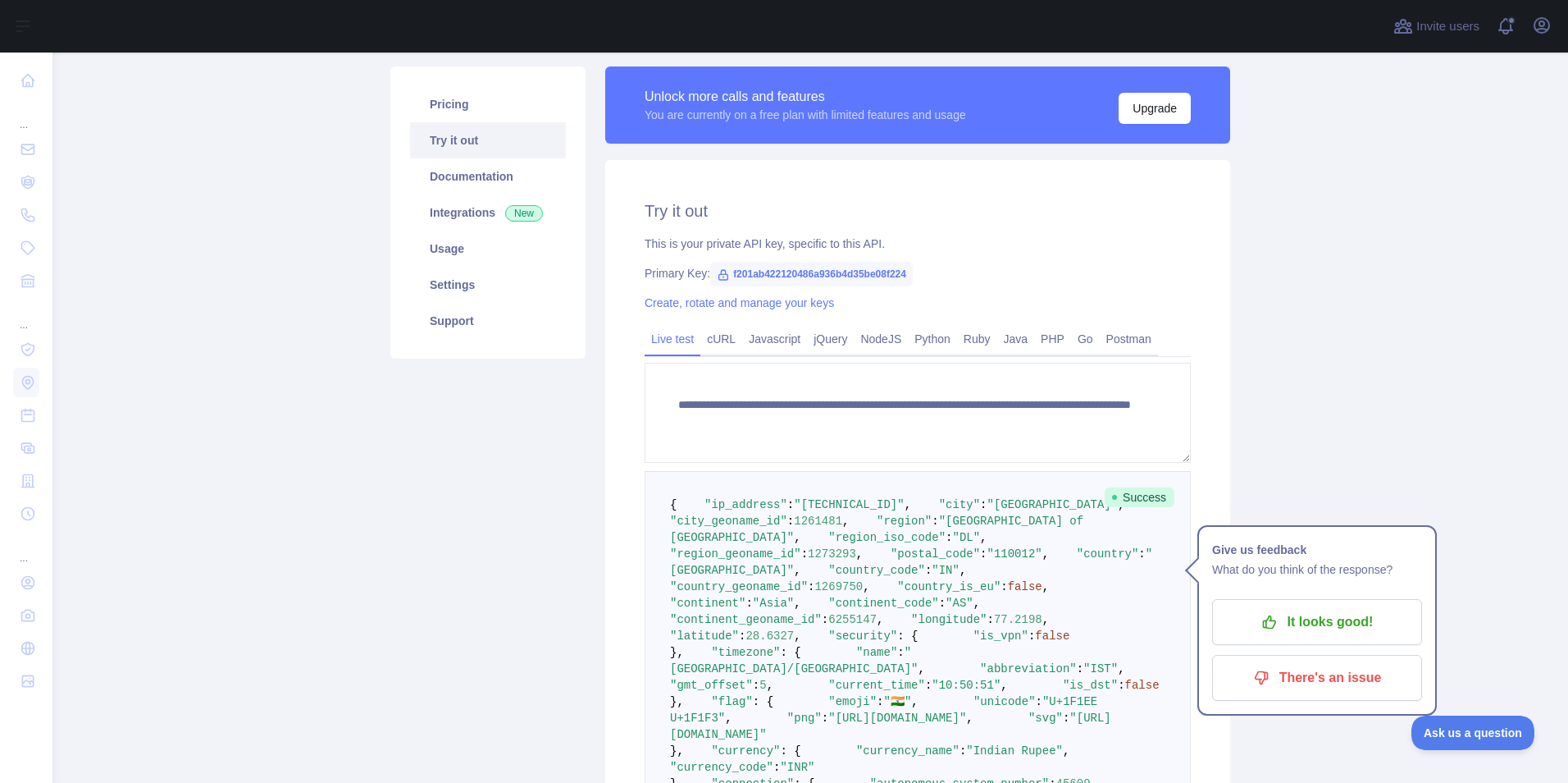
scroll to position [0, 0]
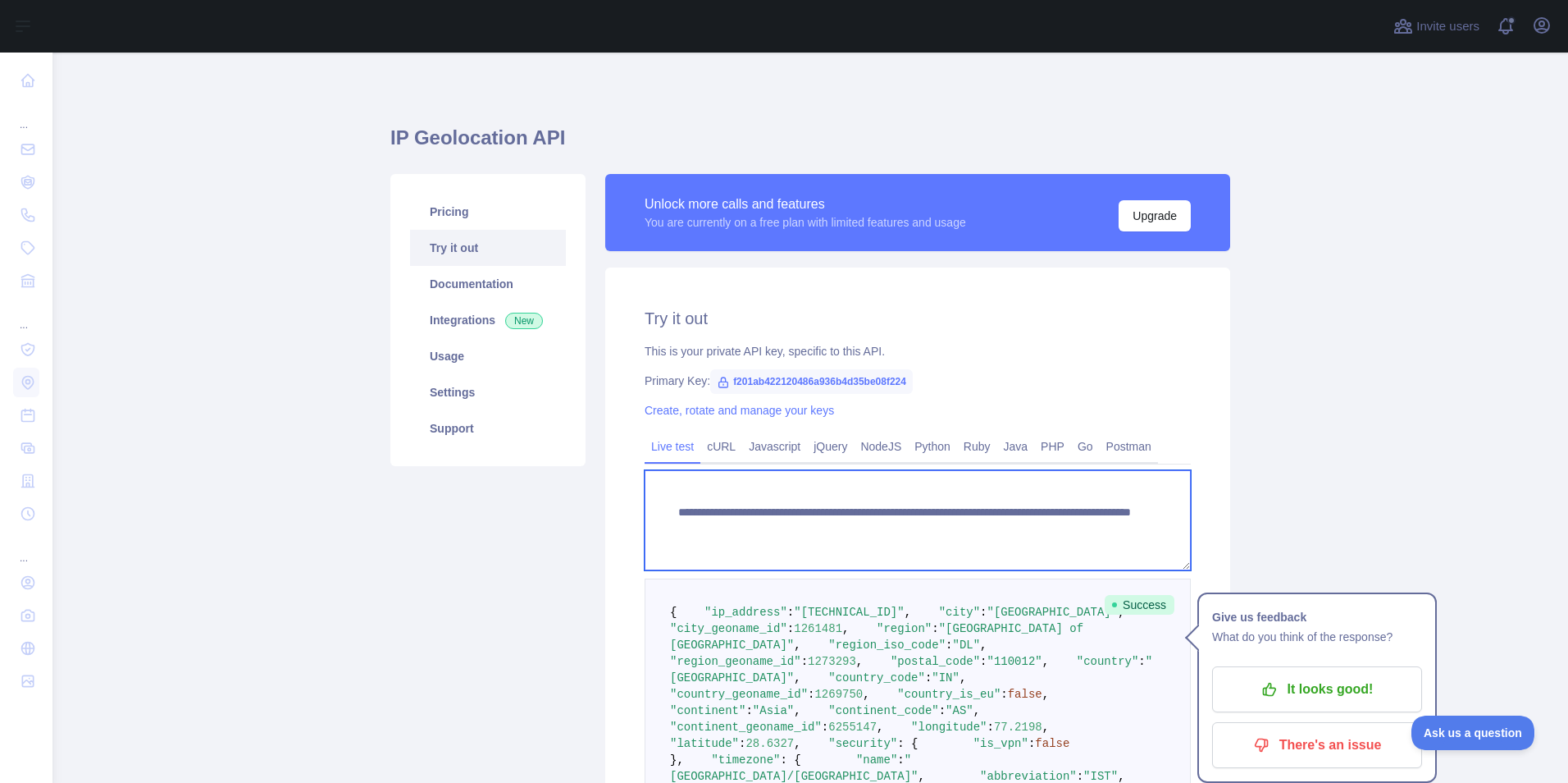
drag, startPoint x: 665, startPoint y: 512, endPoint x: 1108, endPoint y: 526, distance: 443.2
click at [1108, 526] on textarea "**********" at bounding box center [918, 520] width 546 height 100
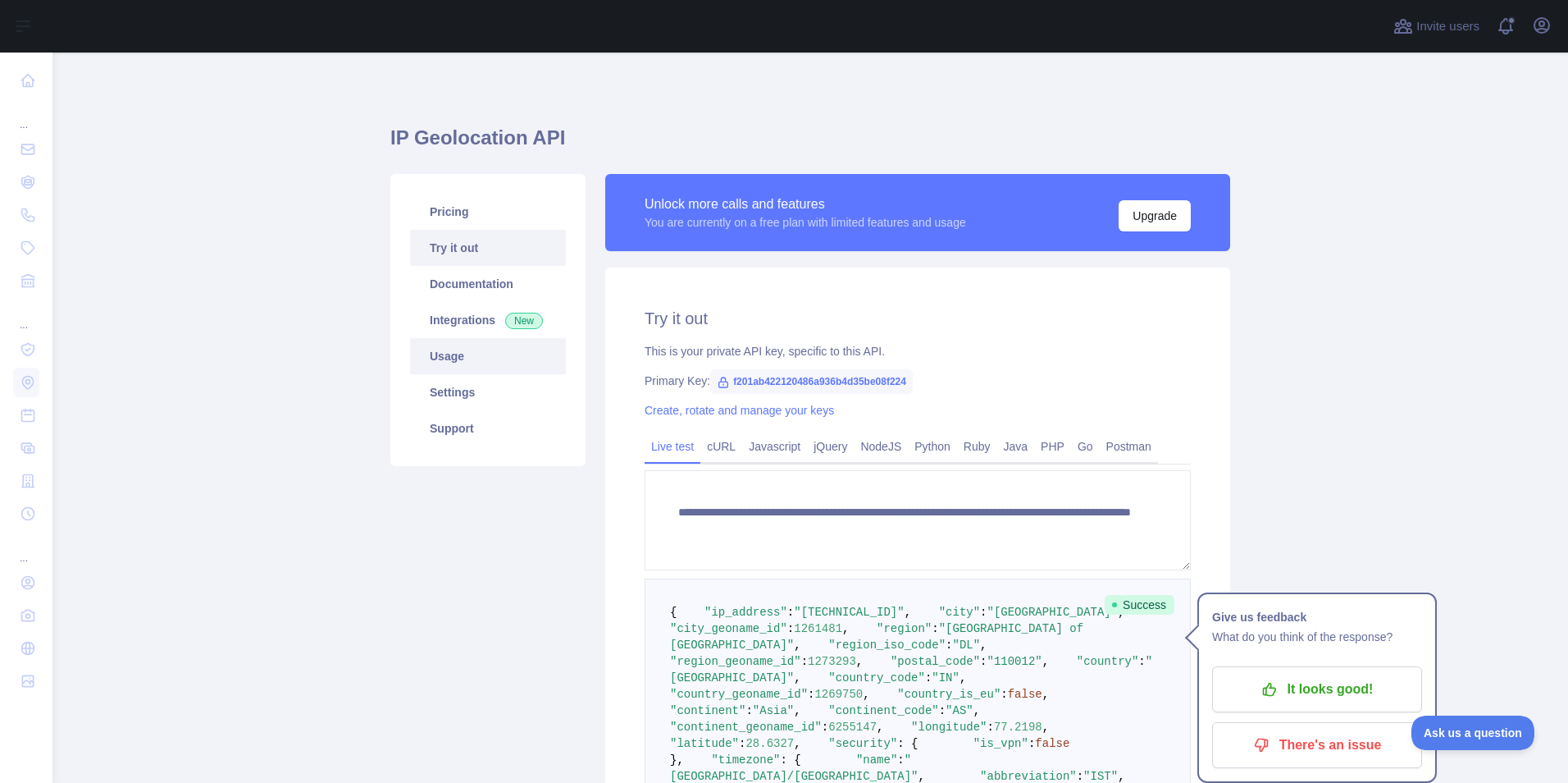
click at [453, 367] on link "Usage" at bounding box center [488, 356] width 156 height 36
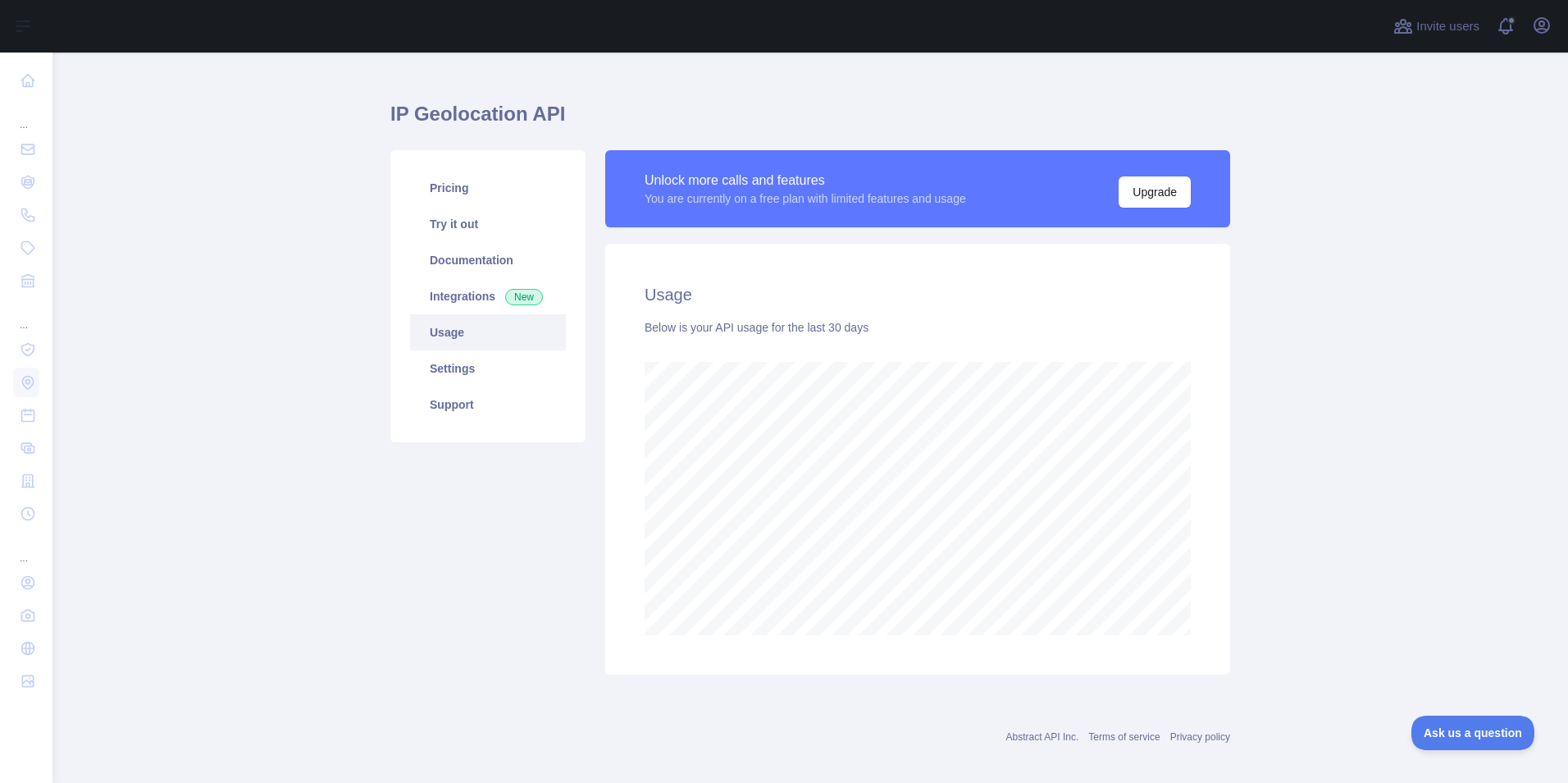
scroll to position [37, 0]
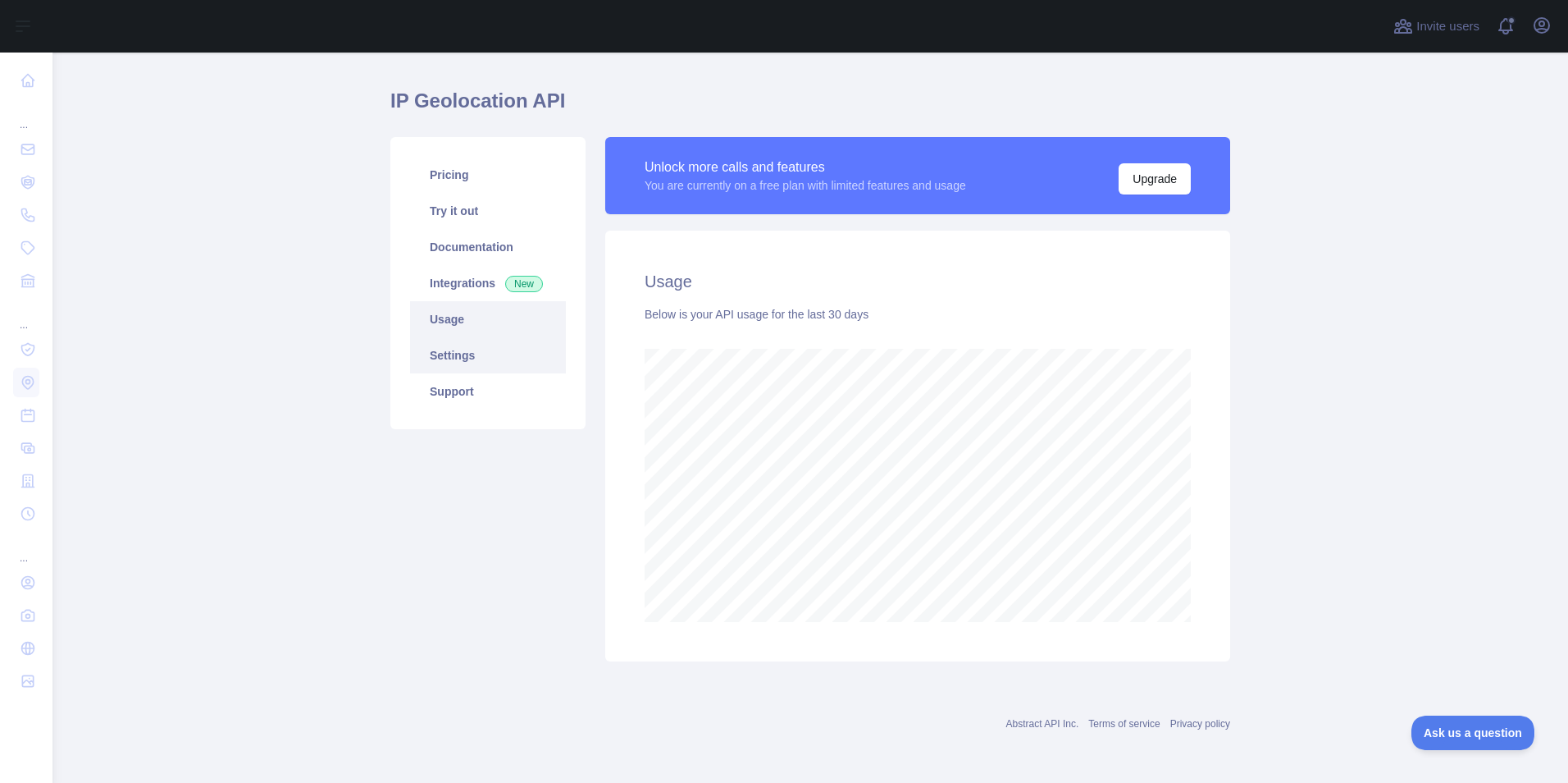
click at [425, 353] on link "Settings" at bounding box center [488, 355] width 156 height 36
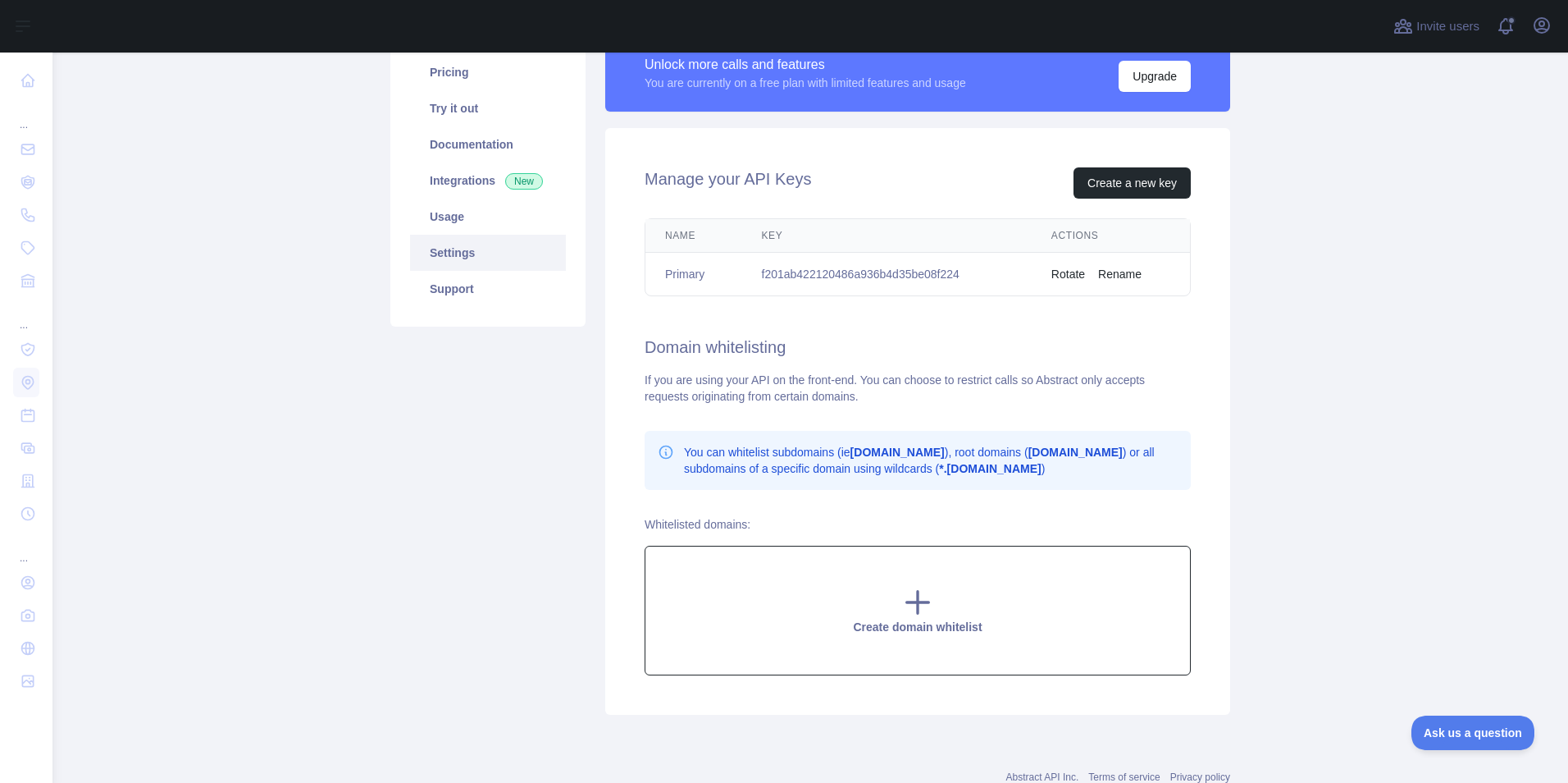
scroll to position [110, 0]
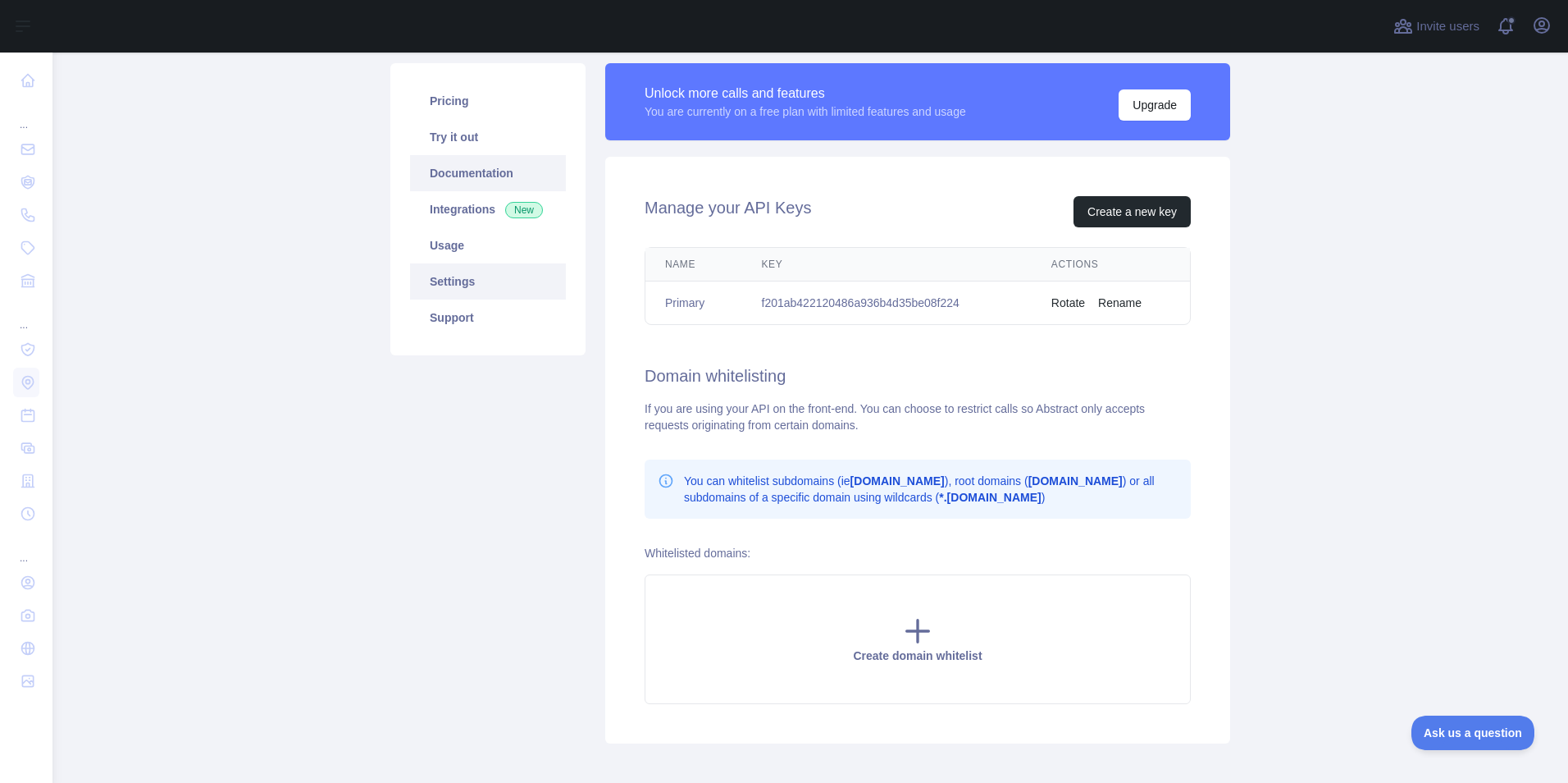
click at [444, 159] on link "Documentation" at bounding box center [488, 173] width 156 height 36
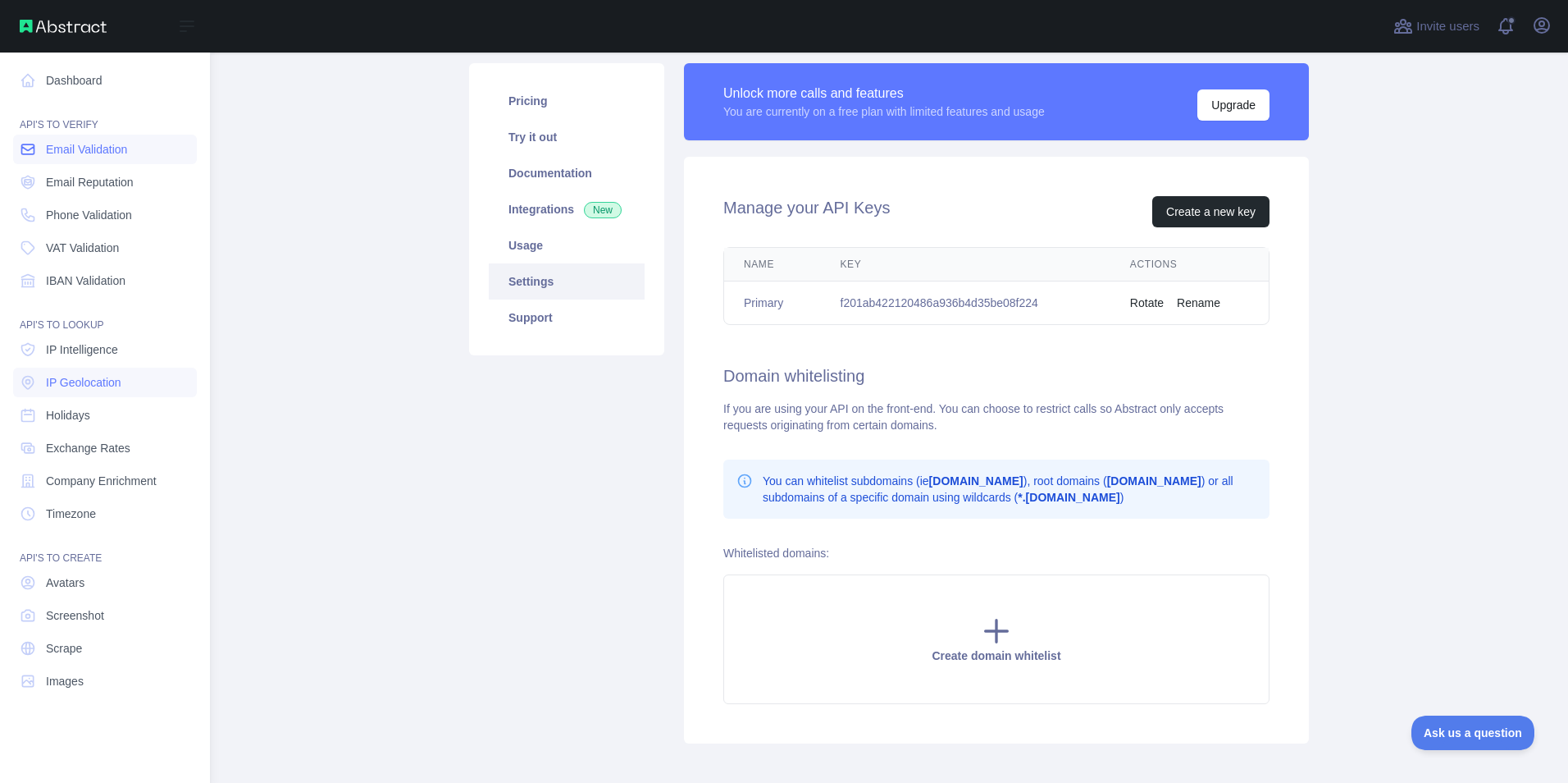
click at [95, 143] on span "Email Validation" at bounding box center [86, 149] width 81 height 16
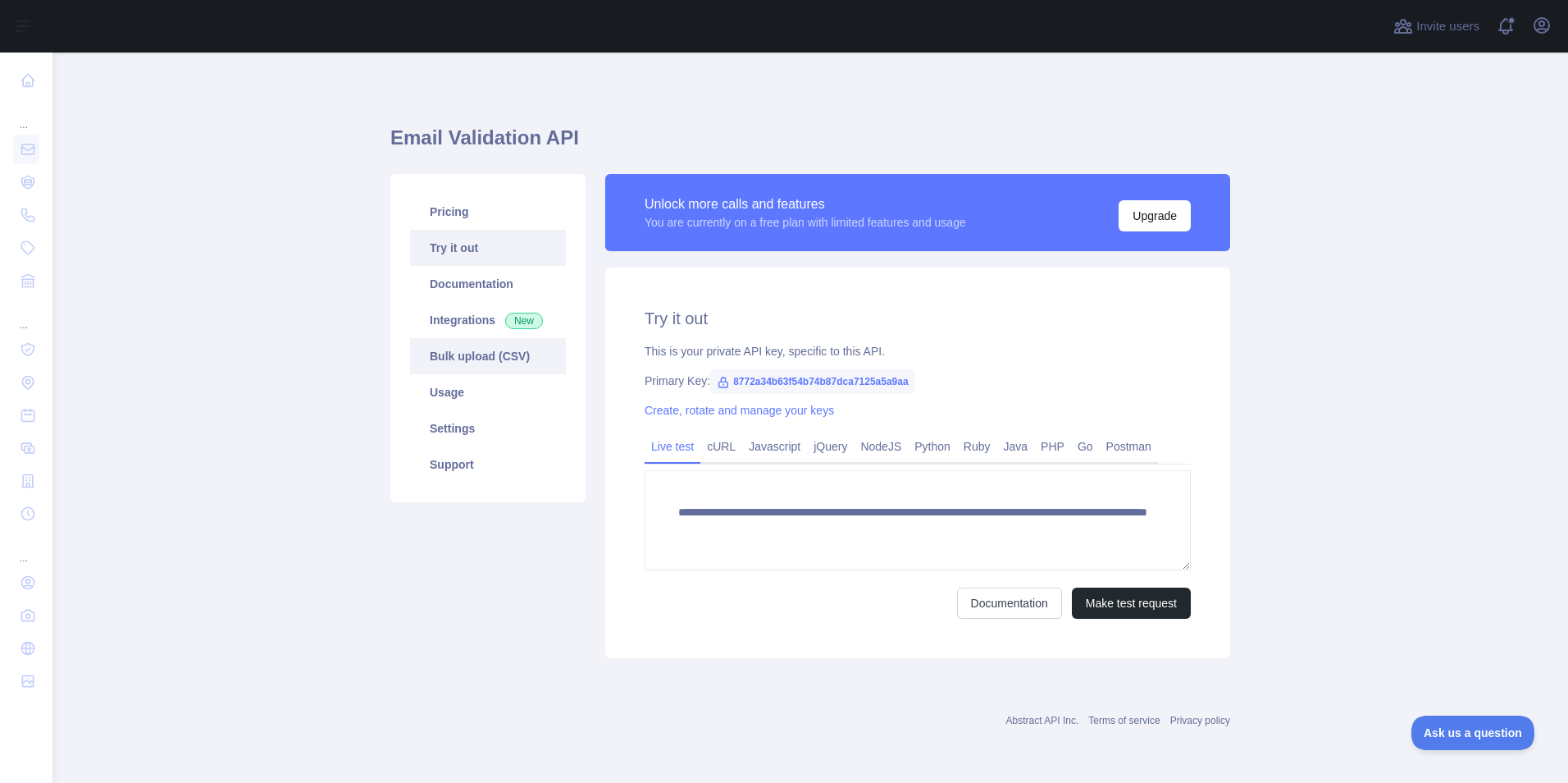
click at [477, 349] on link "Bulk upload (CSV)" at bounding box center [488, 356] width 156 height 36
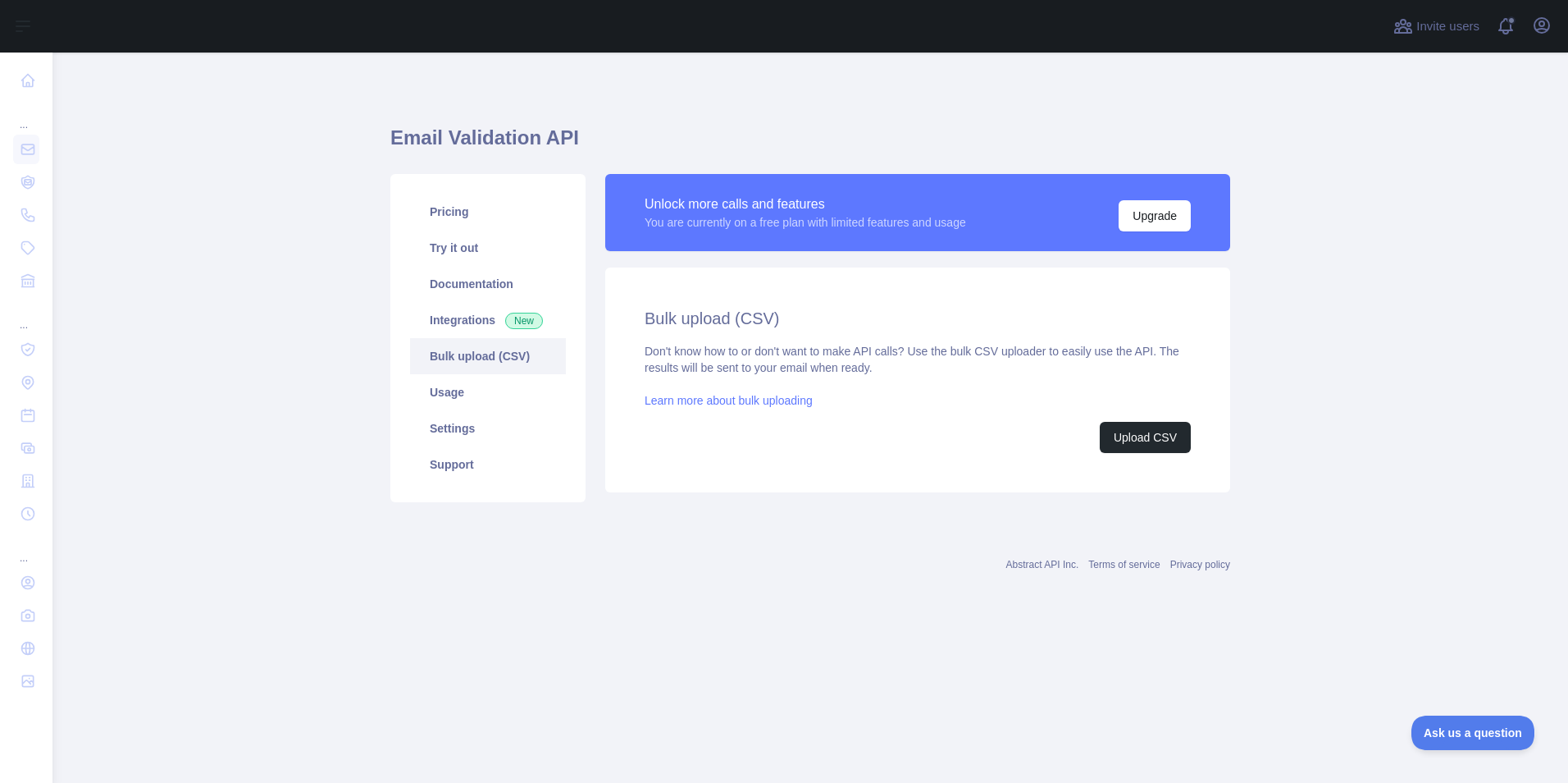
drag, startPoint x: 1132, startPoint y: 211, endPoint x: 1162, endPoint y: 175, distance: 46.9
click at [1181, 149] on h1 "Email Validation API" at bounding box center [810, 144] width 840 height 39
click at [1139, 230] on button "Upgrade" at bounding box center [1155, 215] width 72 height 31
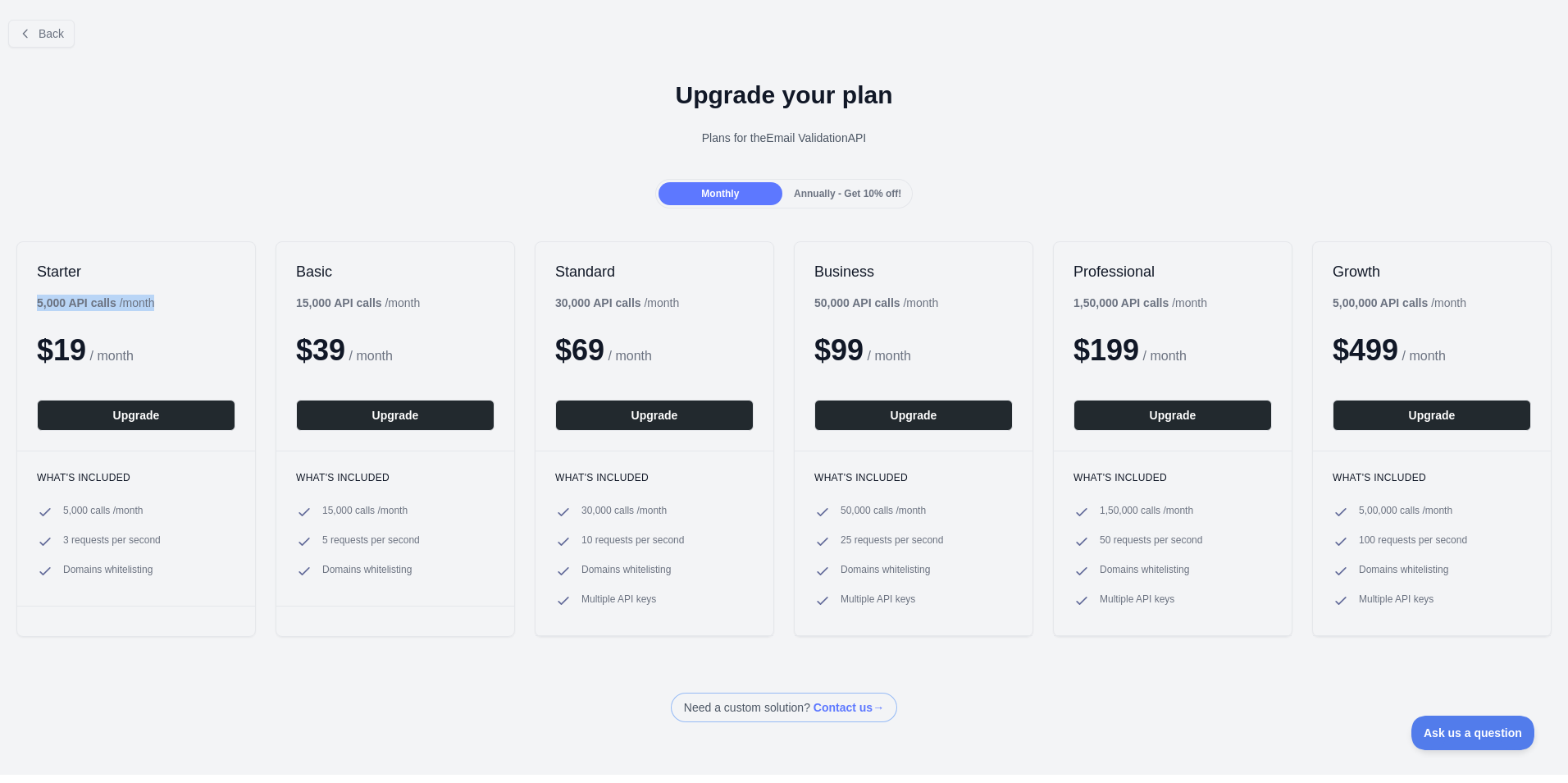
drag, startPoint x: 37, startPoint y: 302, endPoint x: 157, endPoint y: 300, distance: 120.0
click at [154, 300] on div "5,000 API calls / month" at bounding box center [95, 302] width 117 height 16
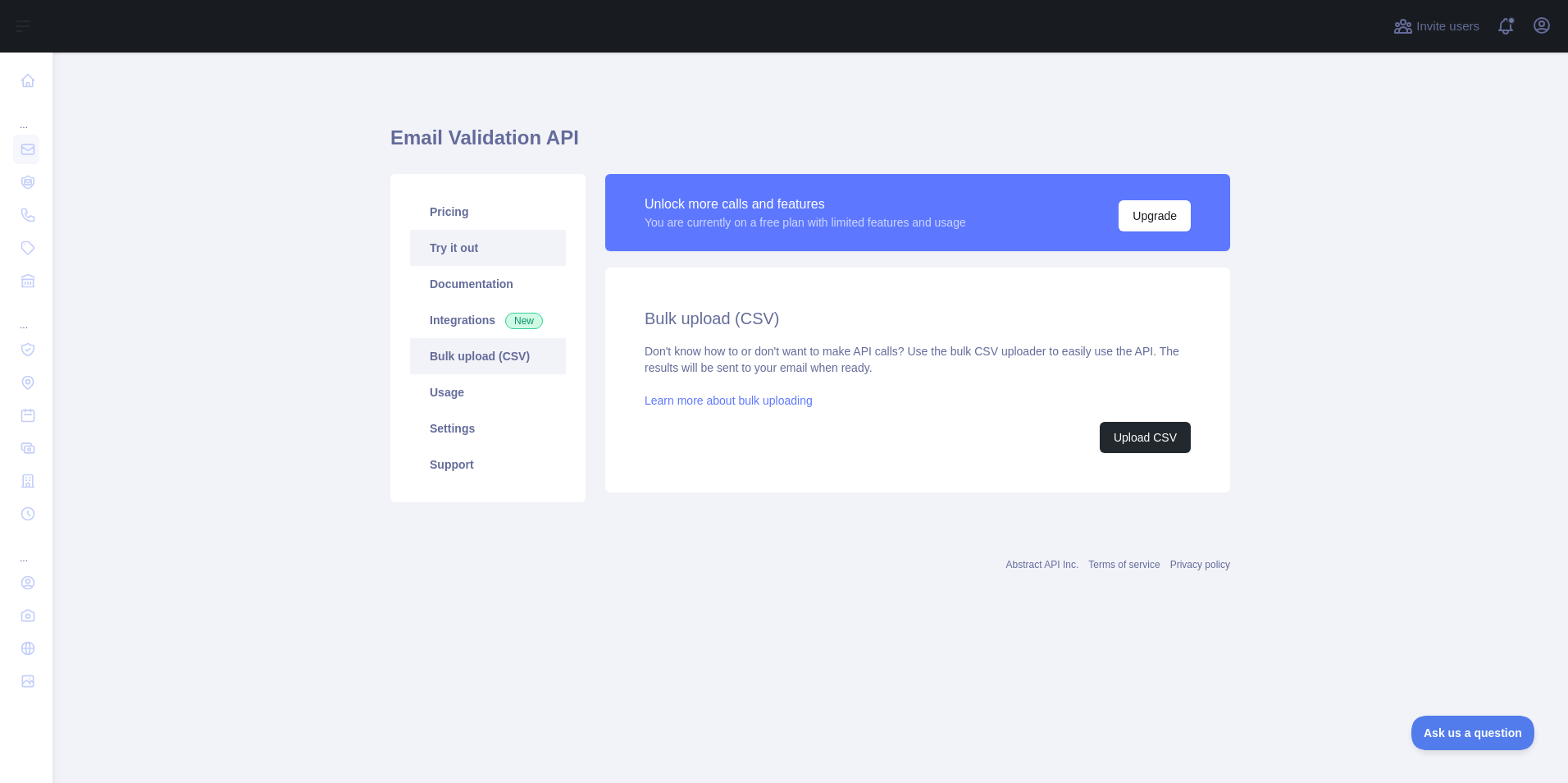
click at [457, 246] on link "Try it out" at bounding box center [488, 248] width 156 height 36
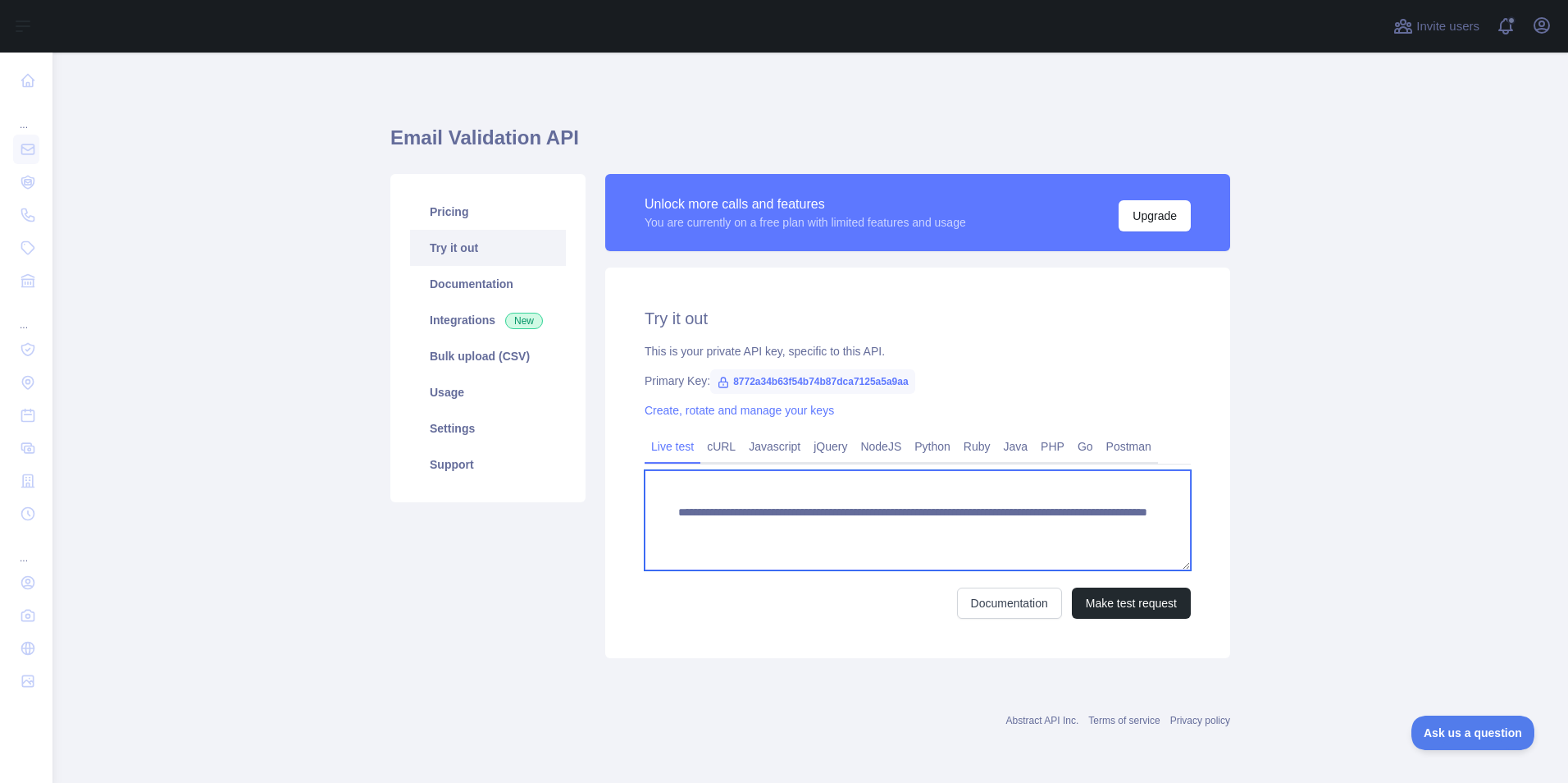
drag, startPoint x: 963, startPoint y: 529, endPoint x: 1134, endPoint y: 527, distance: 171.0
click at [1134, 527] on textarea "**********" at bounding box center [918, 520] width 546 height 100
paste textarea
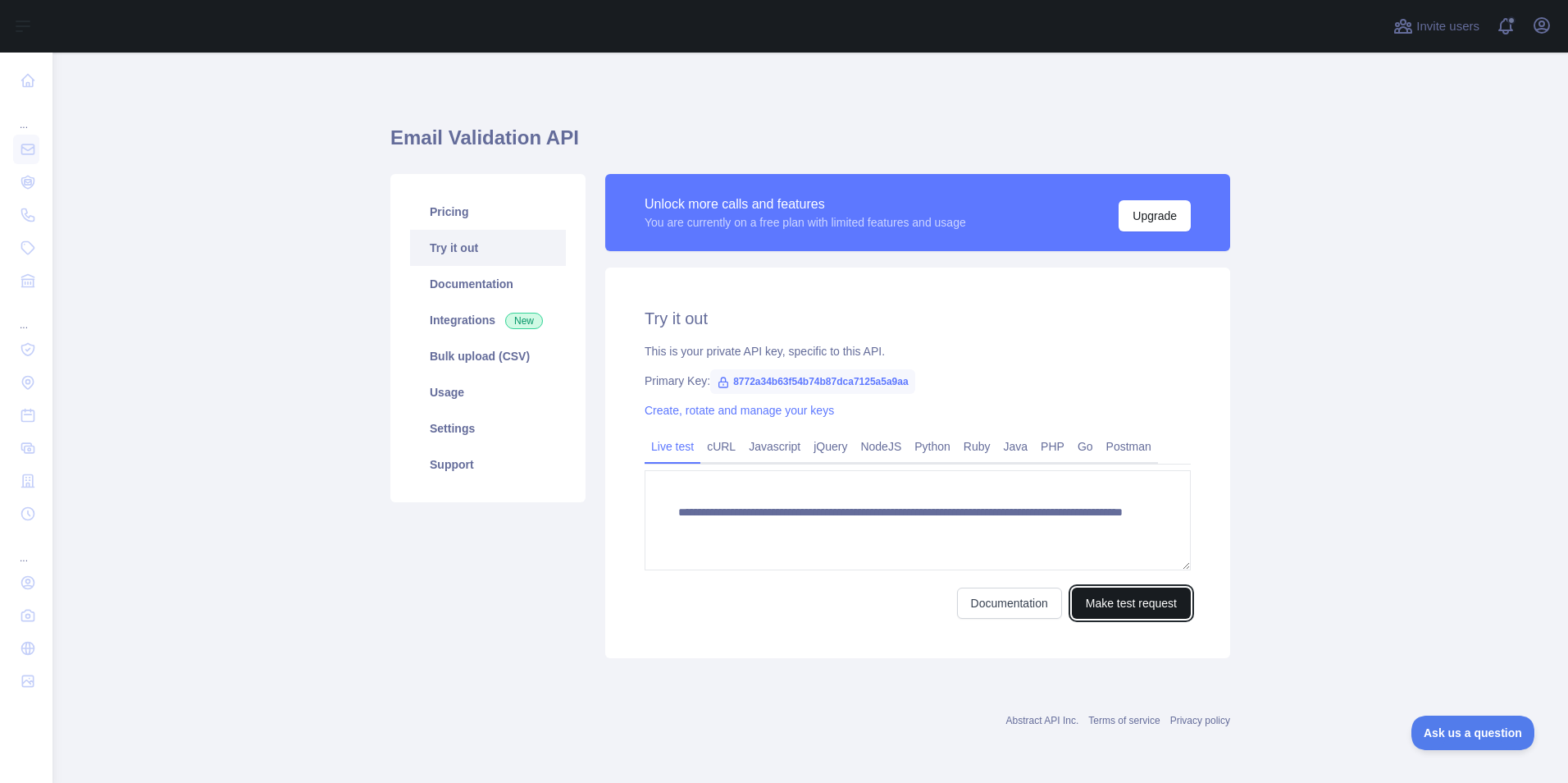
click at [1104, 597] on button "Make test request" at bounding box center [1131, 603] width 119 height 31
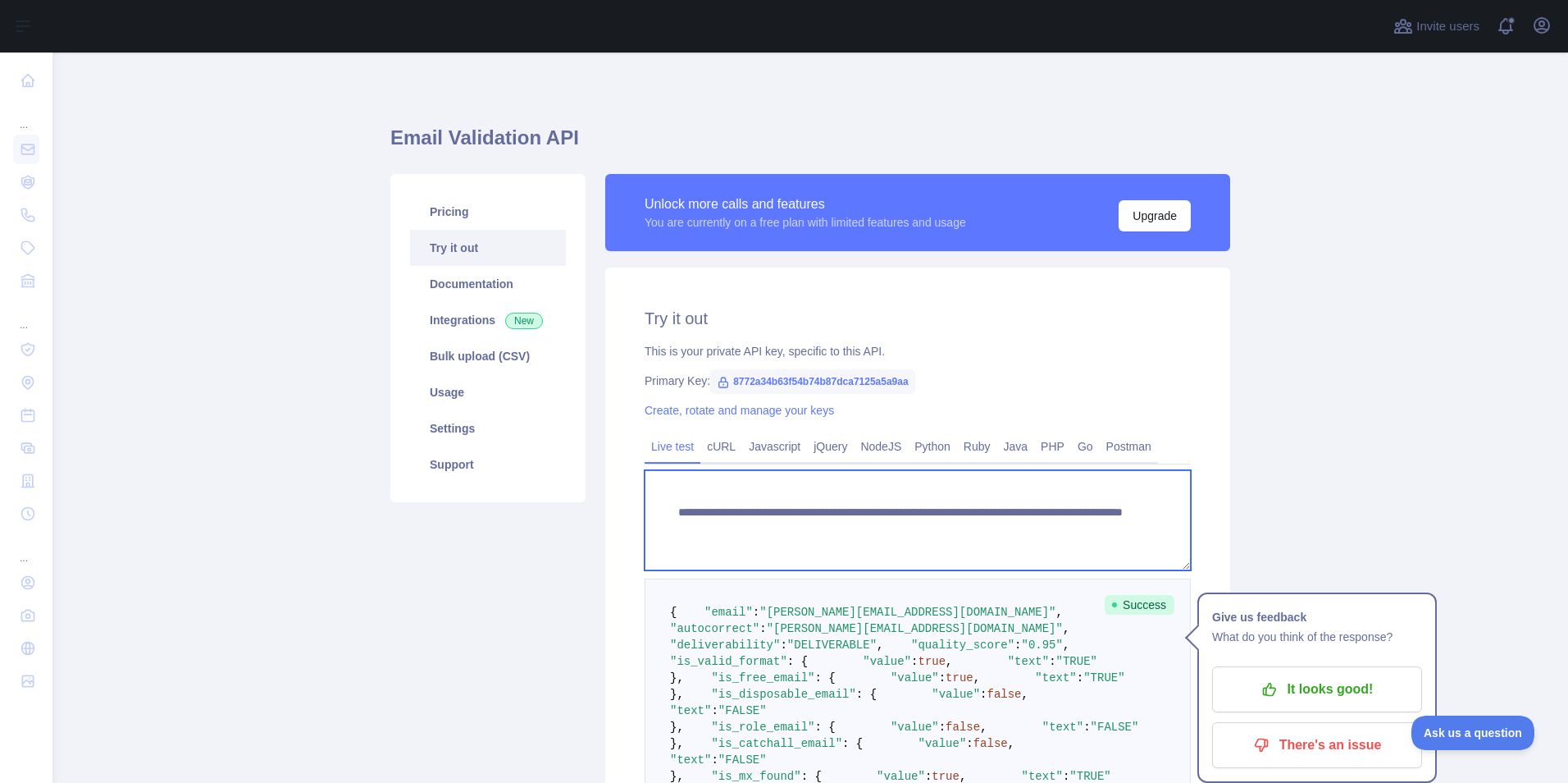
drag, startPoint x: 956, startPoint y: 527, endPoint x: 1125, endPoint y: 526, distance: 169.0
click at [1125, 526] on textarea "**********" at bounding box center [918, 520] width 546 height 100
paste textarea
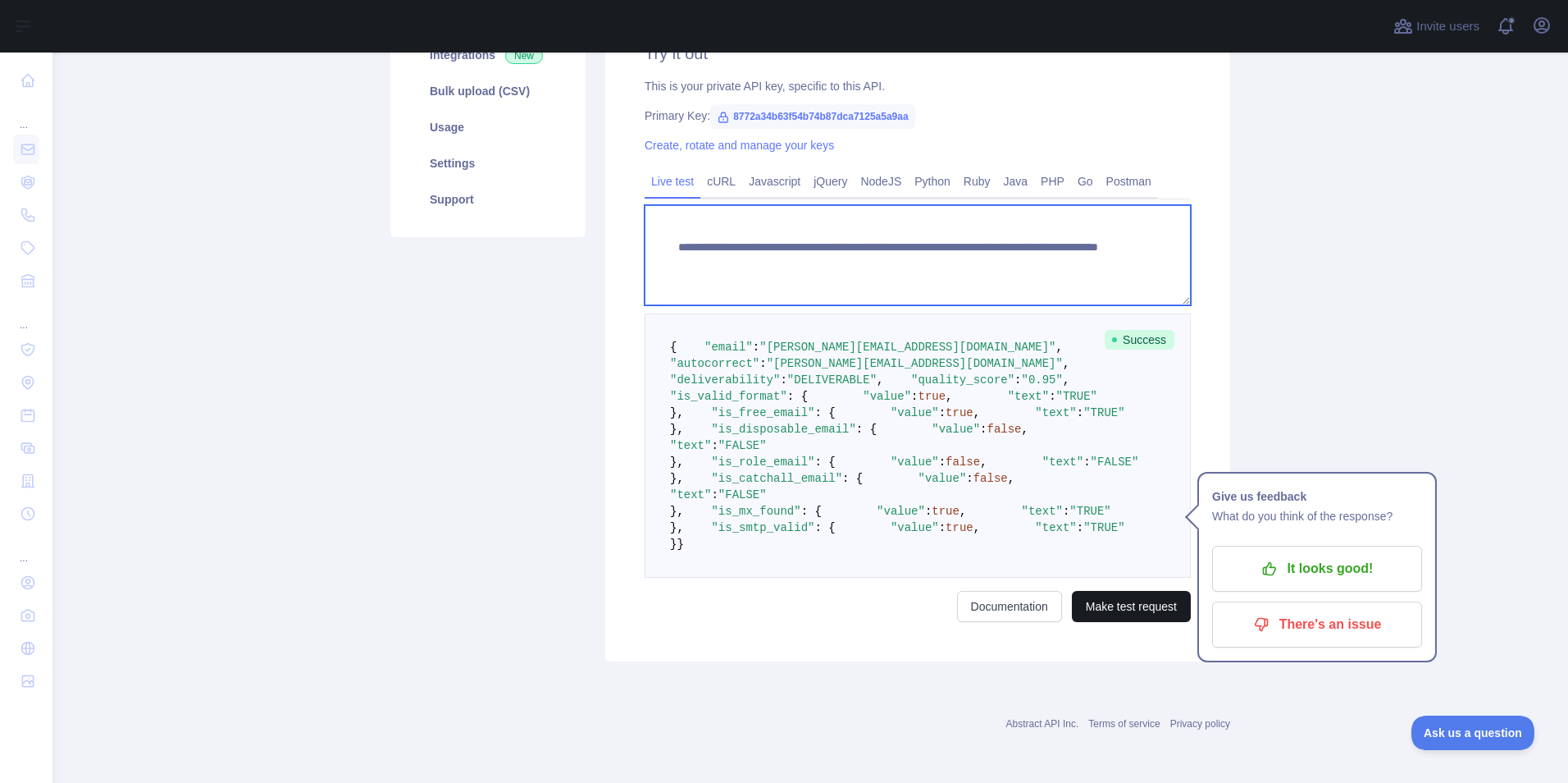
type textarea "**********"
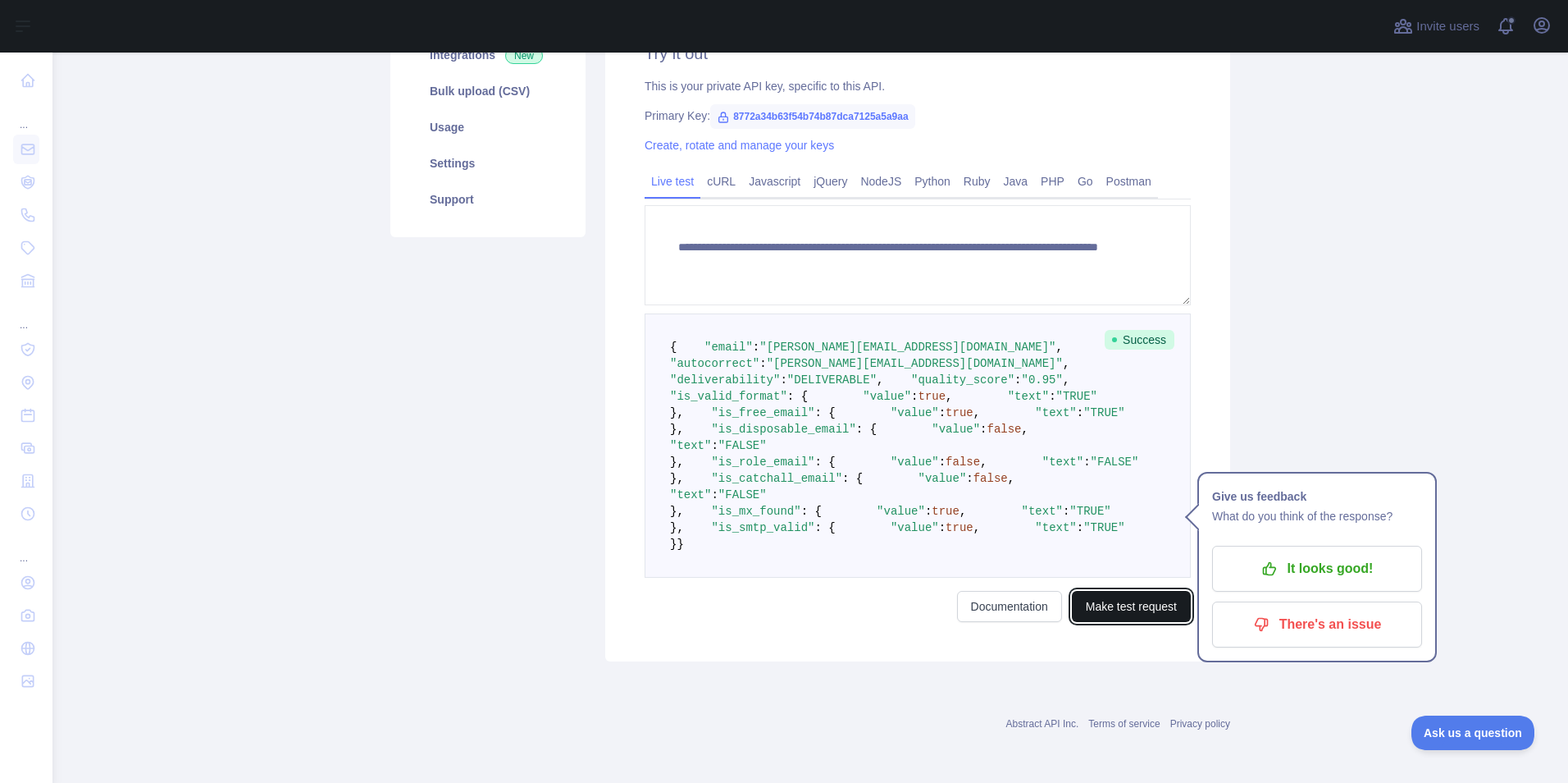
click at [1121, 622] on button "Make test request" at bounding box center [1131, 606] width 119 height 31
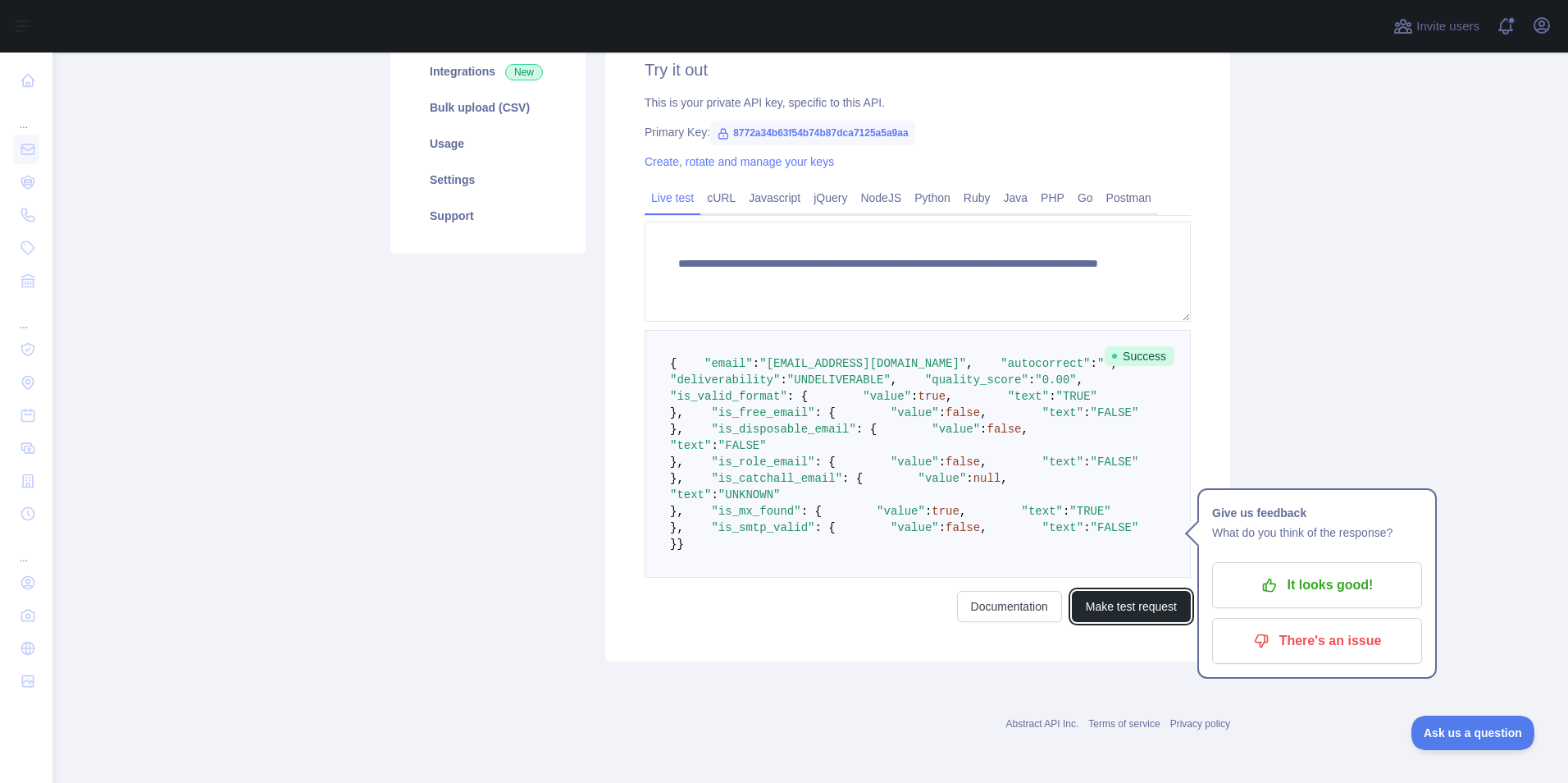
scroll to position [329, 0]
drag, startPoint x: 811, startPoint y: 331, endPoint x: 889, endPoint y: 337, distance: 78.2
click at [889, 373] on span ""UNDELIVERABLE"" at bounding box center [839, 380] width 104 height 13
click at [846, 373] on span ""UNDELIVERABLE"" at bounding box center [839, 380] width 104 height 13
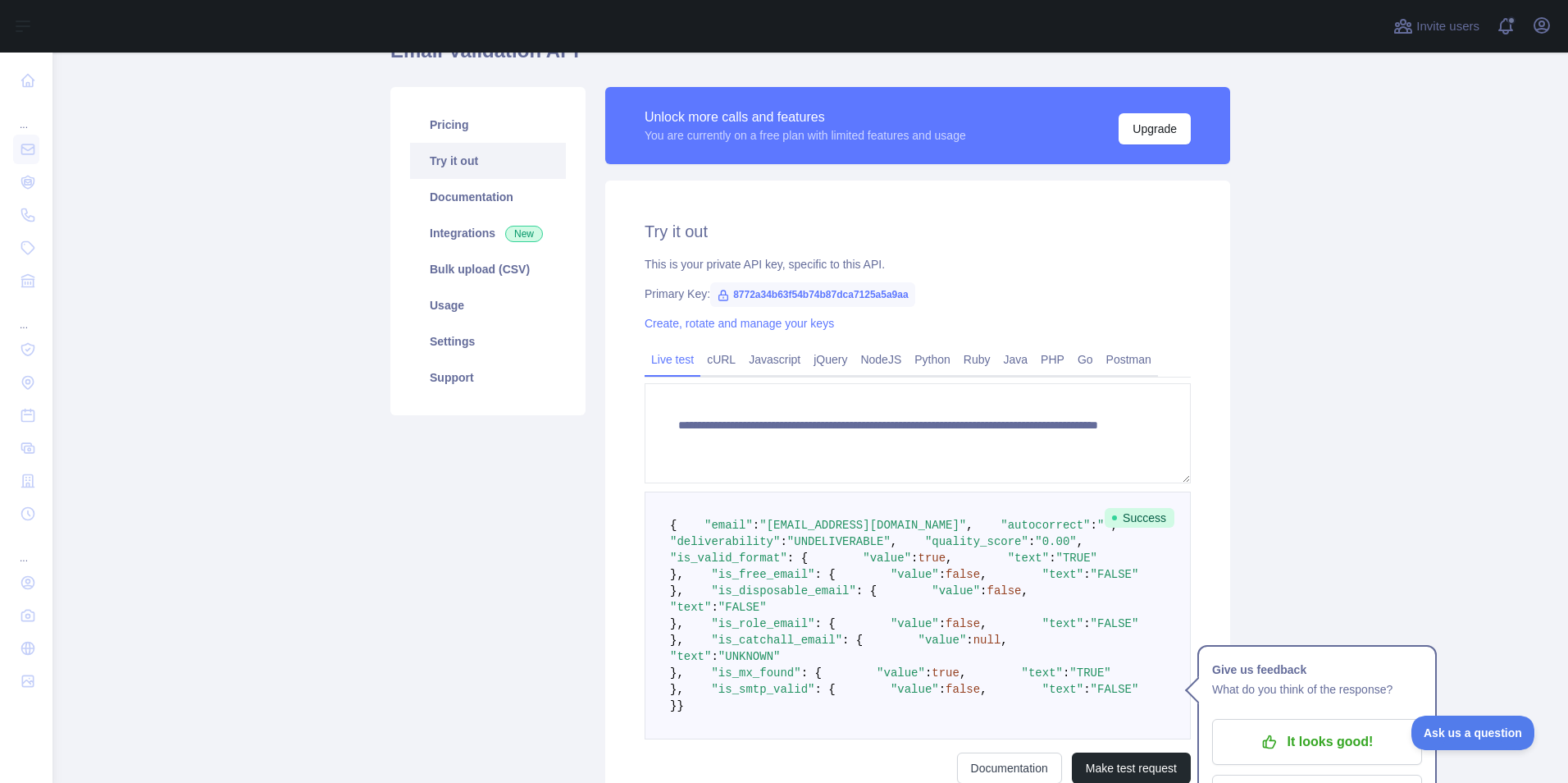
scroll to position [82, 0]
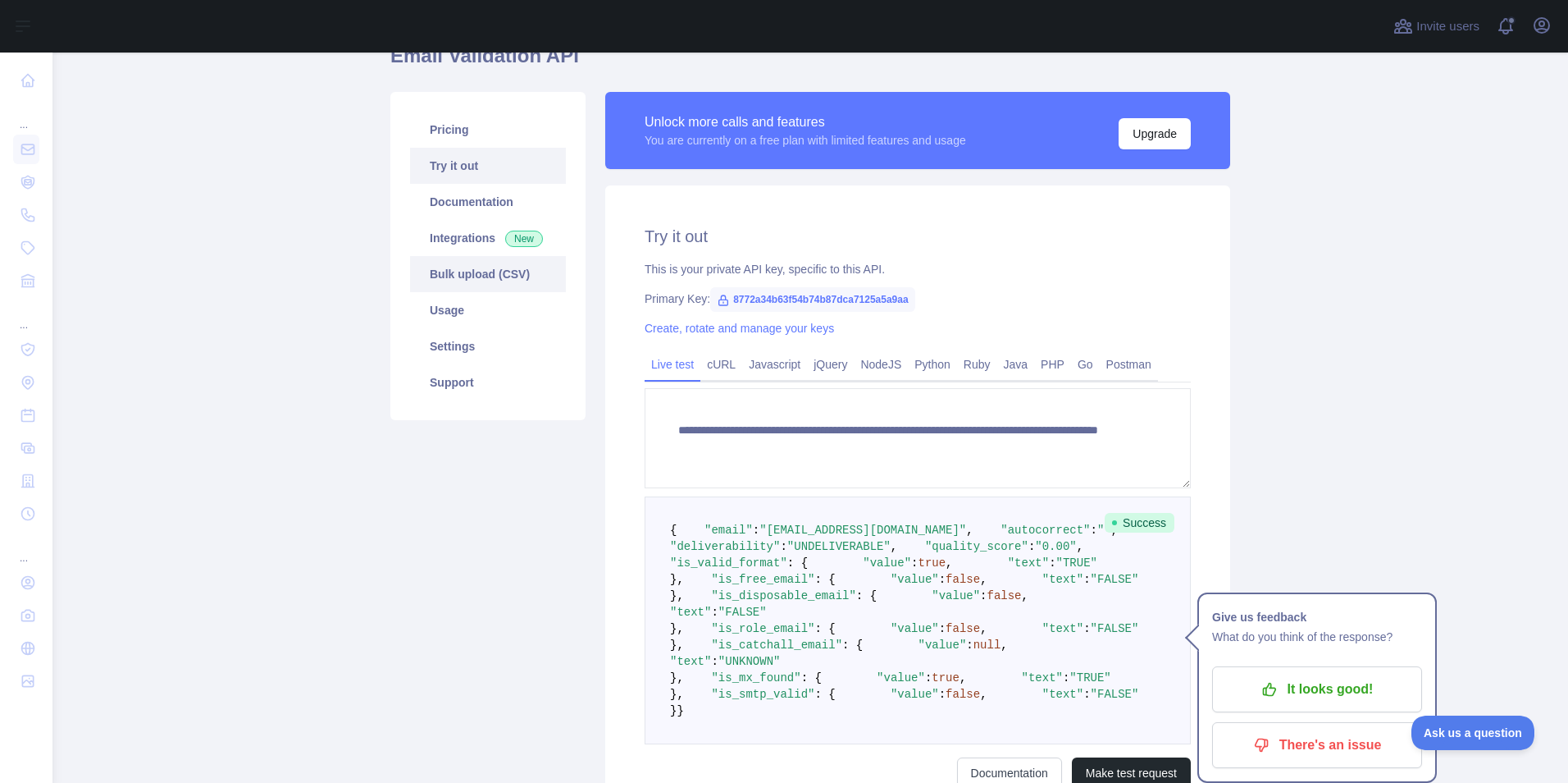
click at [468, 279] on link "Bulk upload (CSV)" at bounding box center [488, 274] width 156 height 36
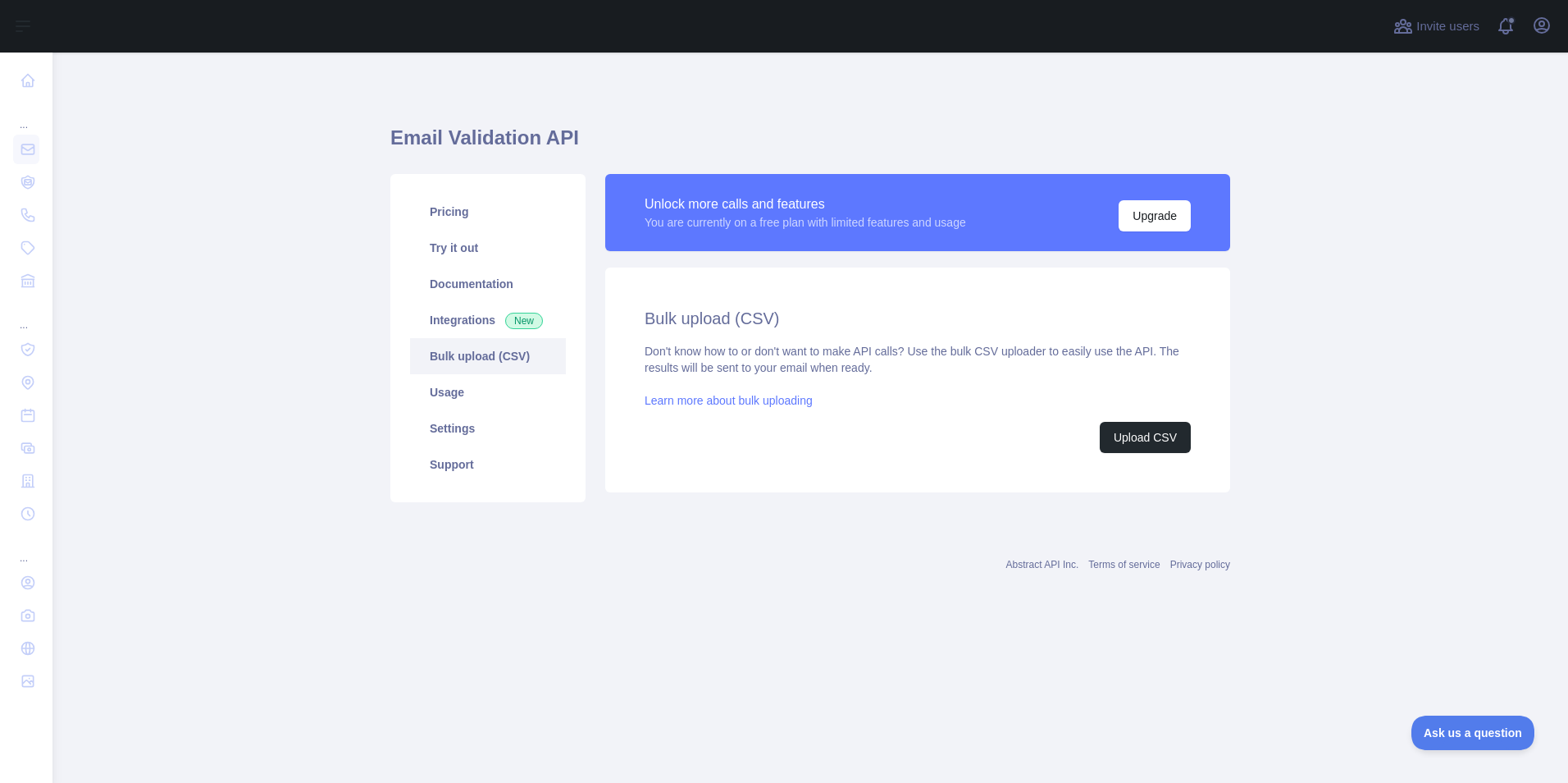
click at [1294, 288] on main "Email Validation API Pricing Try it out Documentation Integrations New Bulk upl…" at bounding box center [810, 417] width 1516 height 731
